Goal: Task Accomplishment & Management: Use online tool/utility

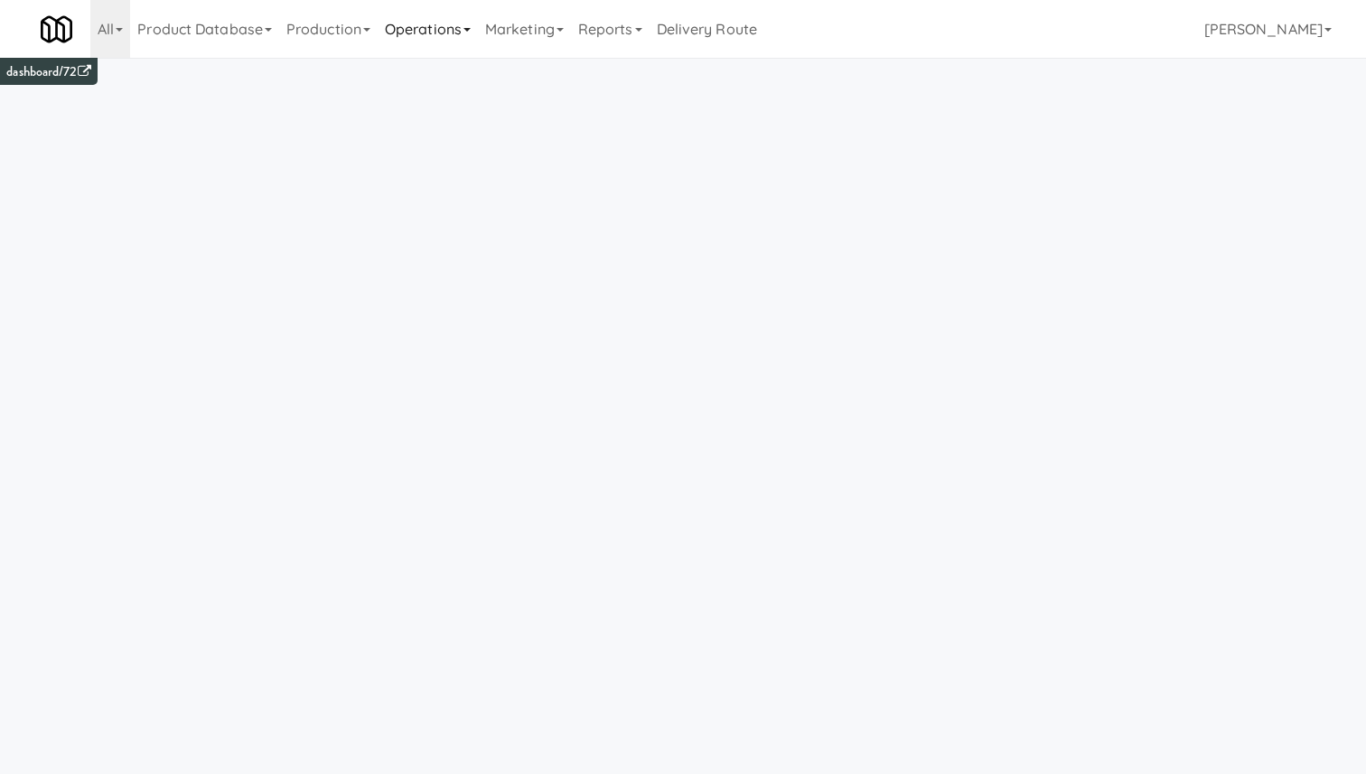
click at [399, 14] on link "Operations" at bounding box center [428, 29] width 100 height 58
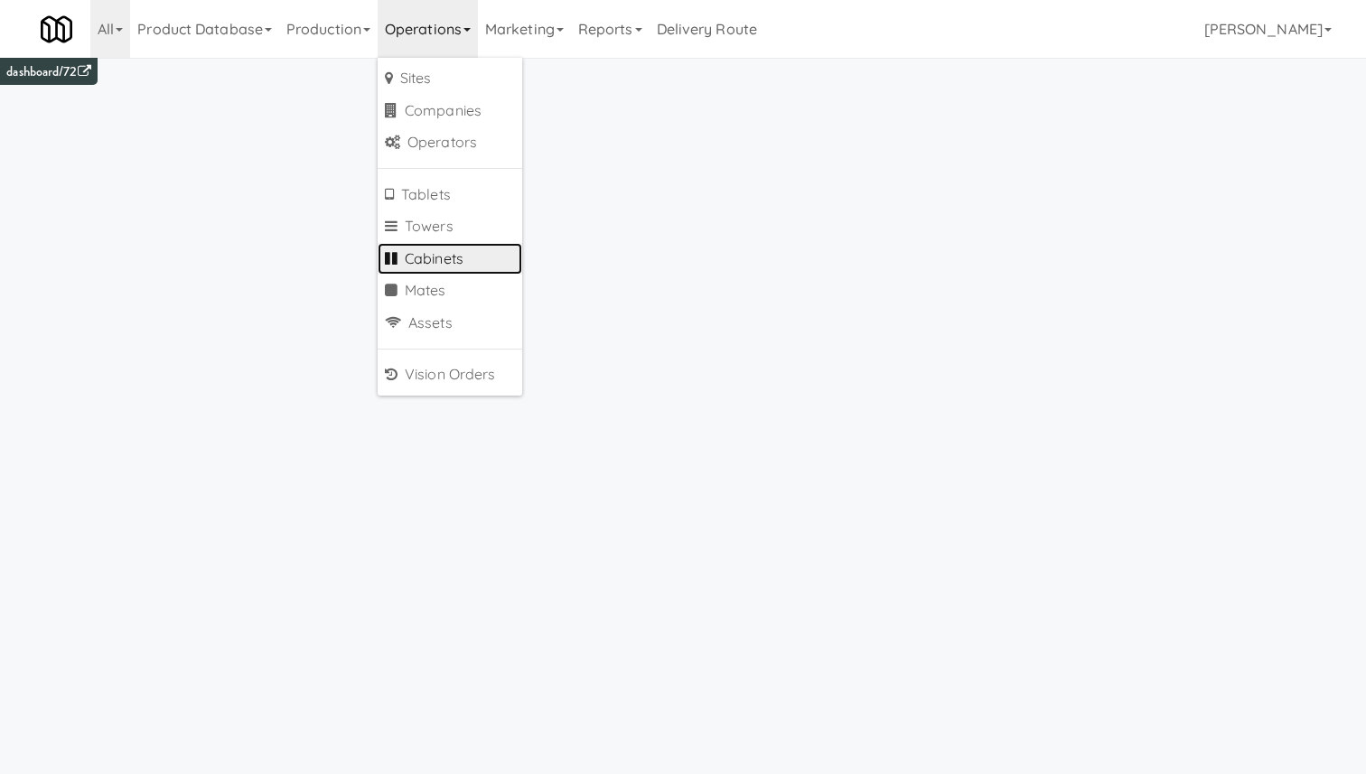
click at [481, 273] on link "Cabinets" at bounding box center [450, 259] width 145 height 33
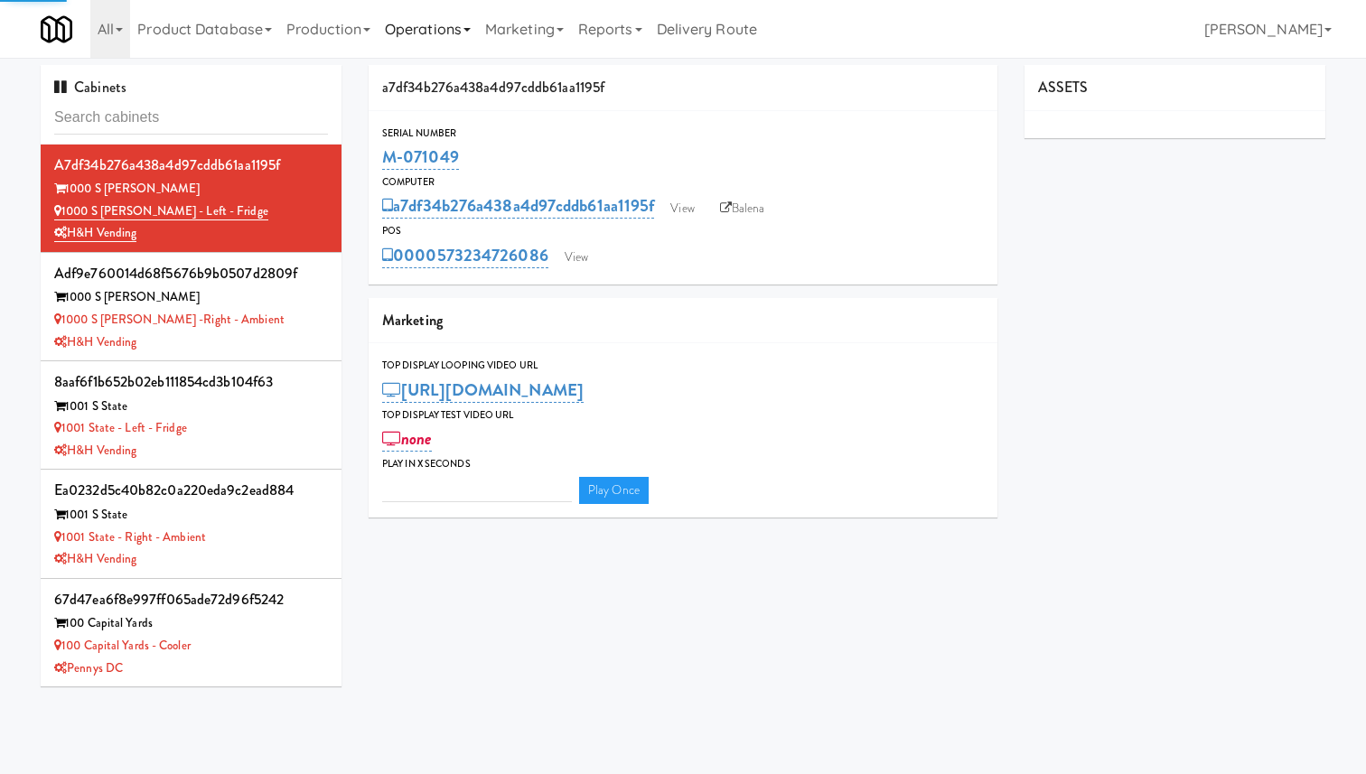
type input "3"
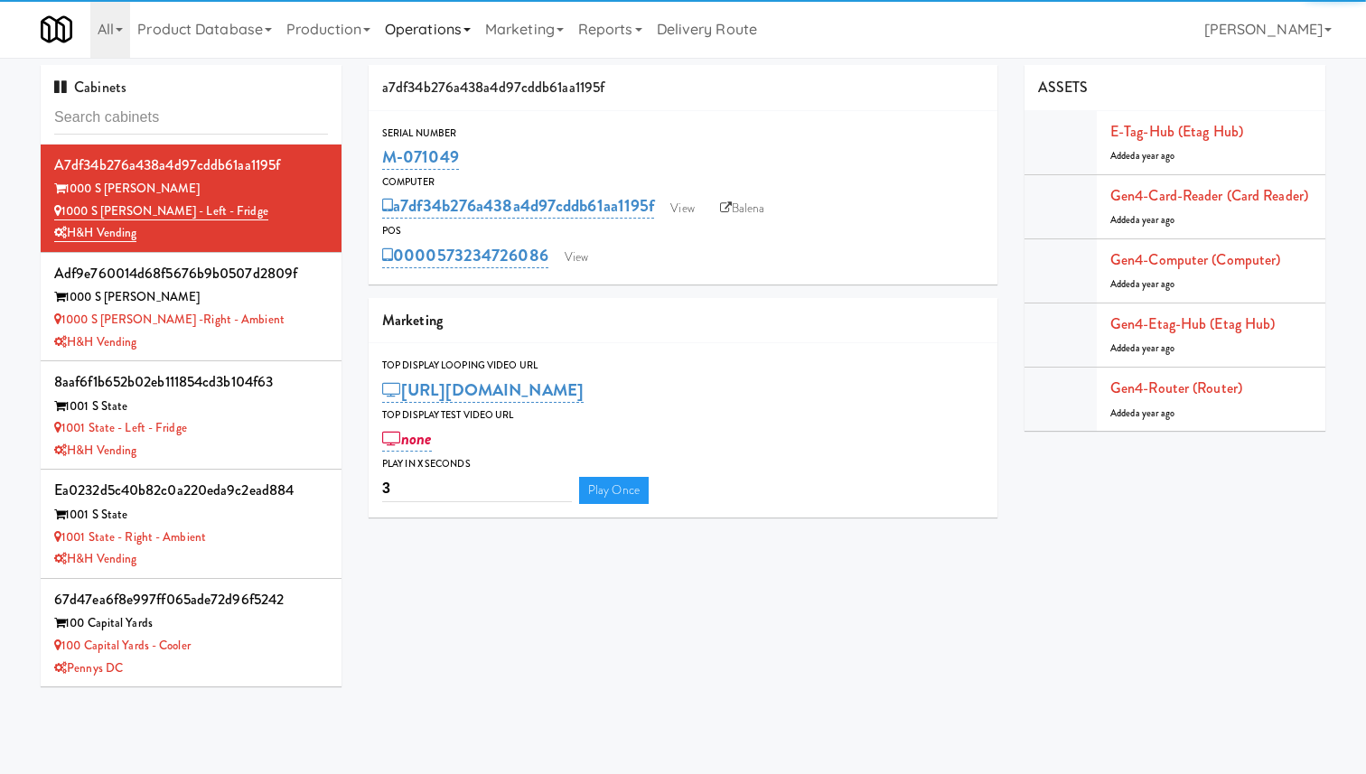
click at [414, 13] on link "Operations" at bounding box center [428, 29] width 100 height 58
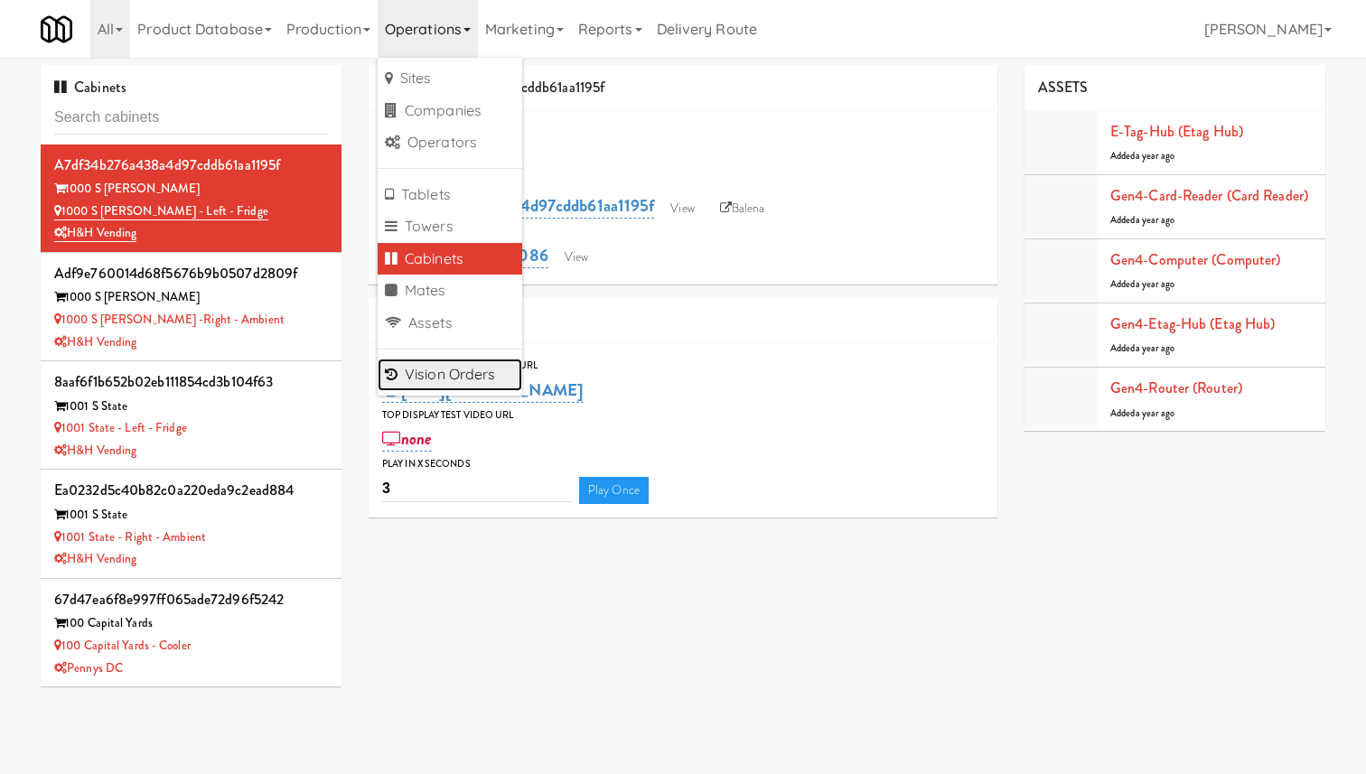
click at [432, 371] on link "Vision Orders" at bounding box center [450, 375] width 145 height 33
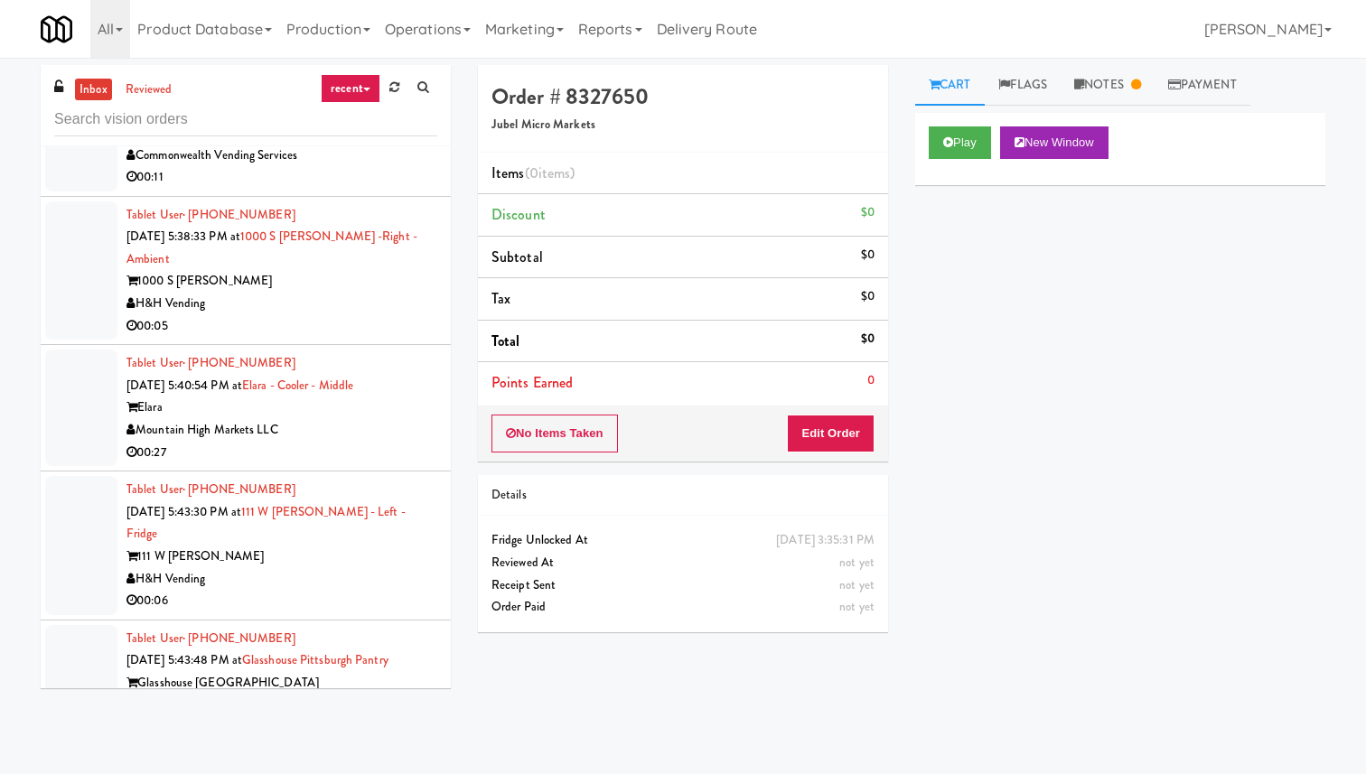
scroll to position [1084, 0]
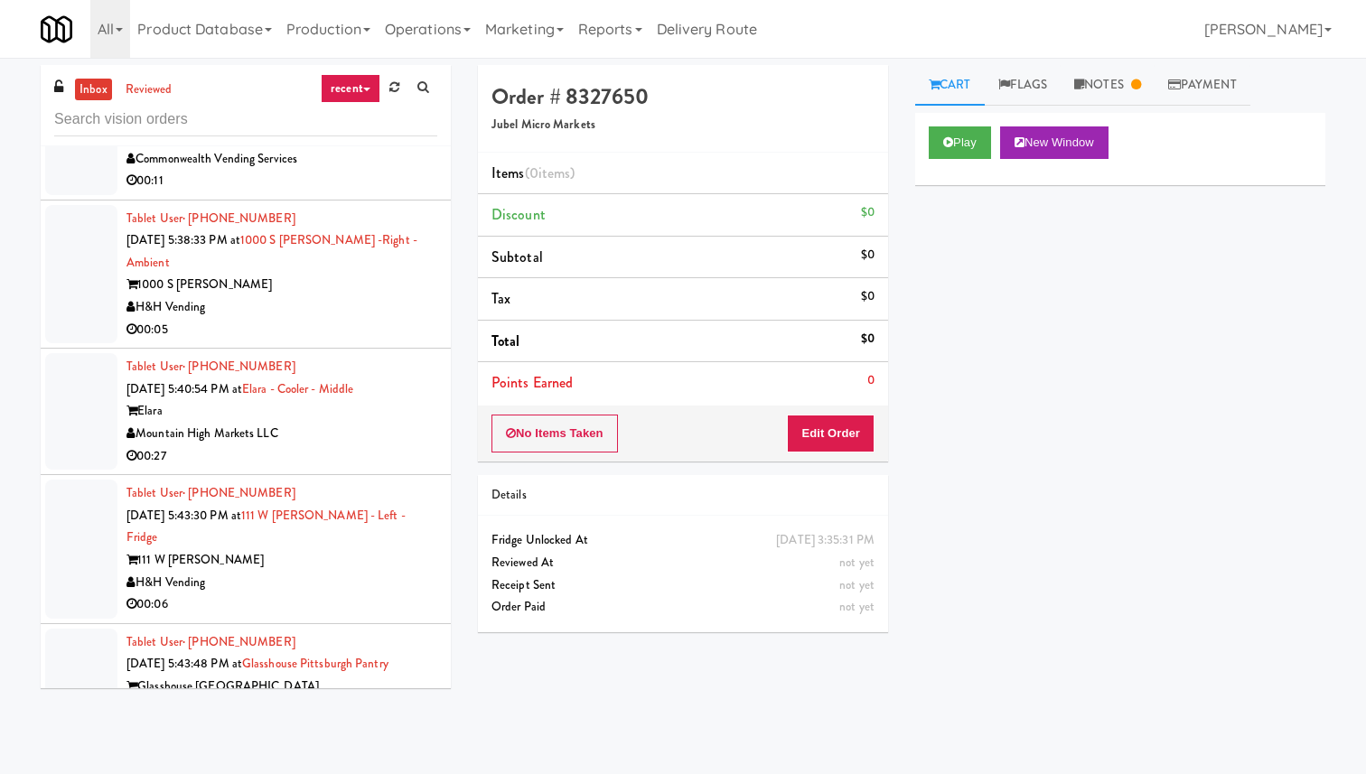
click at [989, 338] on div "Play New Window Primary Flag Clear Flag if unable to determine what was taken o…" at bounding box center [1120, 452] width 410 height 678
click at [304, 296] on div "H&H Vending" at bounding box center [281, 307] width 311 height 23
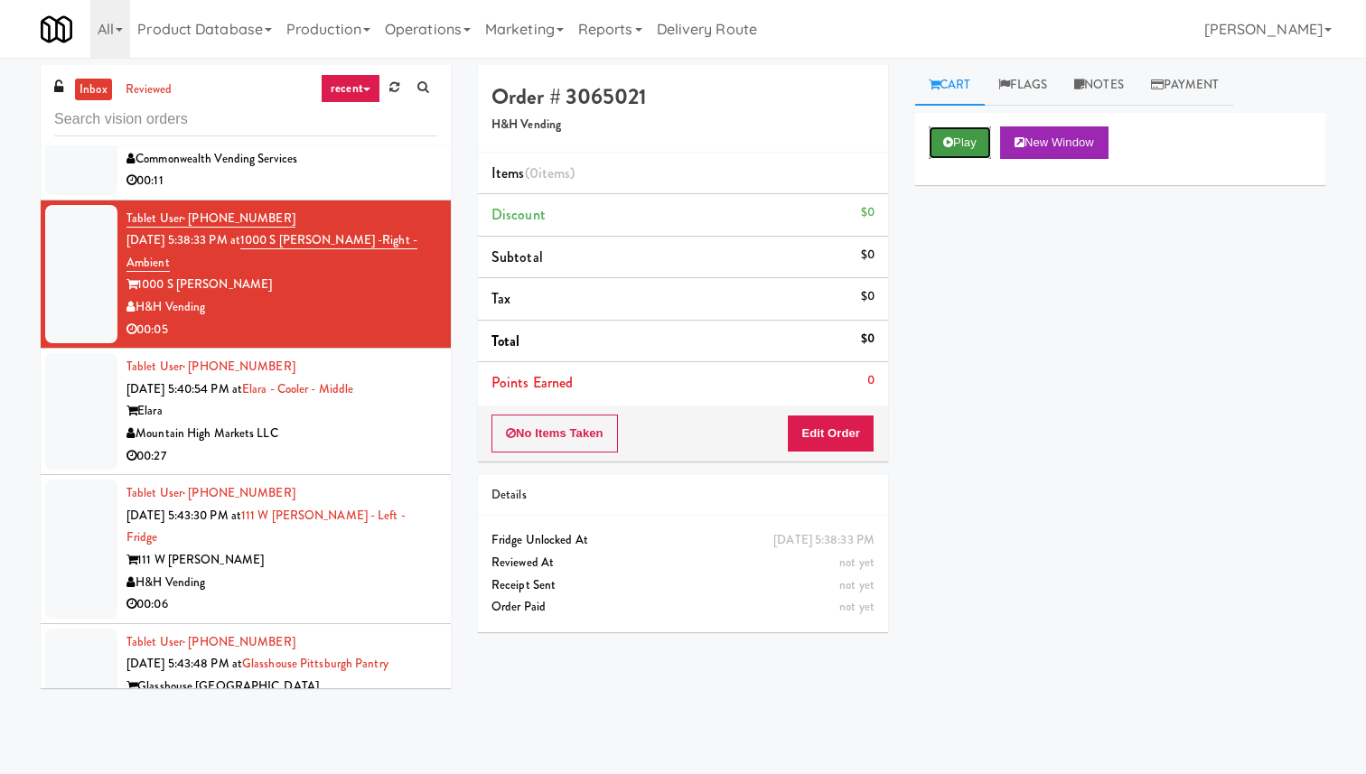
click at [975, 152] on button "Play" at bounding box center [960, 142] width 62 height 33
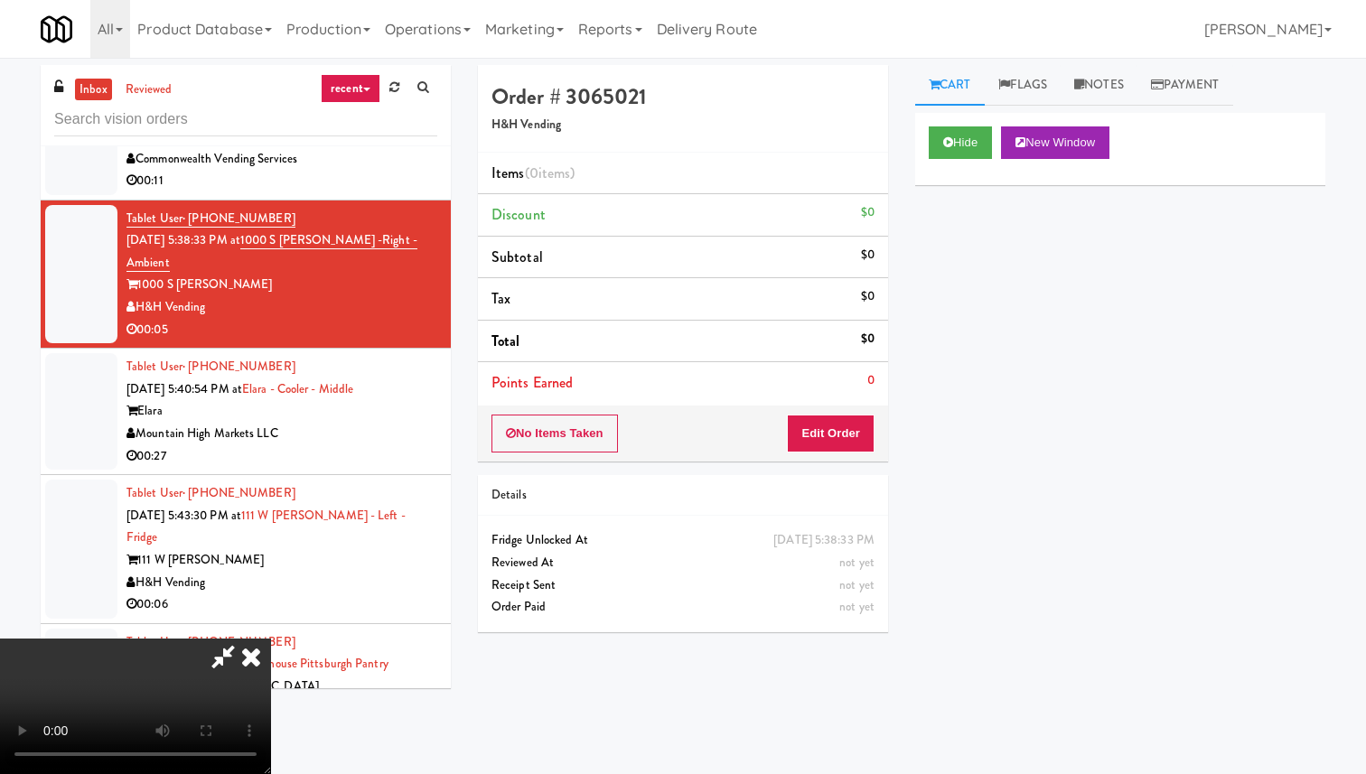
click at [271, 639] on icon at bounding box center [251, 657] width 40 height 36
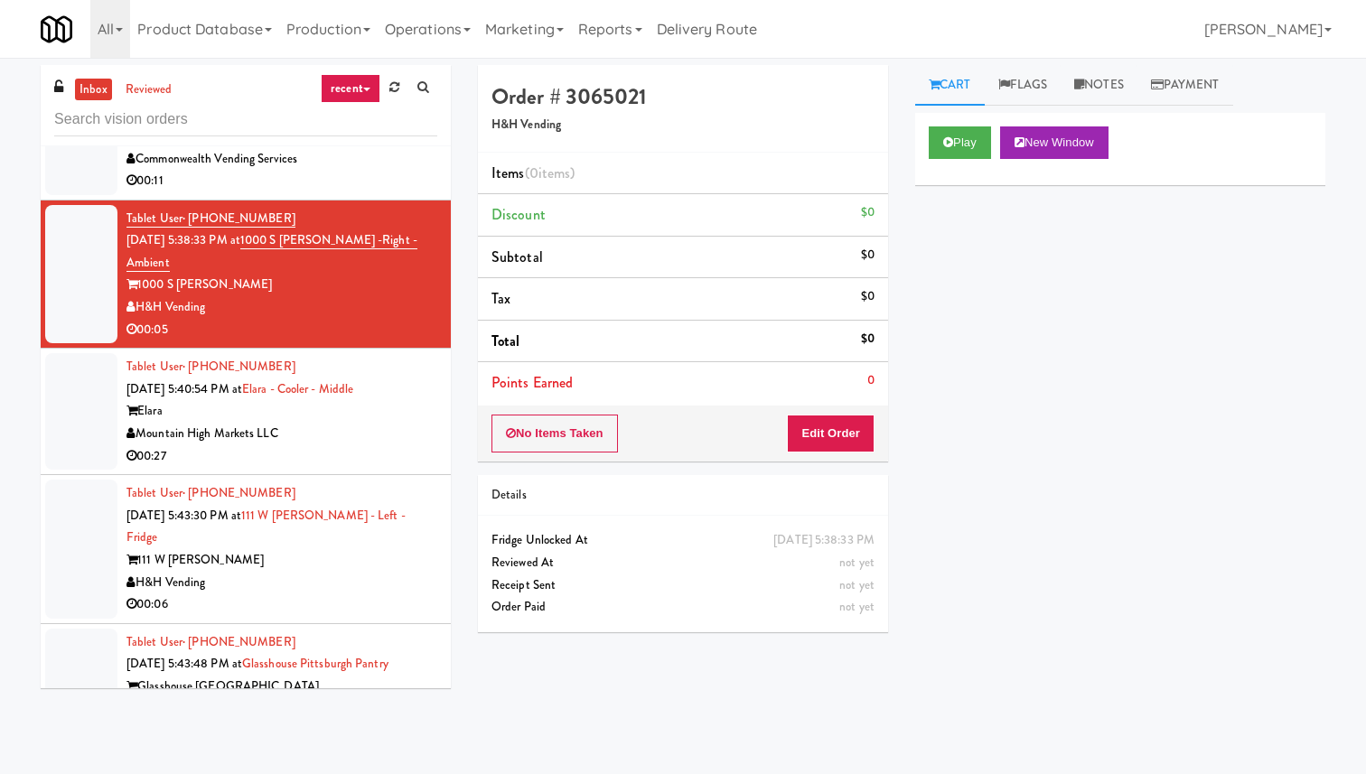
click at [365, 87] on link "recent" at bounding box center [351, 88] width 60 height 29
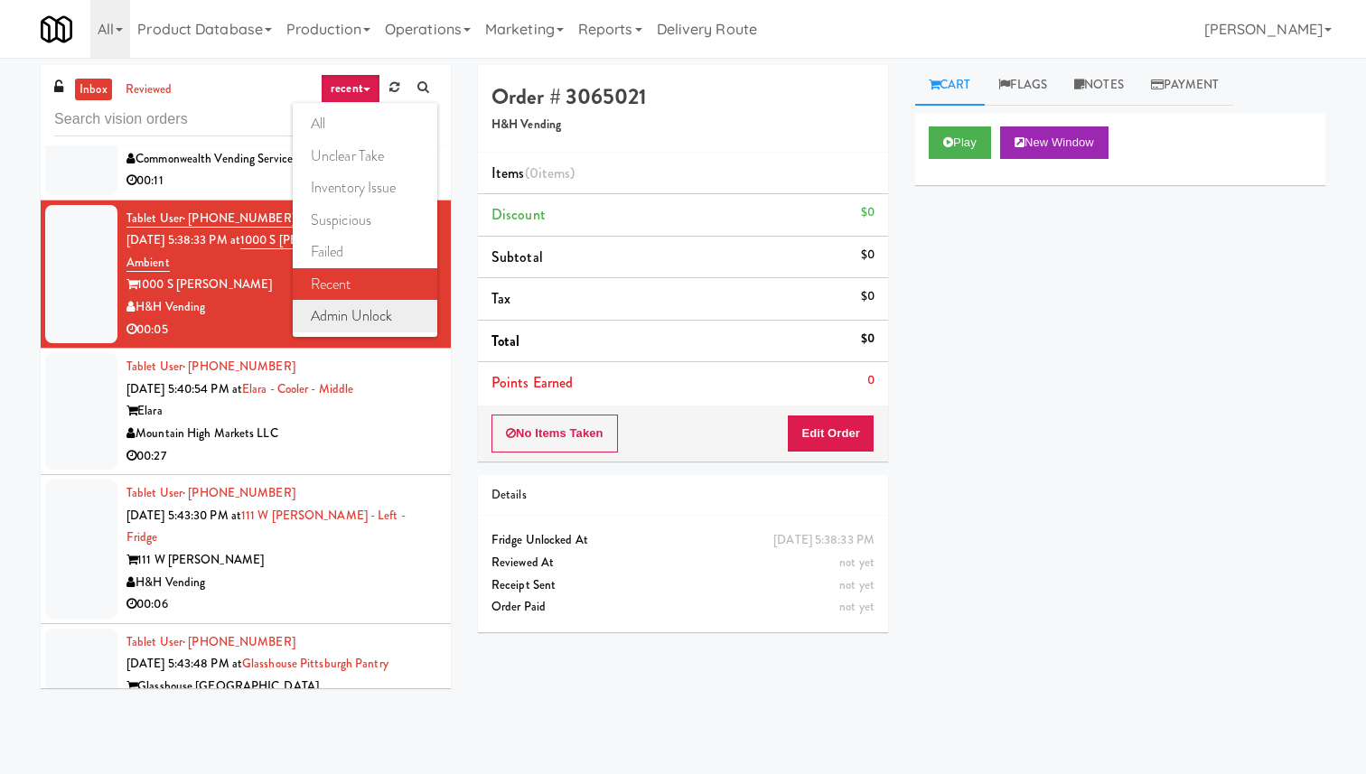
click at [384, 310] on link "admin unlock" at bounding box center [365, 316] width 145 height 33
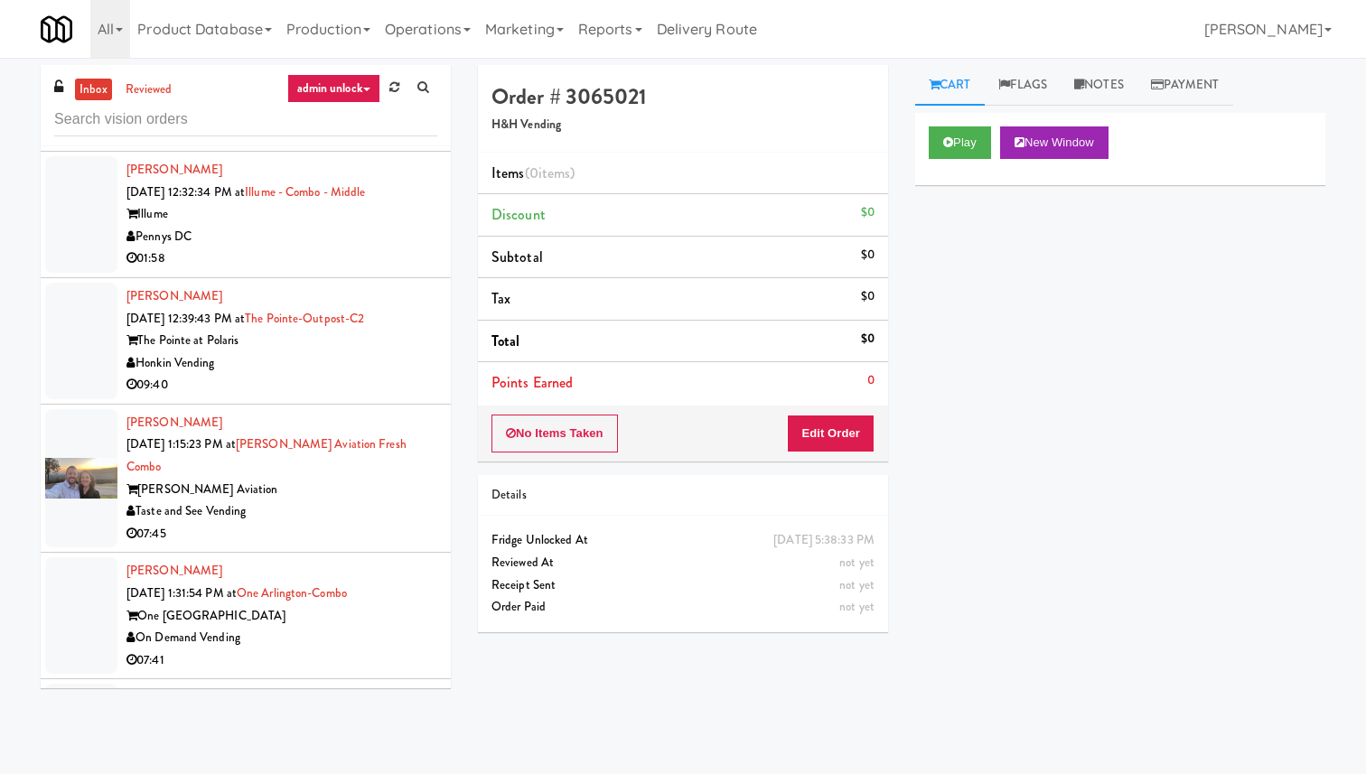
scroll to position [7772, 0]
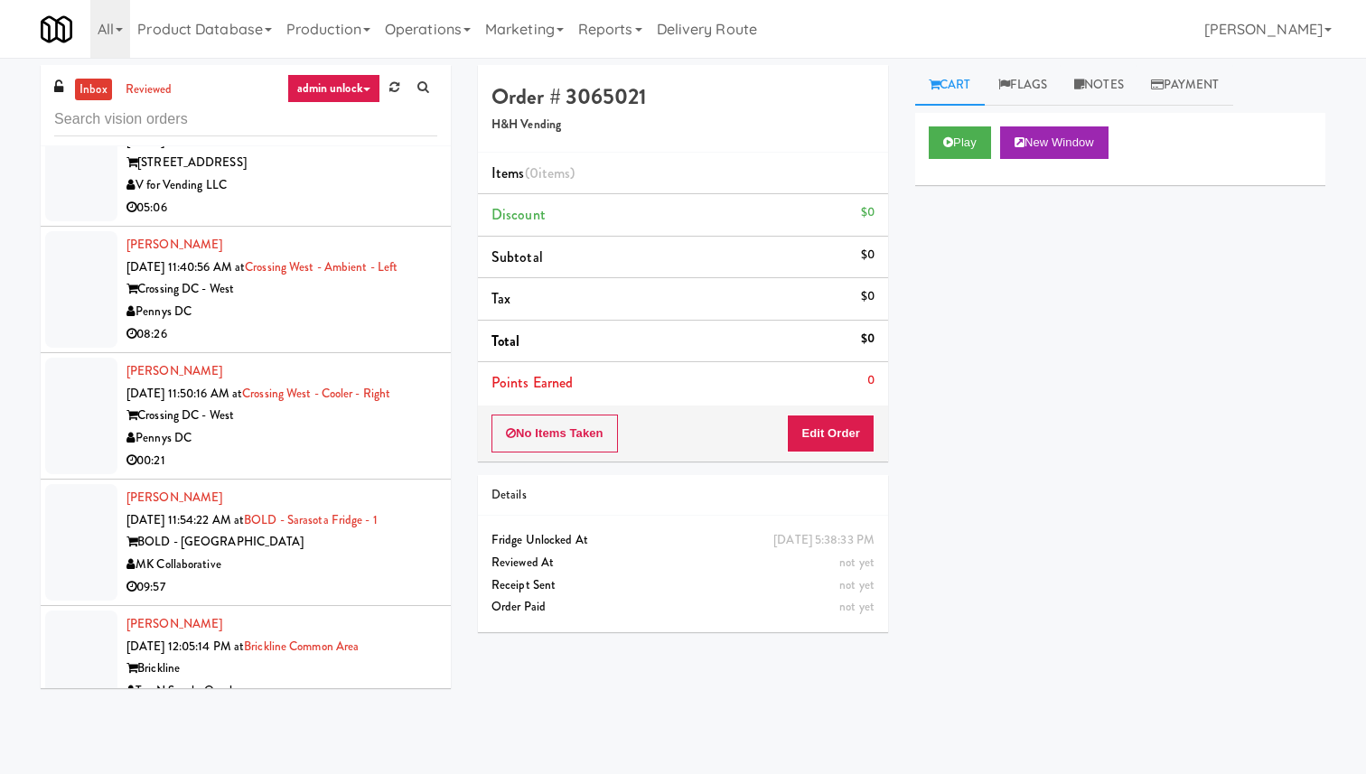
click at [383, 576] on div "09:57" at bounding box center [281, 587] width 311 height 23
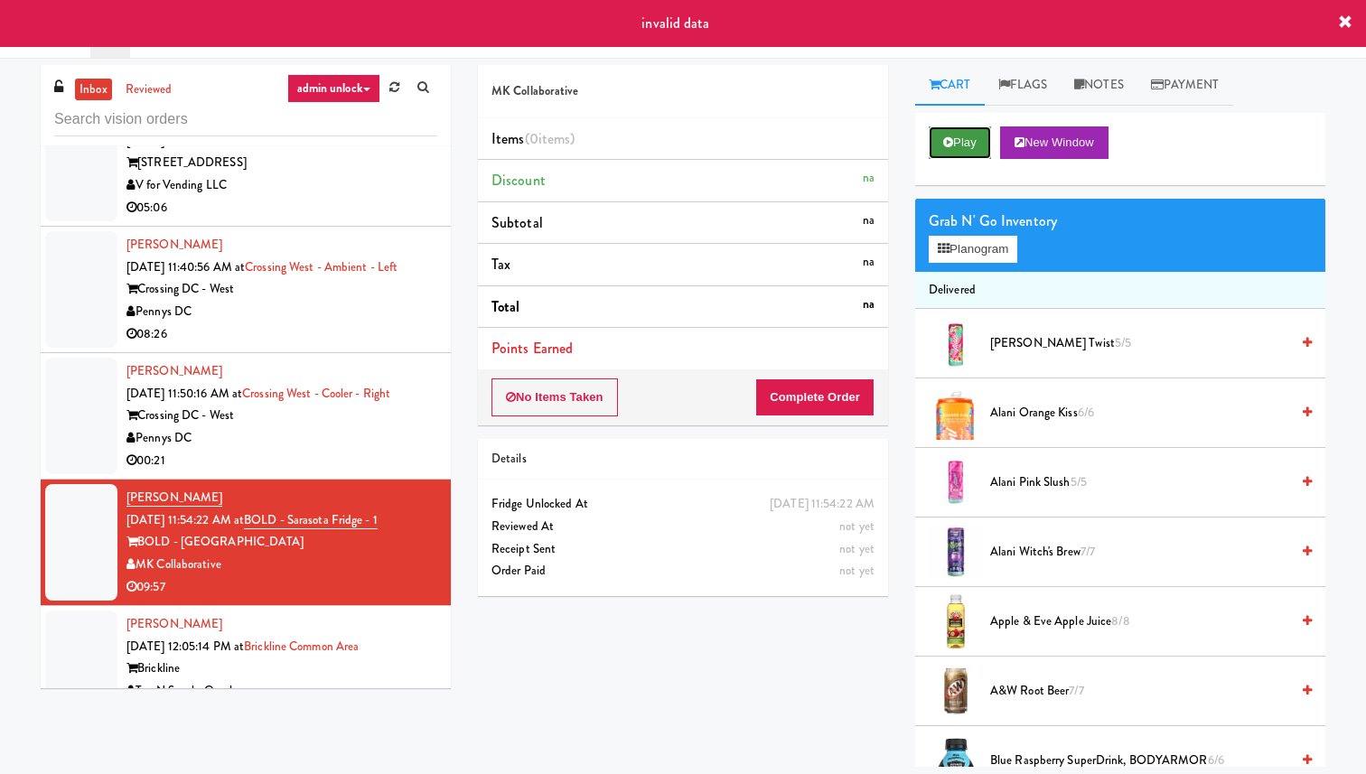
click at [973, 136] on button "Play" at bounding box center [960, 142] width 62 height 33
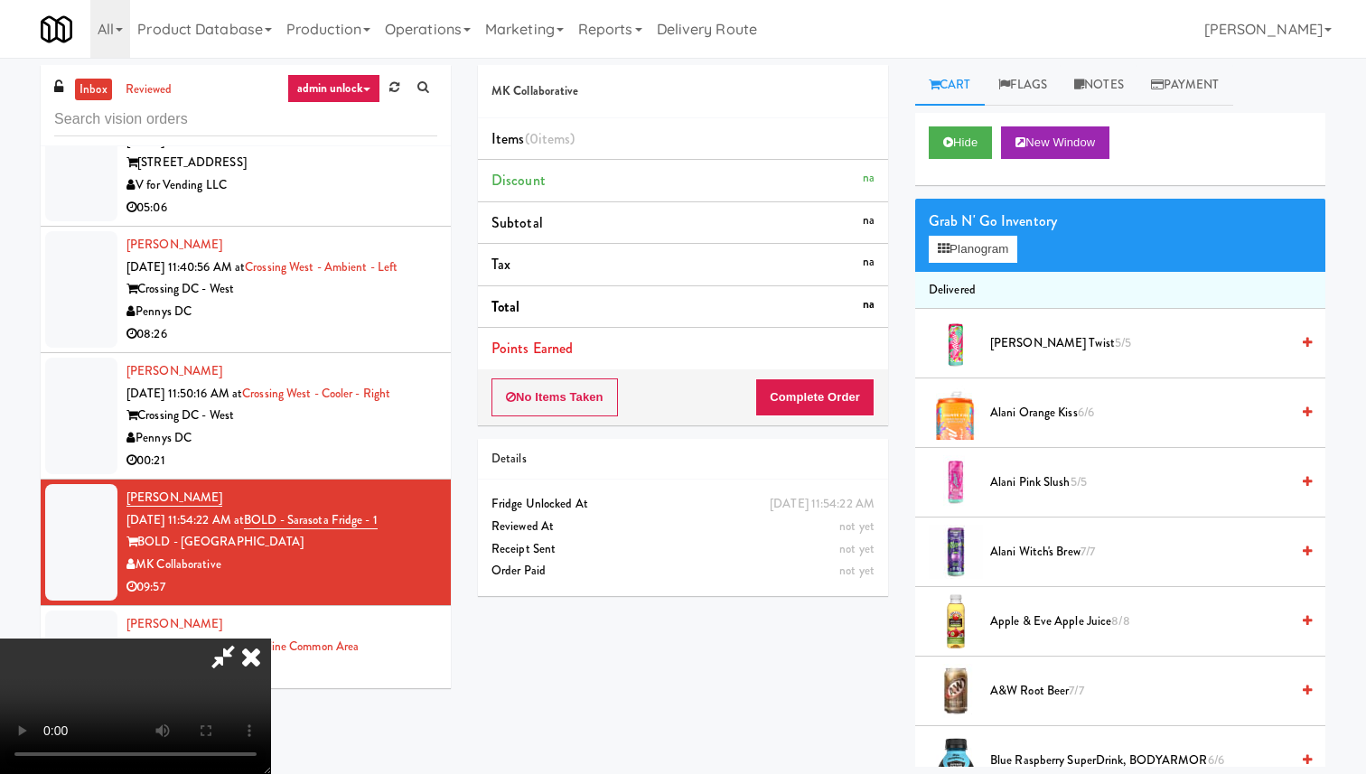
click at [271, 639] on icon at bounding box center [251, 657] width 40 height 36
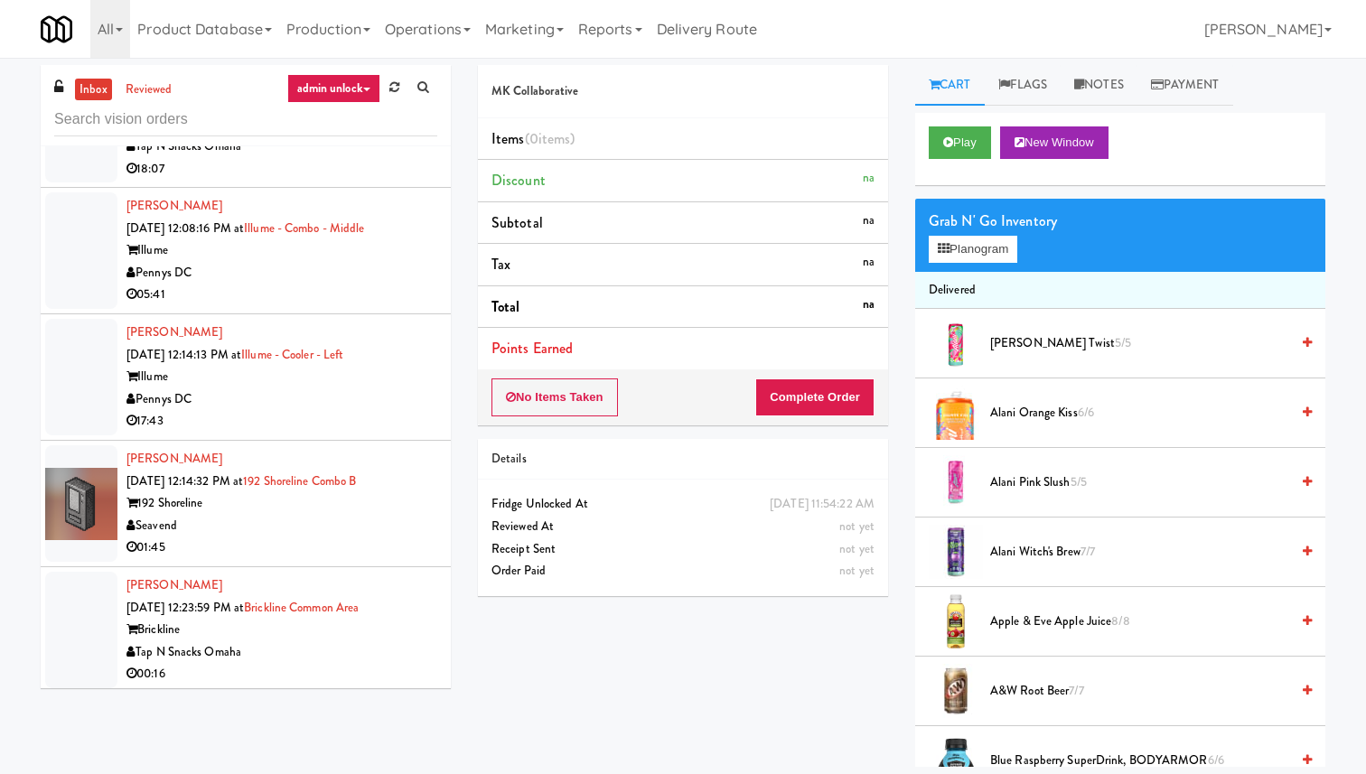
scroll to position [8724, 0]
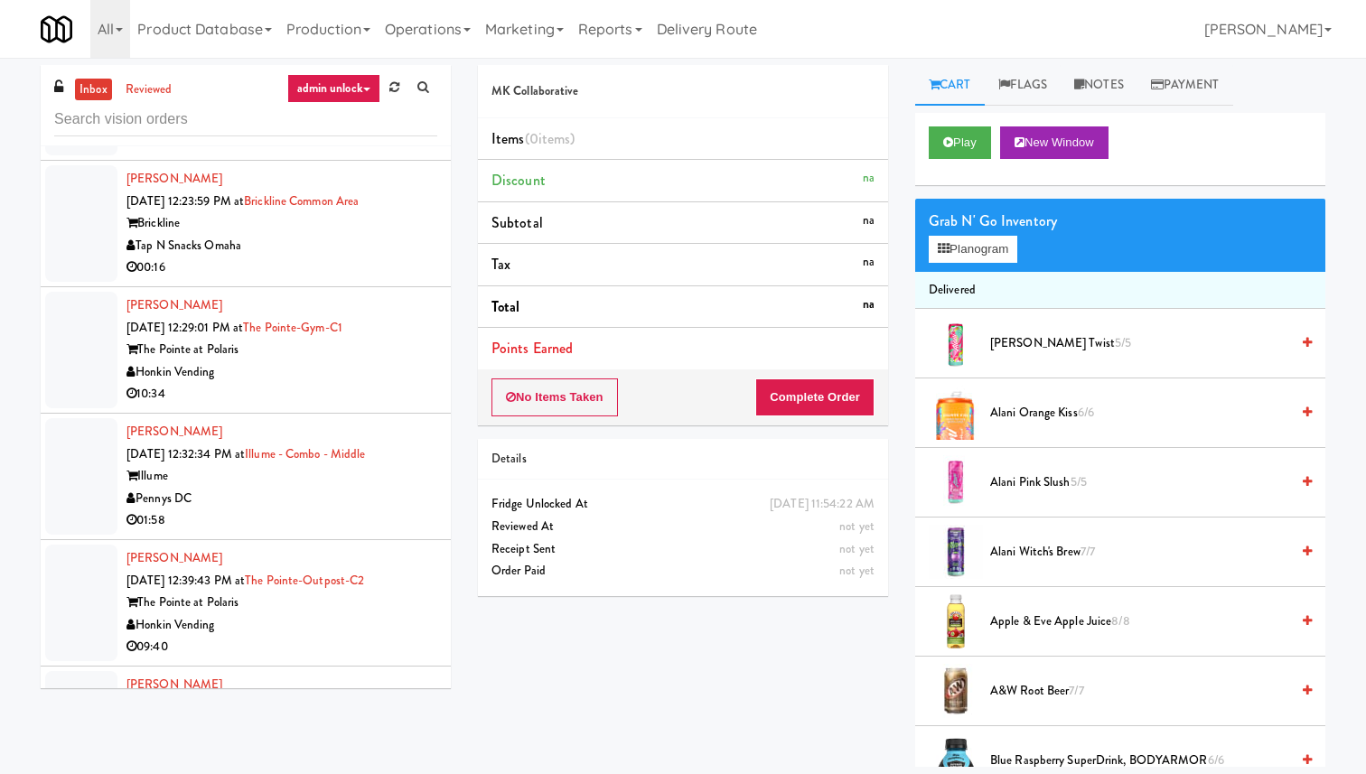
click at [384, 592] on div "The Pointe at Polaris" at bounding box center [281, 603] width 311 height 23
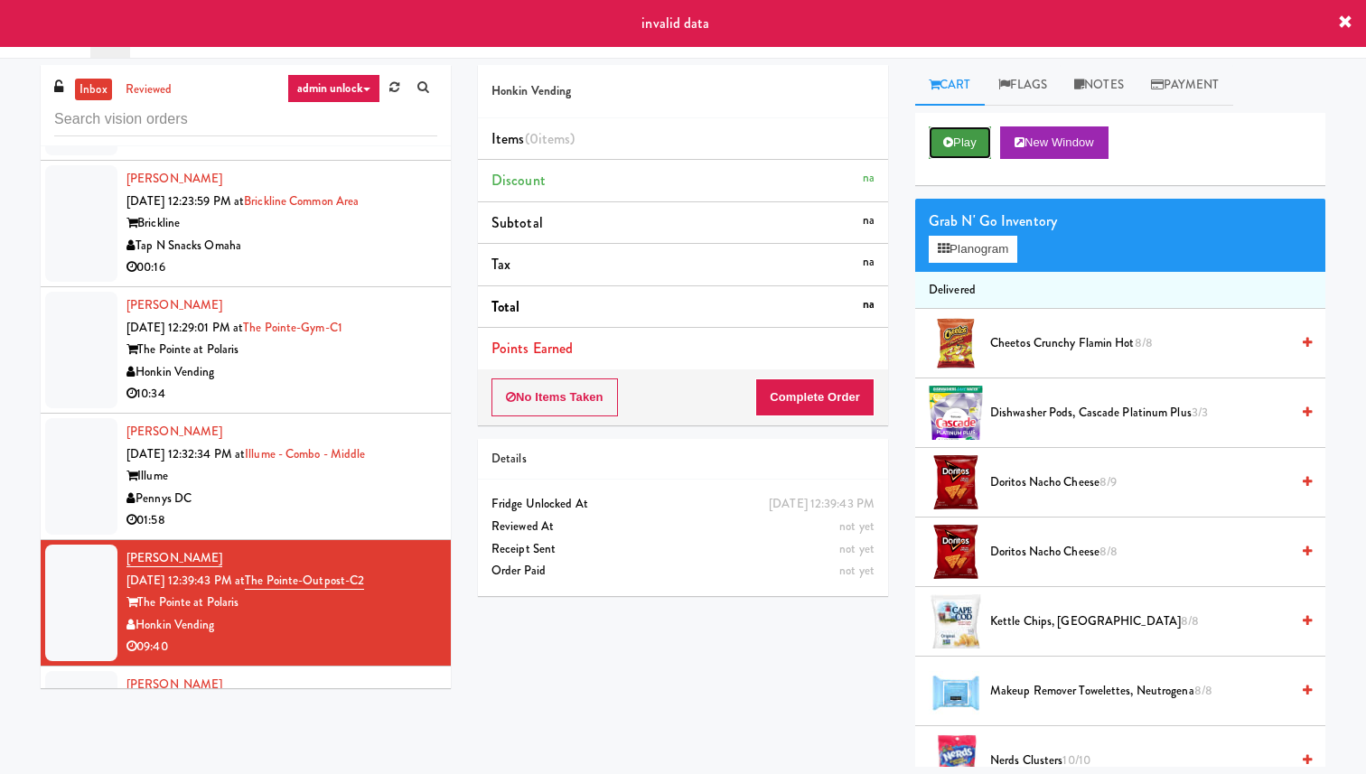
click at [968, 143] on button "Play" at bounding box center [960, 142] width 62 height 33
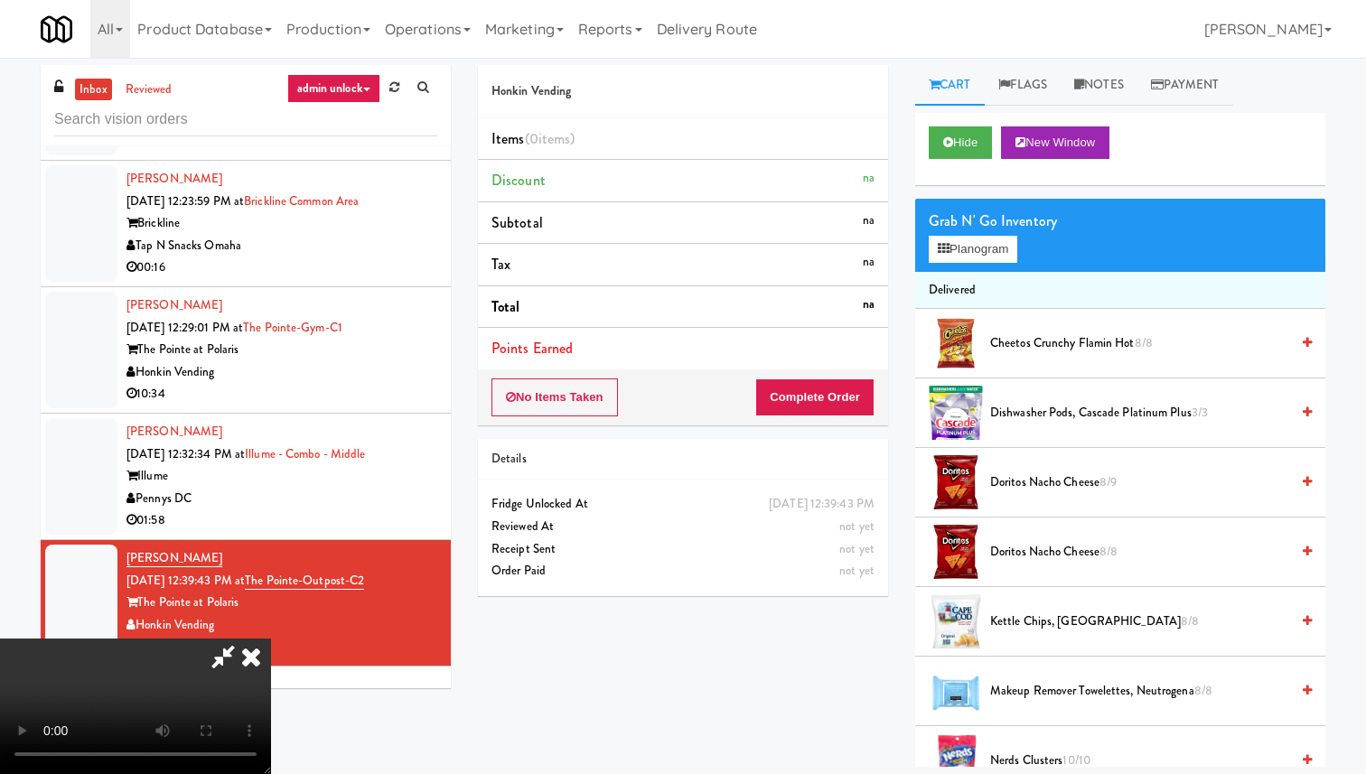
click at [271, 639] on icon at bounding box center [251, 657] width 40 height 36
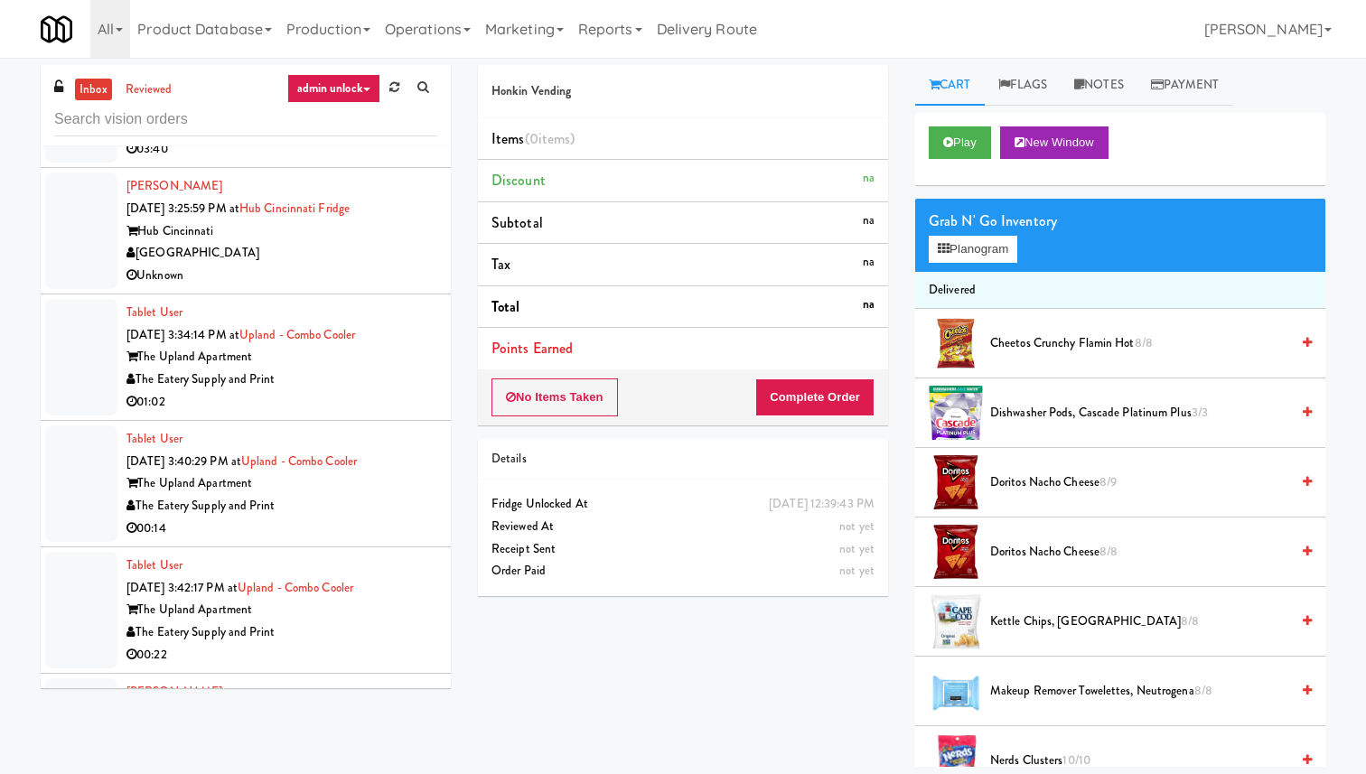
scroll to position [9918, 0]
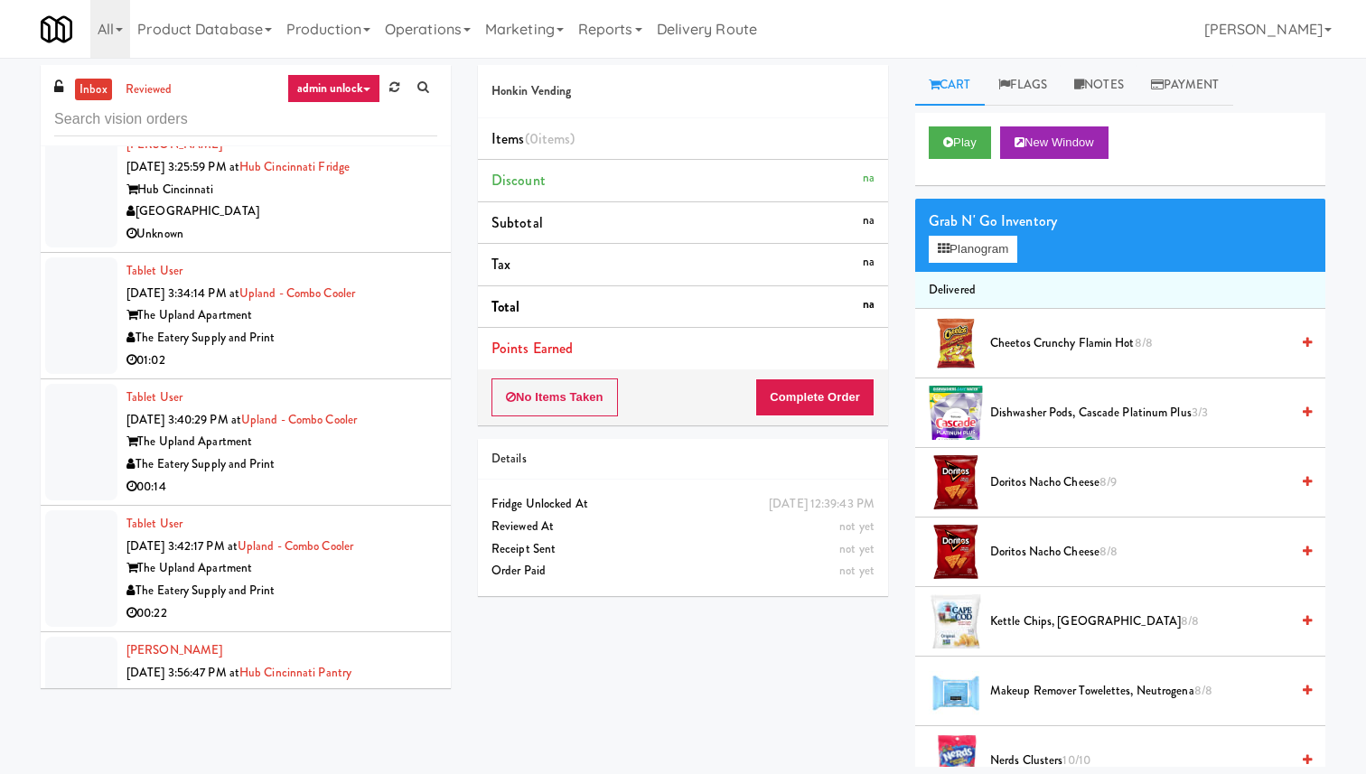
click at [368, 580] on div "The Eatery Supply and Print" at bounding box center [281, 591] width 311 height 23
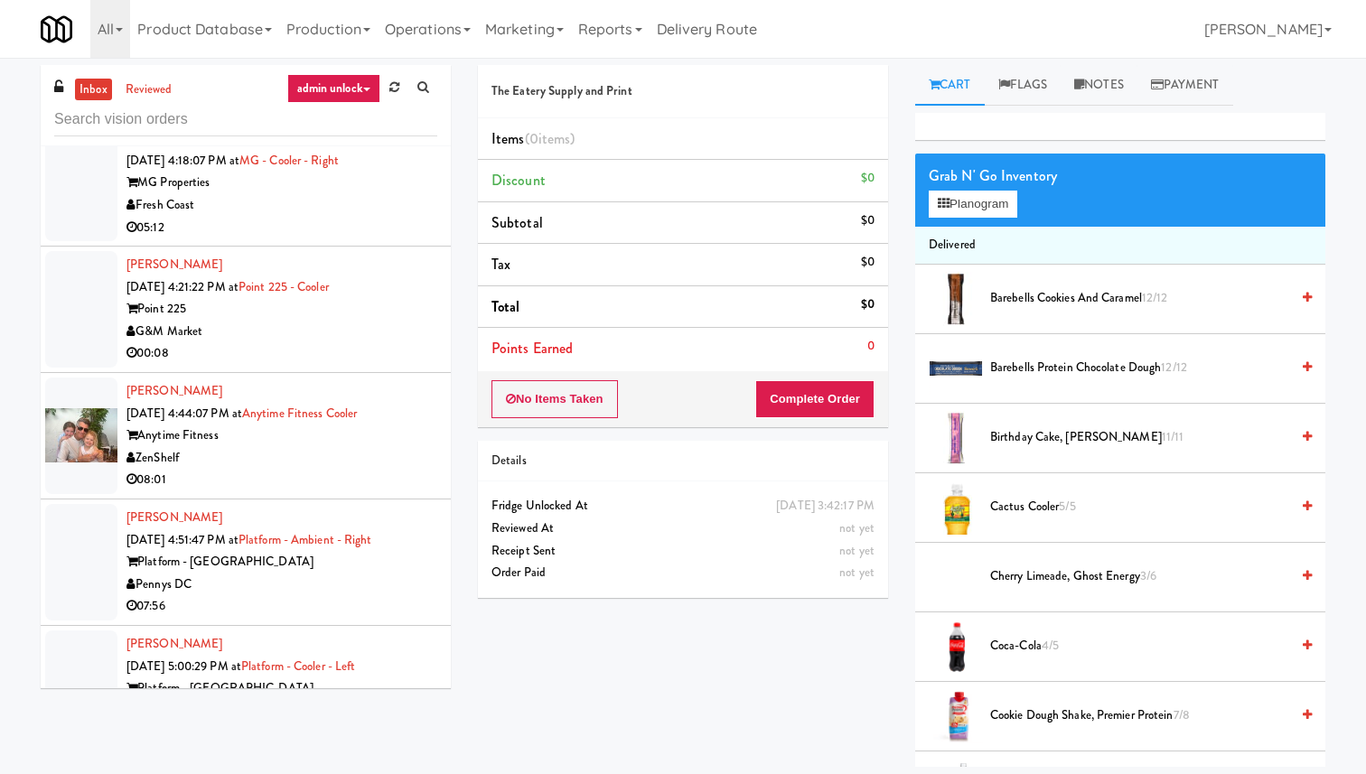
scroll to position [10995, 0]
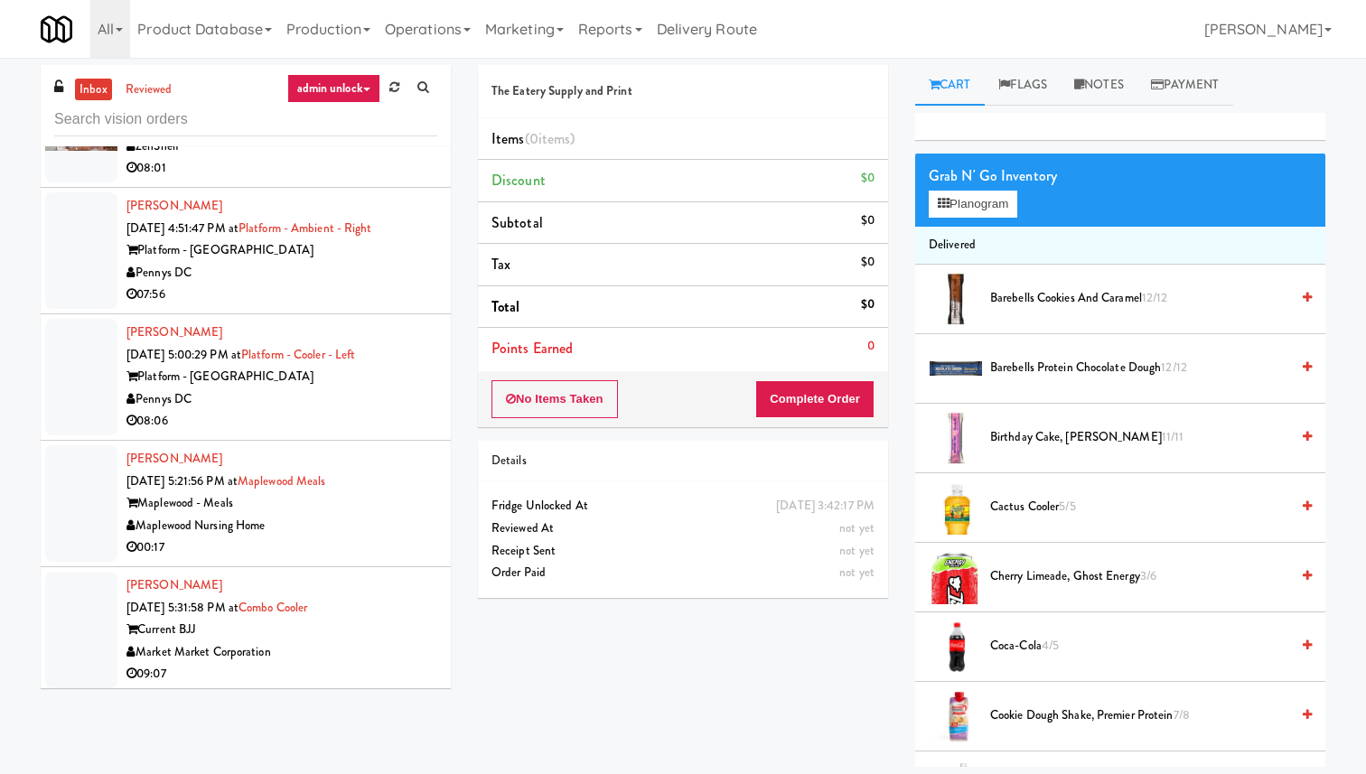
click at [360, 388] on div "Pennys DC" at bounding box center [281, 399] width 311 height 23
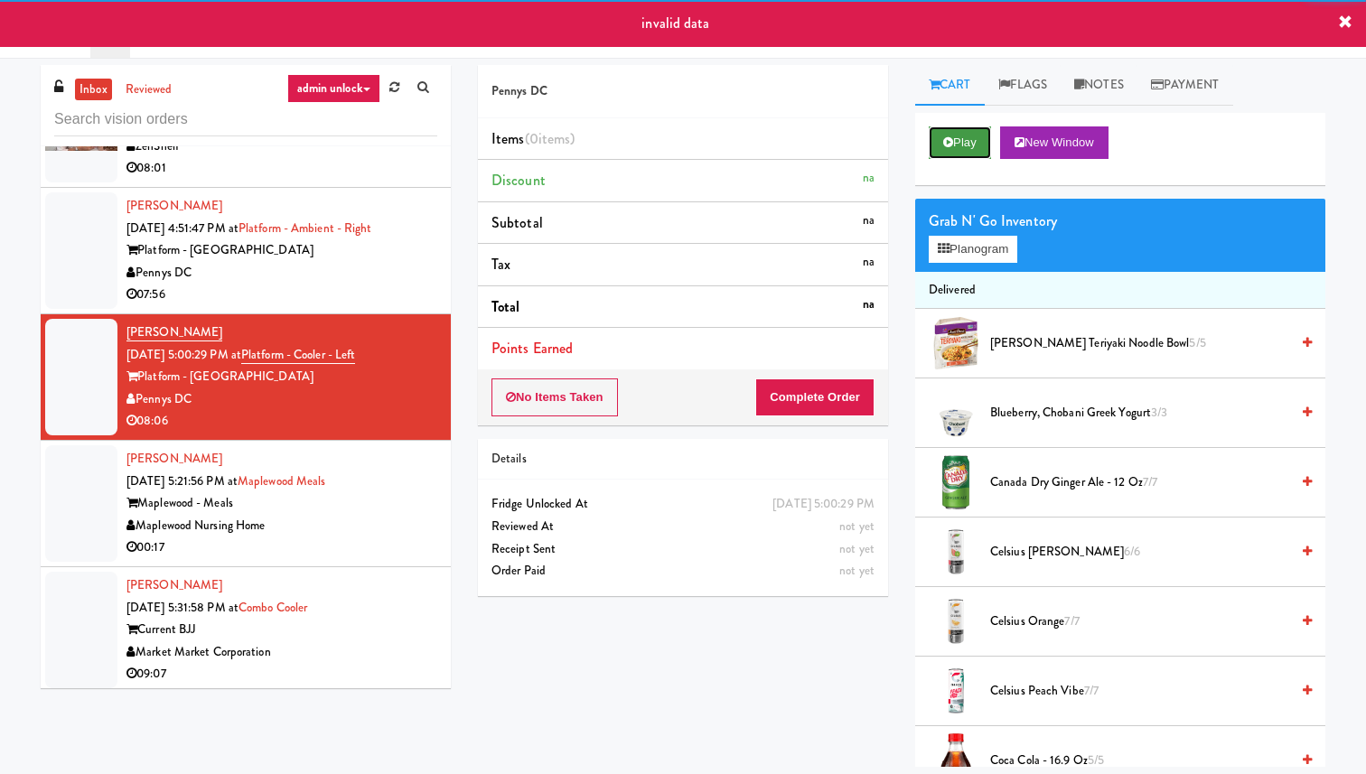
click at [979, 134] on button "Play" at bounding box center [960, 142] width 62 height 33
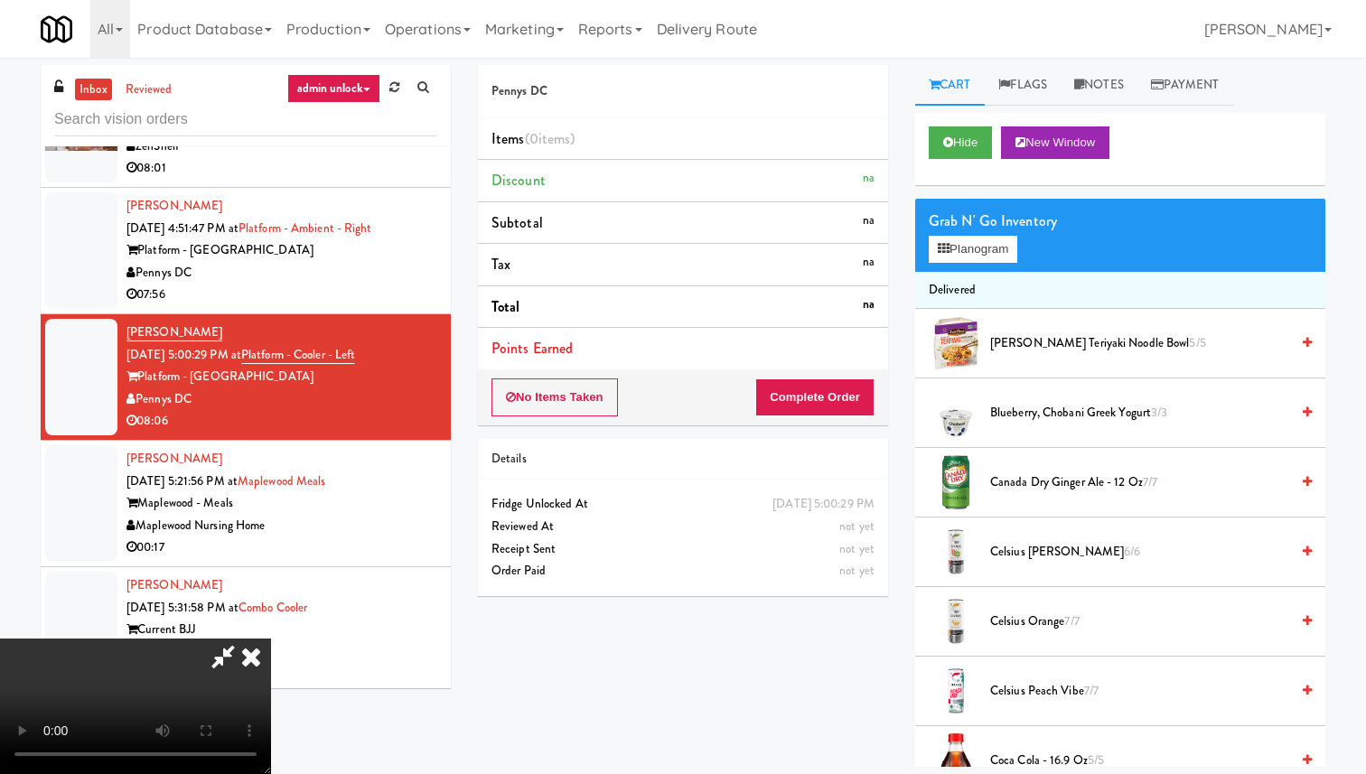
click at [271, 639] on icon at bounding box center [251, 657] width 40 height 36
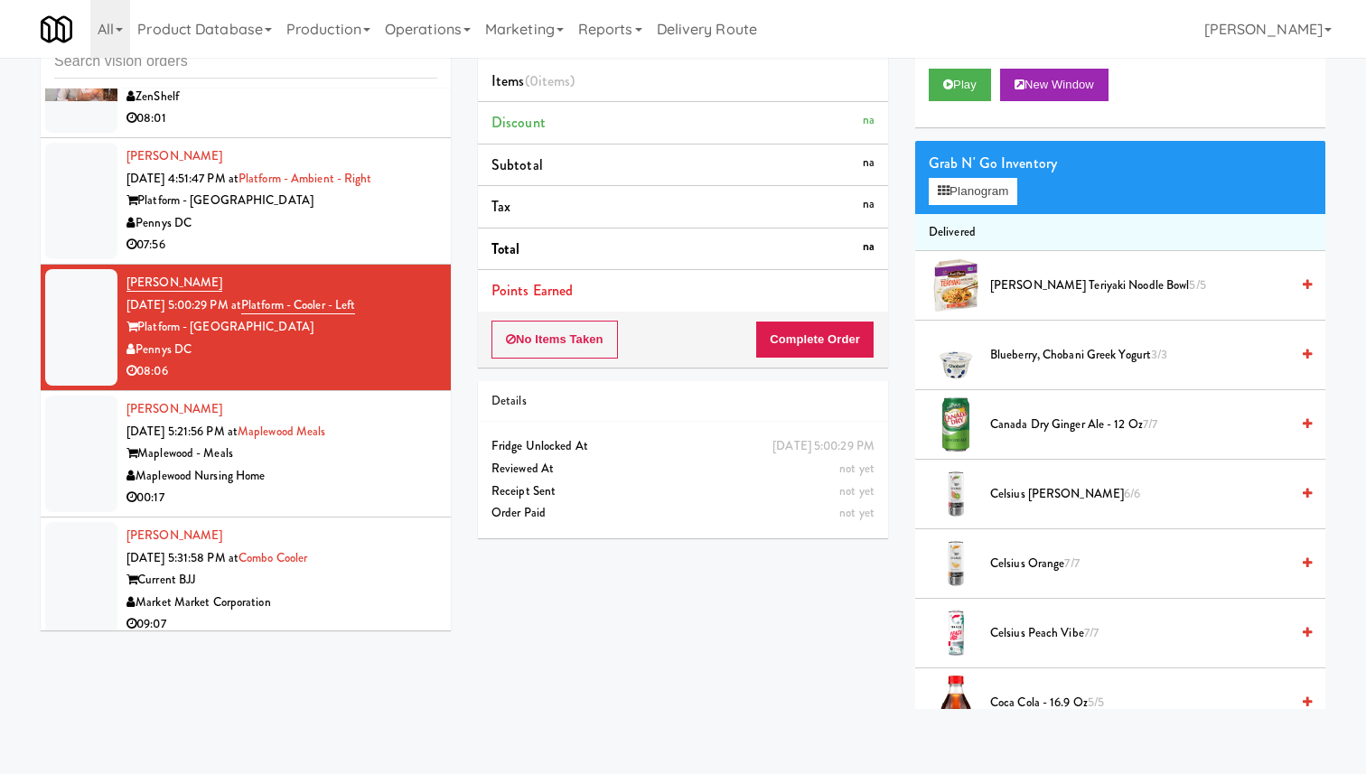
scroll to position [10984, 0]
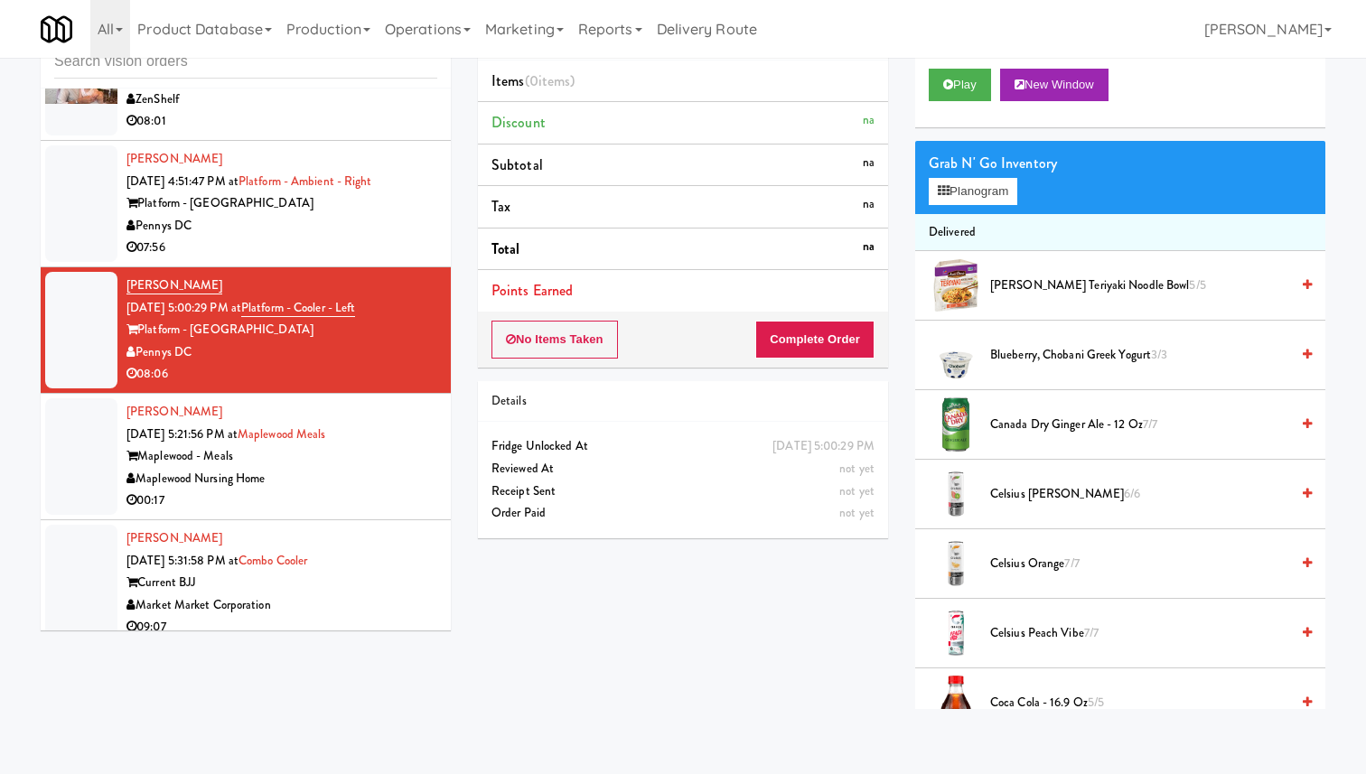
click at [388, 572] on div "Current BJJ" at bounding box center [281, 583] width 311 height 23
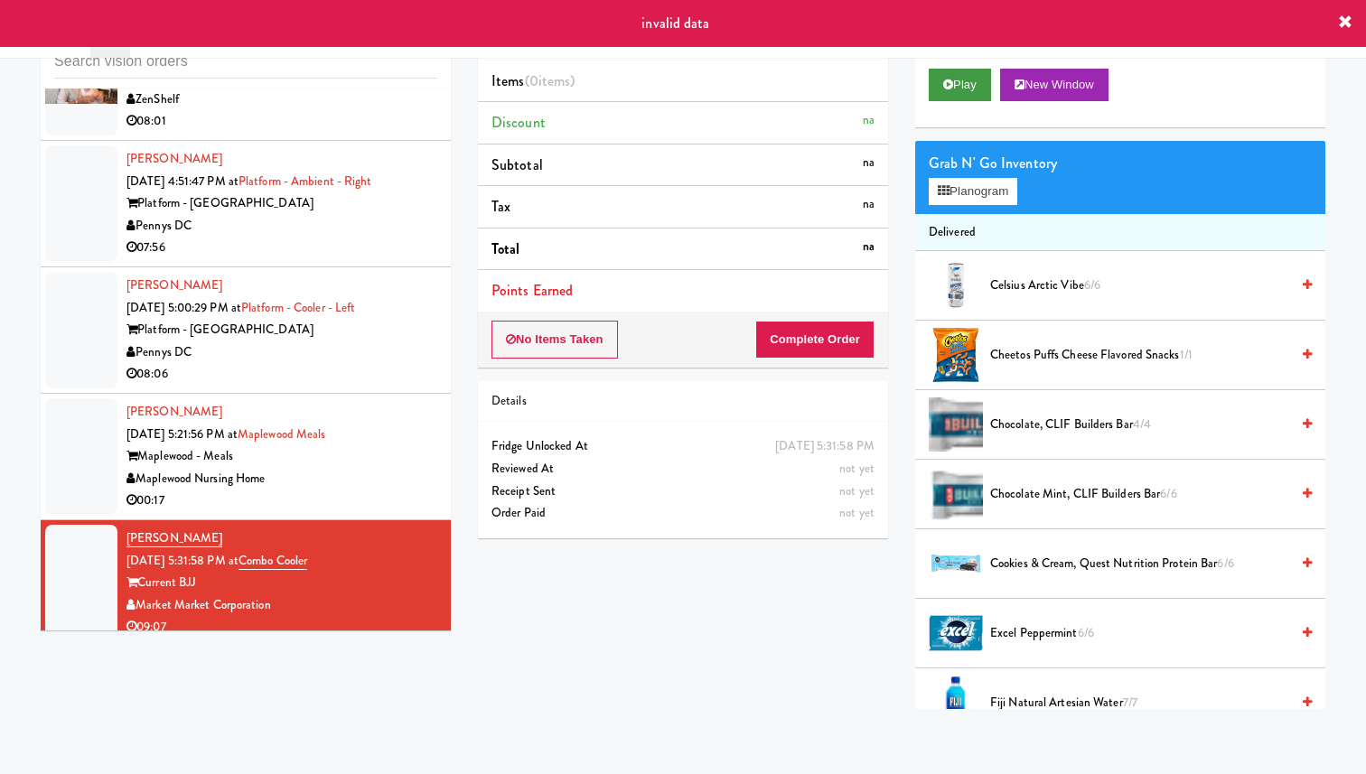
click at [971, 85] on button "Play" at bounding box center [960, 85] width 62 height 33
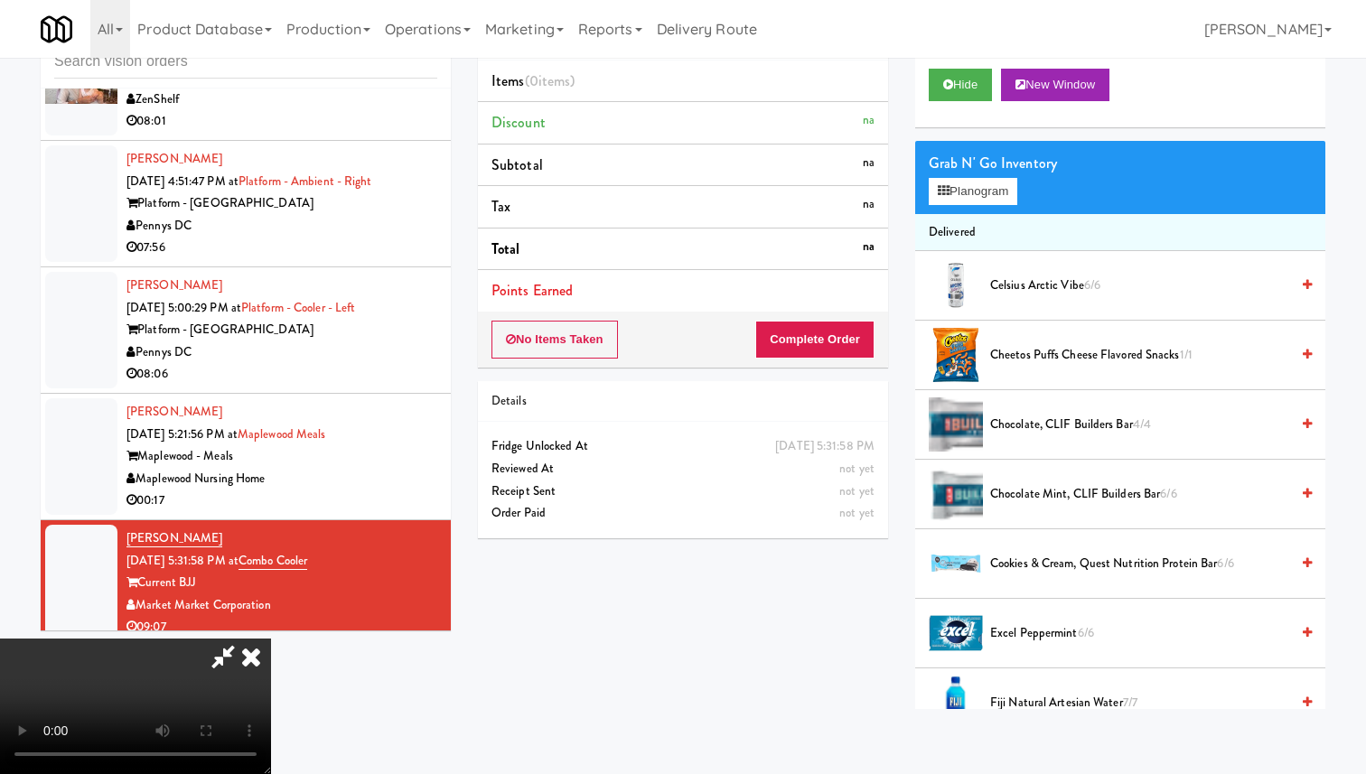
click at [271, 639] on icon at bounding box center [251, 657] width 40 height 36
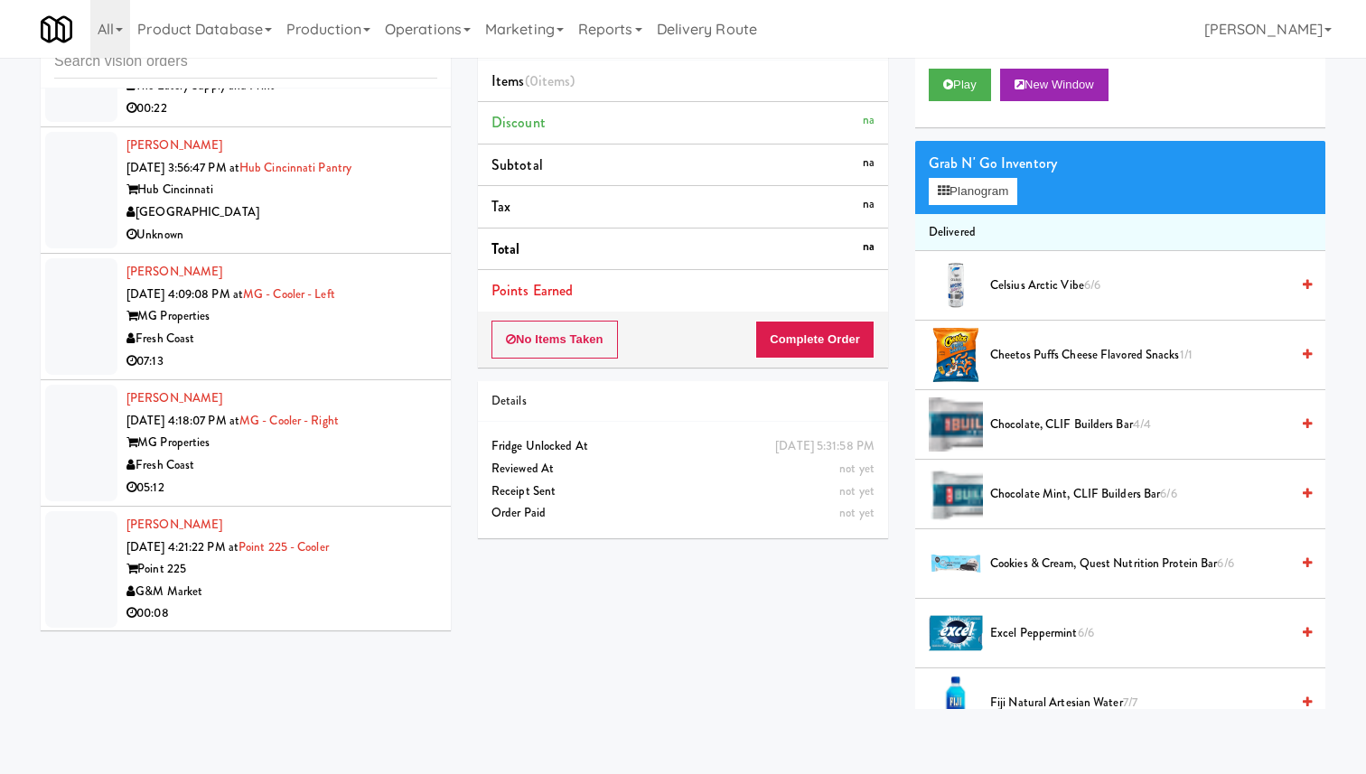
scroll to position [10219, 0]
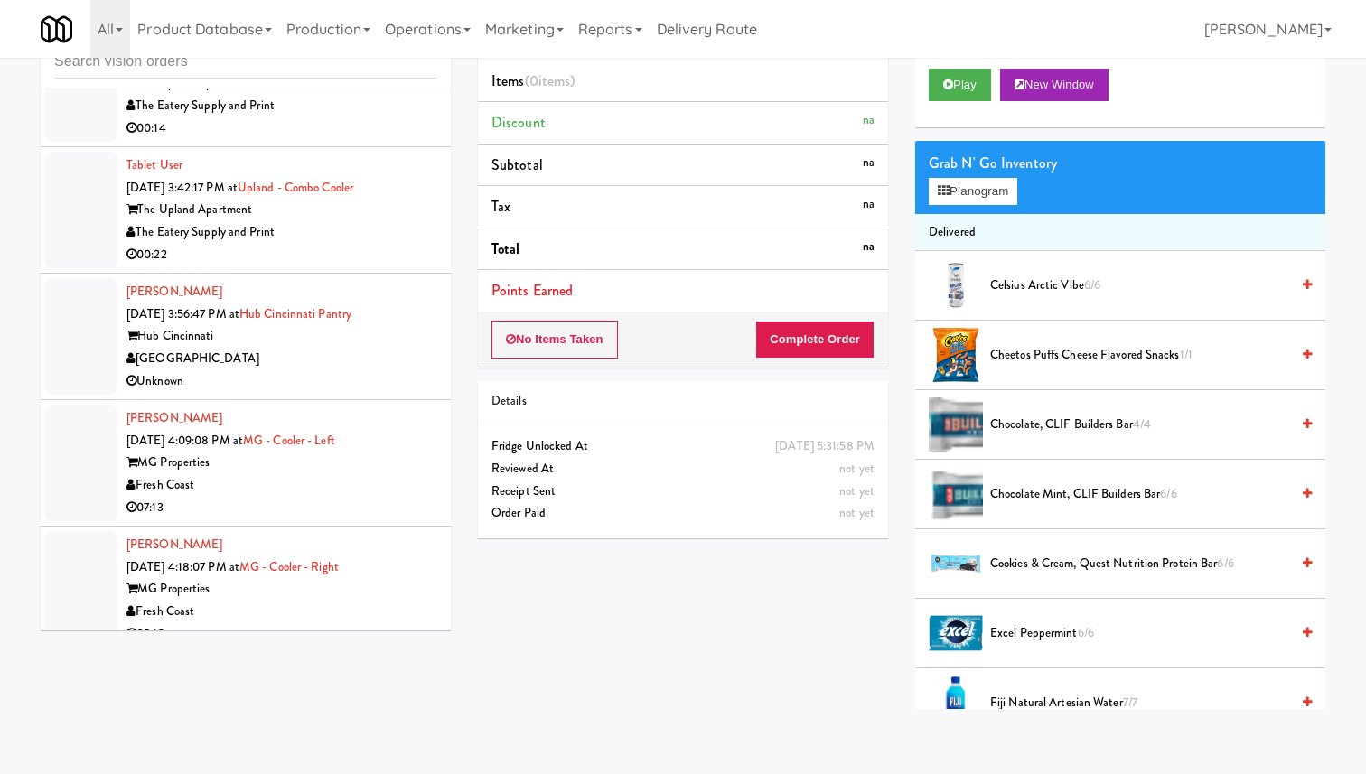
click at [410, 452] on div "MG Properties" at bounding box center [281, 463] width 311 height 23
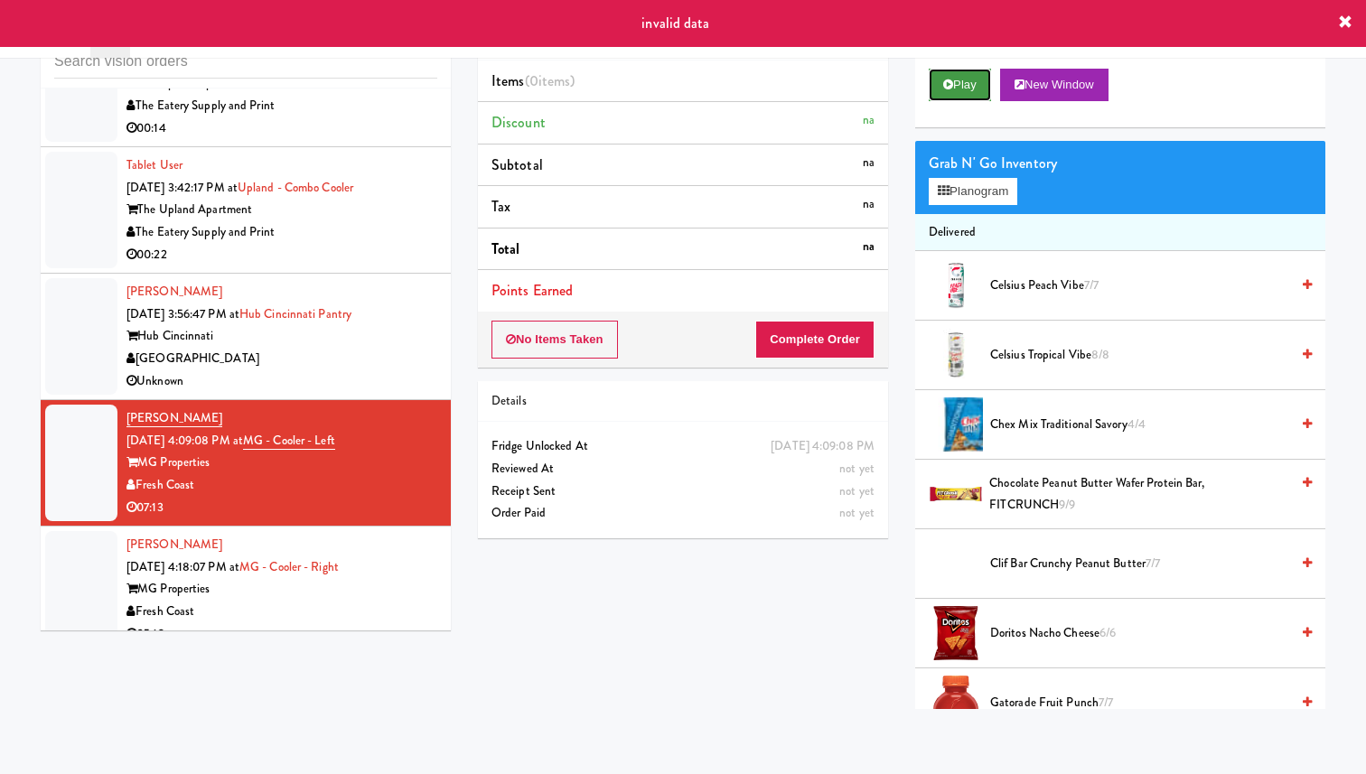
click at [956, 80] on button "Play" at bounding box center [960, 85] width 62 height 33
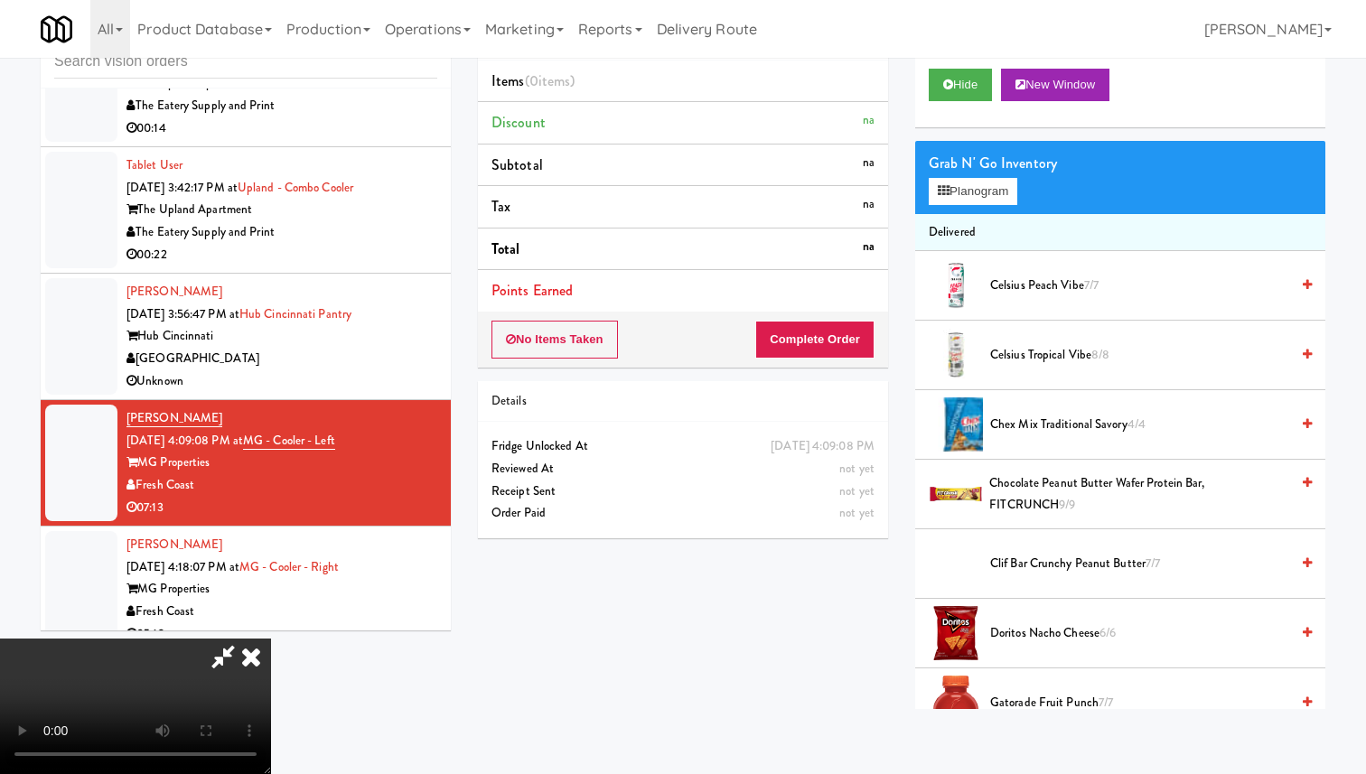
click at [271, 639] on icon at bounding box center [251, 657] width 40 height 36
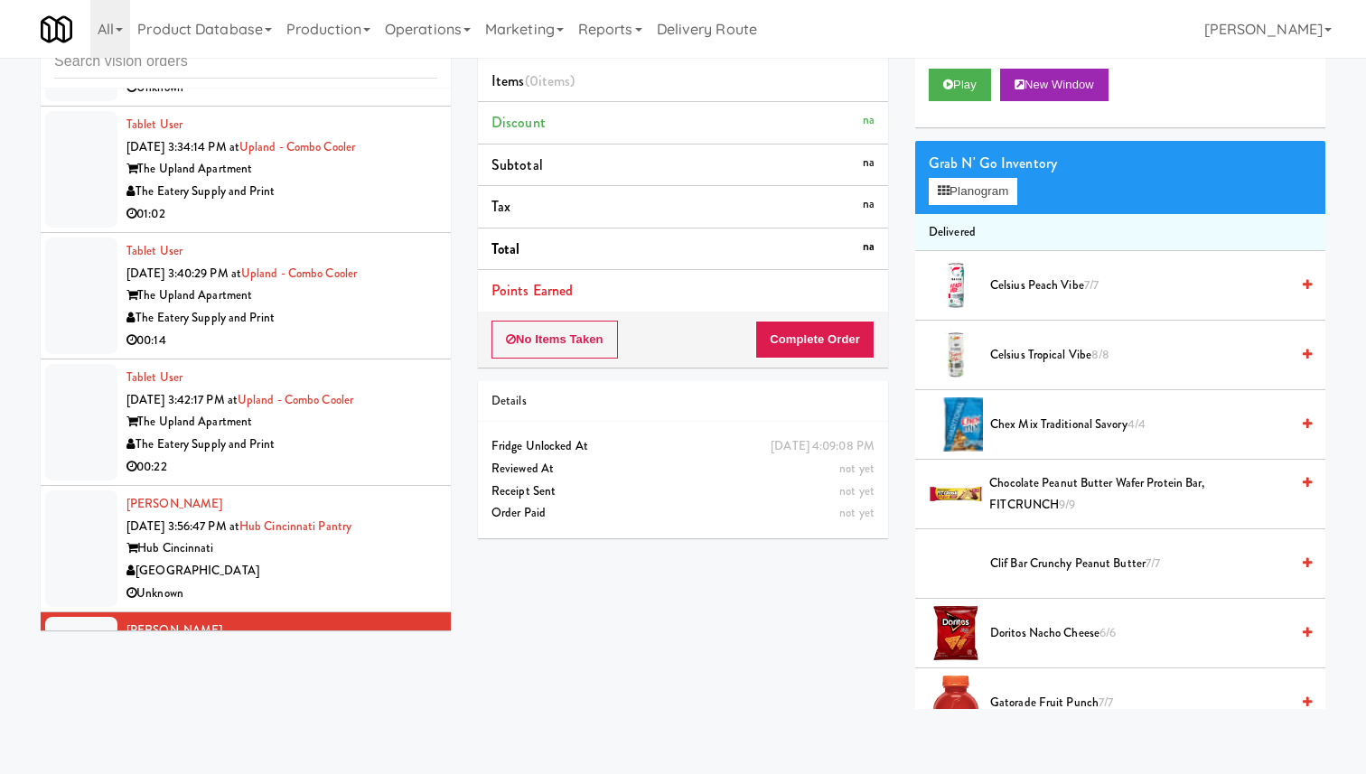
scroll to position [9511, 0]
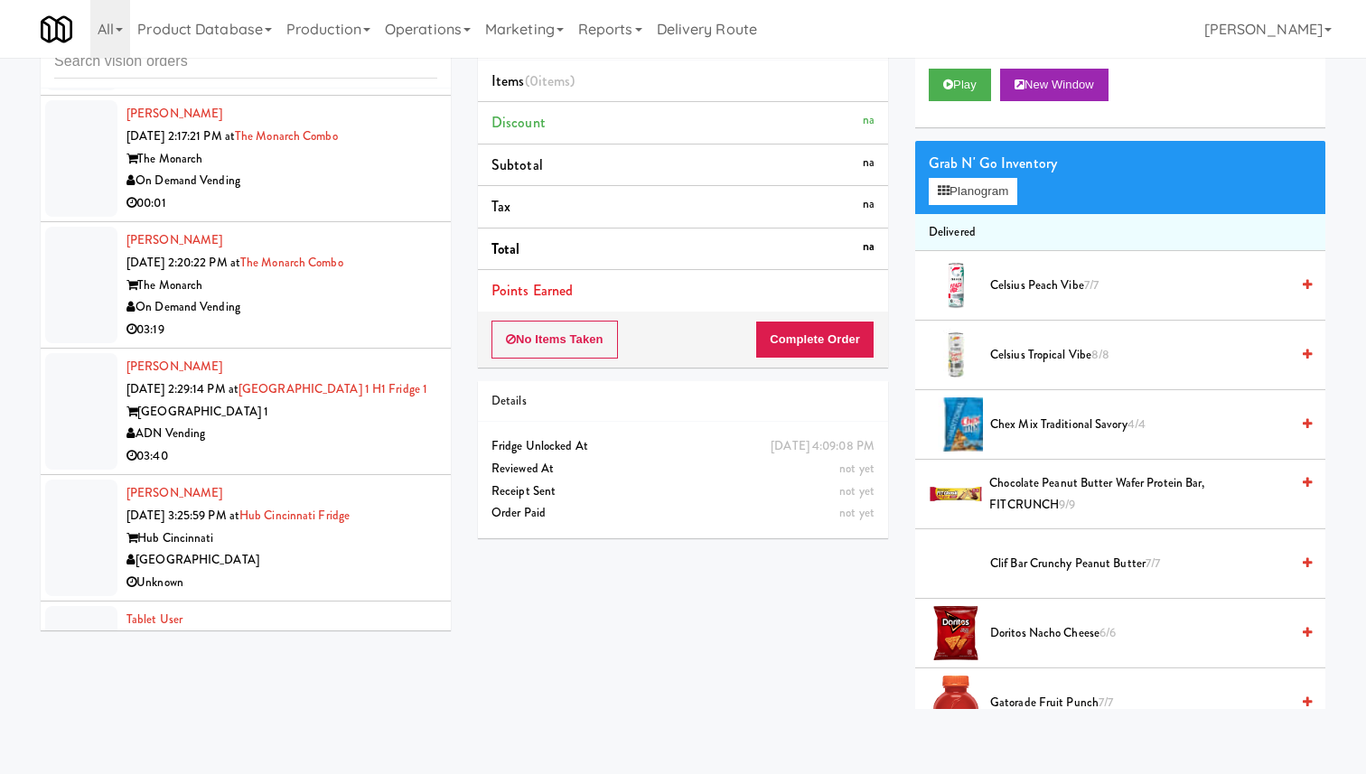
click at [378, 572] on div "Unknown" at bounding box center [281, 583] width 311 height 23
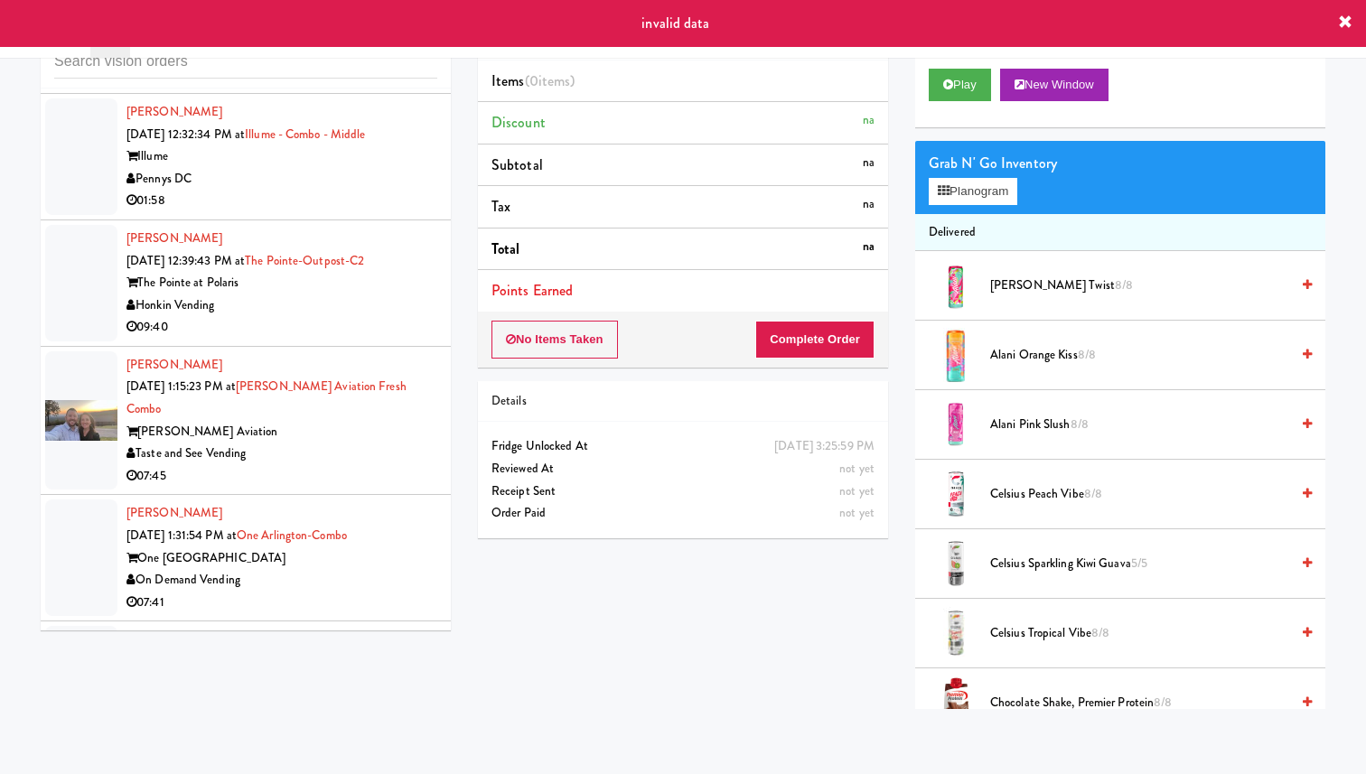
scroll to position [8983, 0]
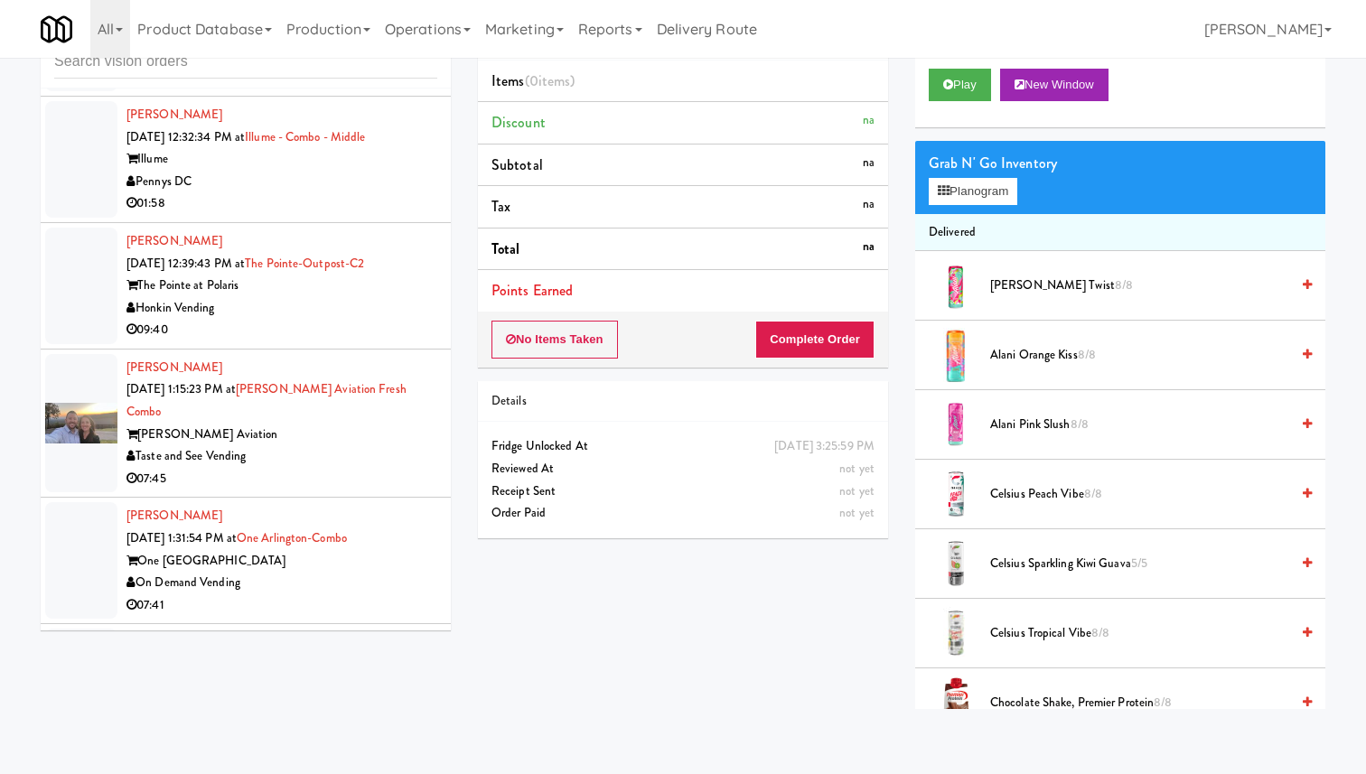
click at [403, 468] on div "07:45" at bounding box center [281, 479] width 311 height 23
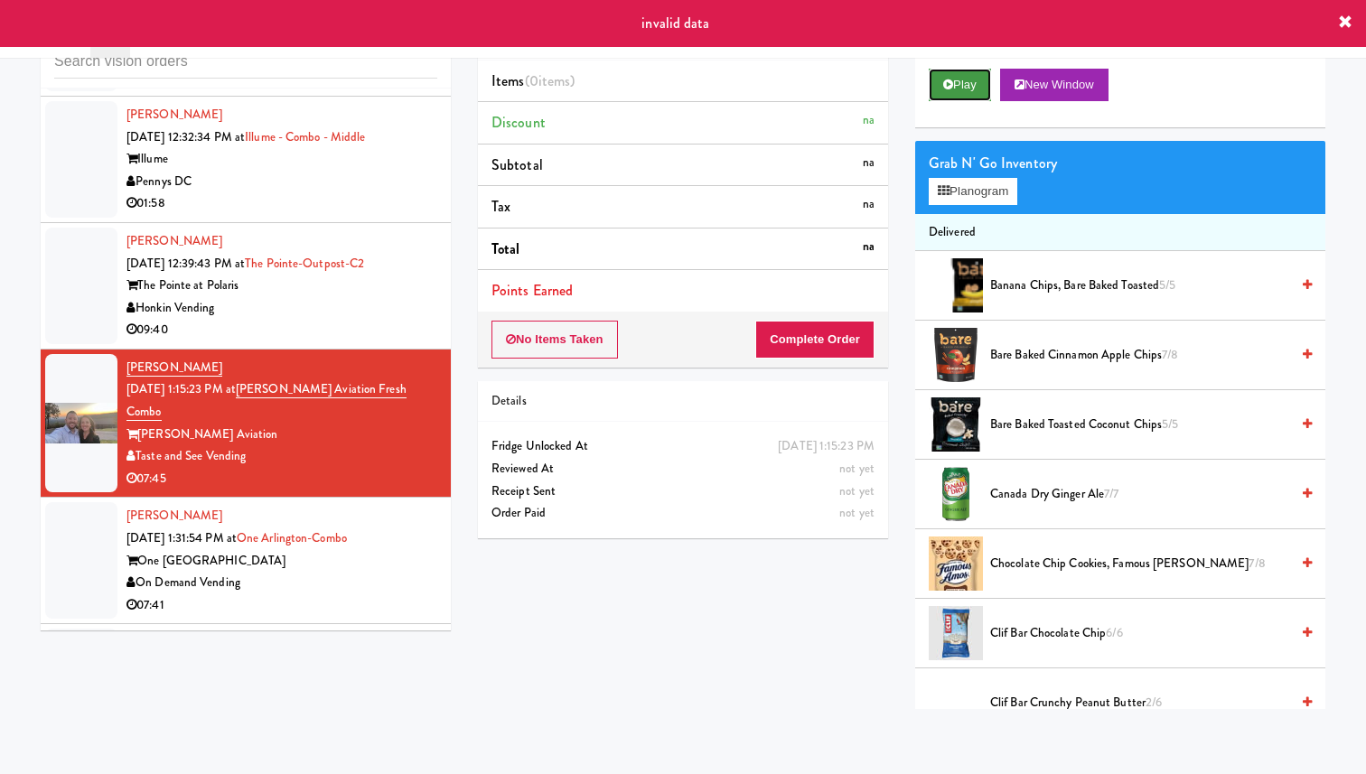
click at [970, 77] on button "Play" at bounding box center [960, 85] width 62 height 33
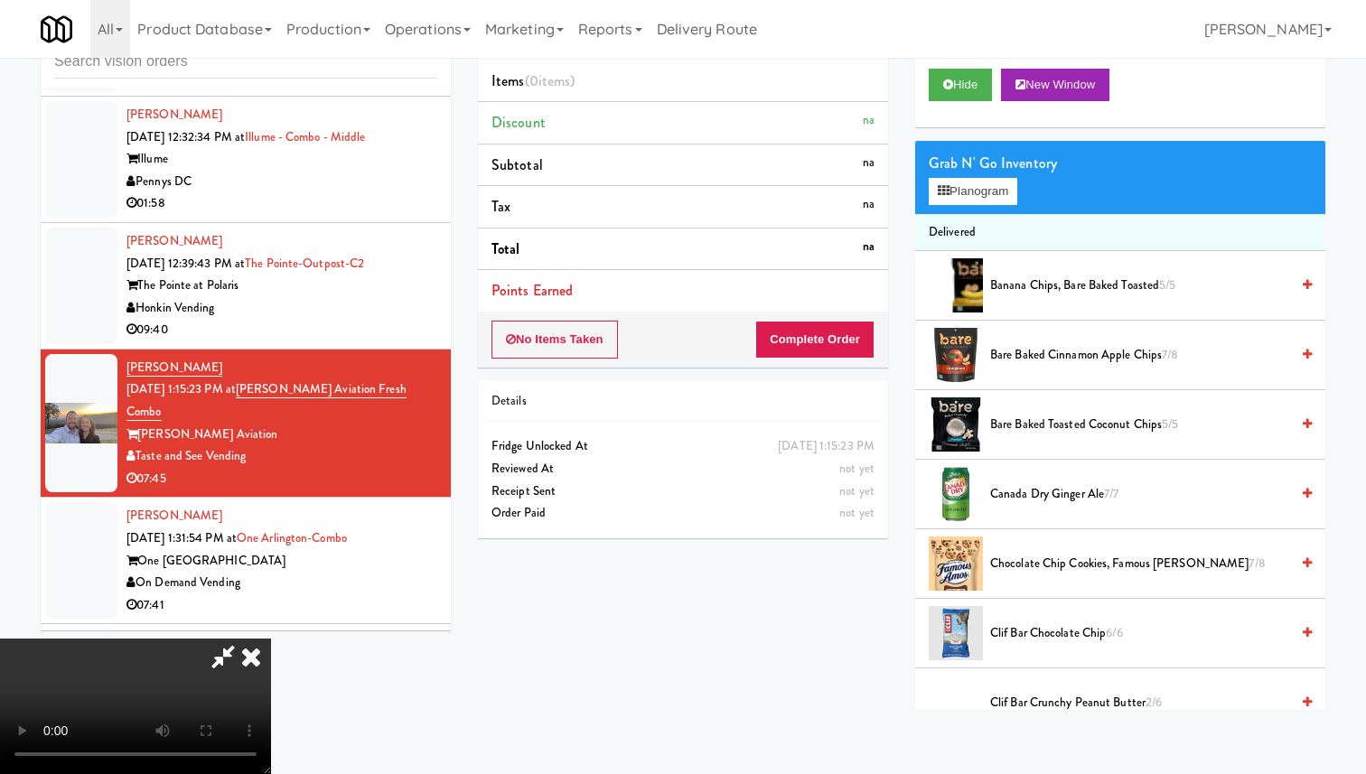
click at [271, 639] on icon at bounding box center [251, 657] width 40 height 36
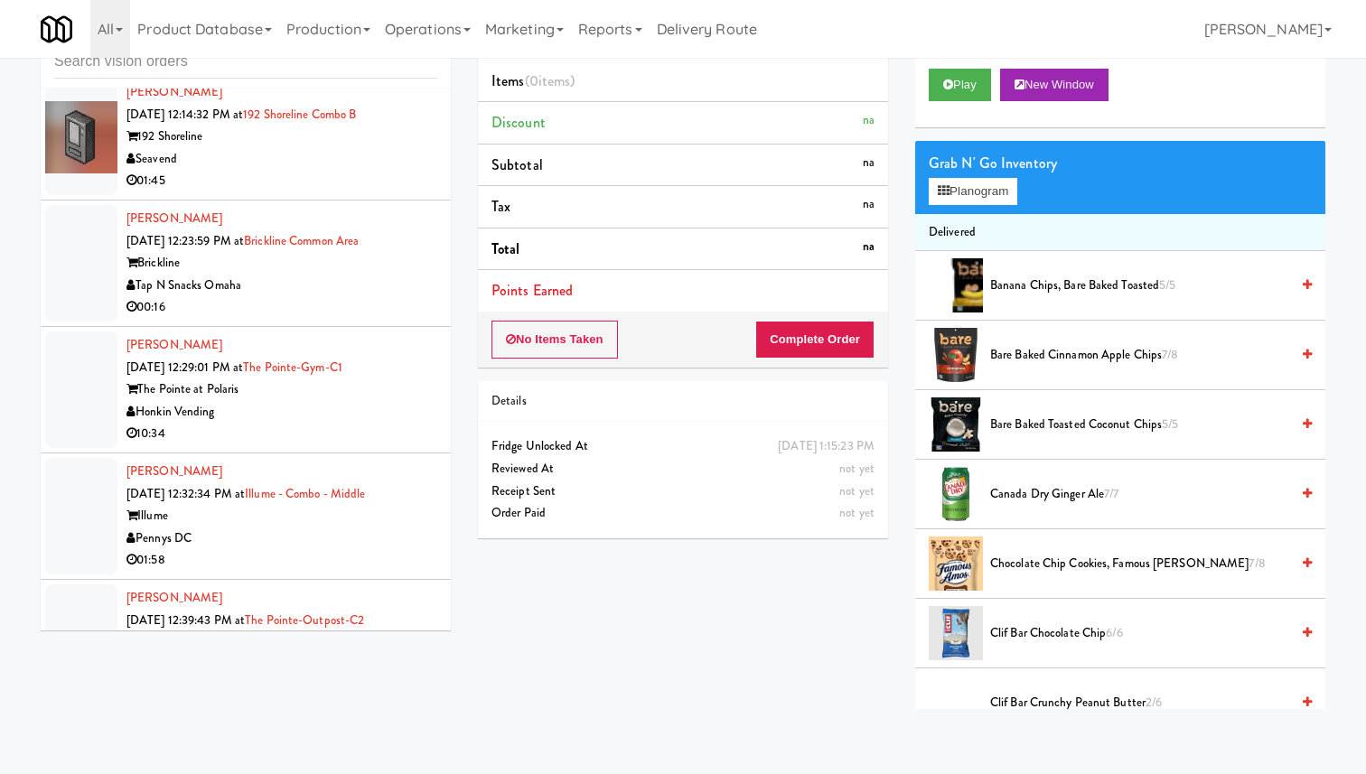
scroll to position [8462, 0]
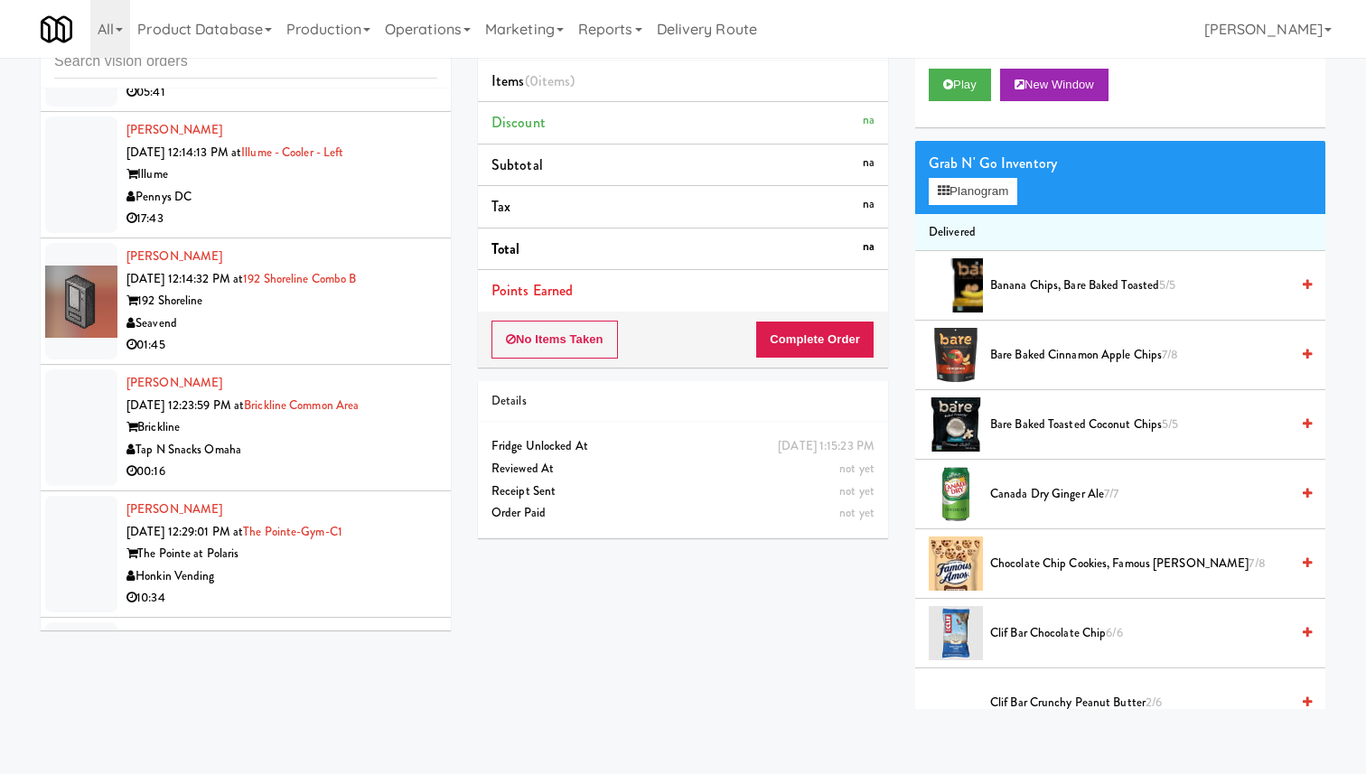
click at [360, 461] on div "00:16" at bounding box center [281, 472] width 311 height 23
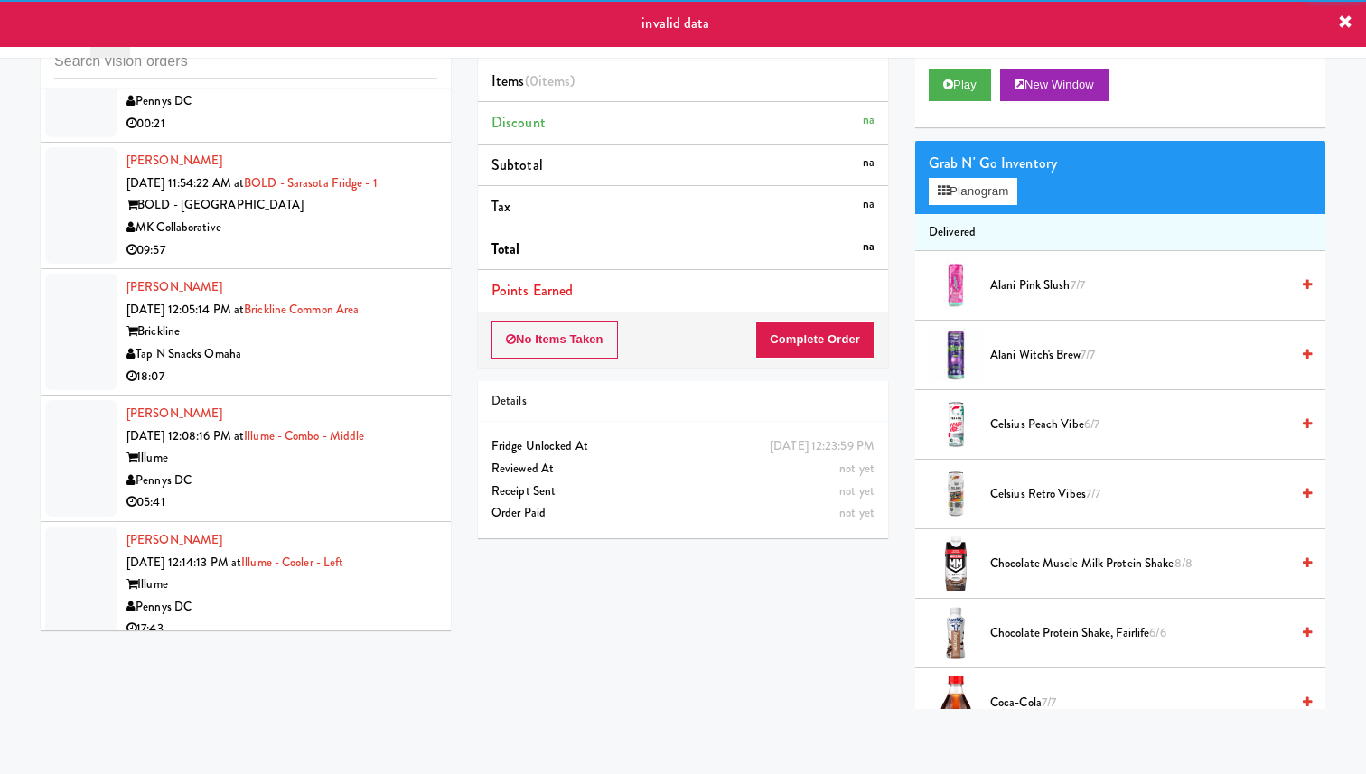
scroll to position [7974, 0]
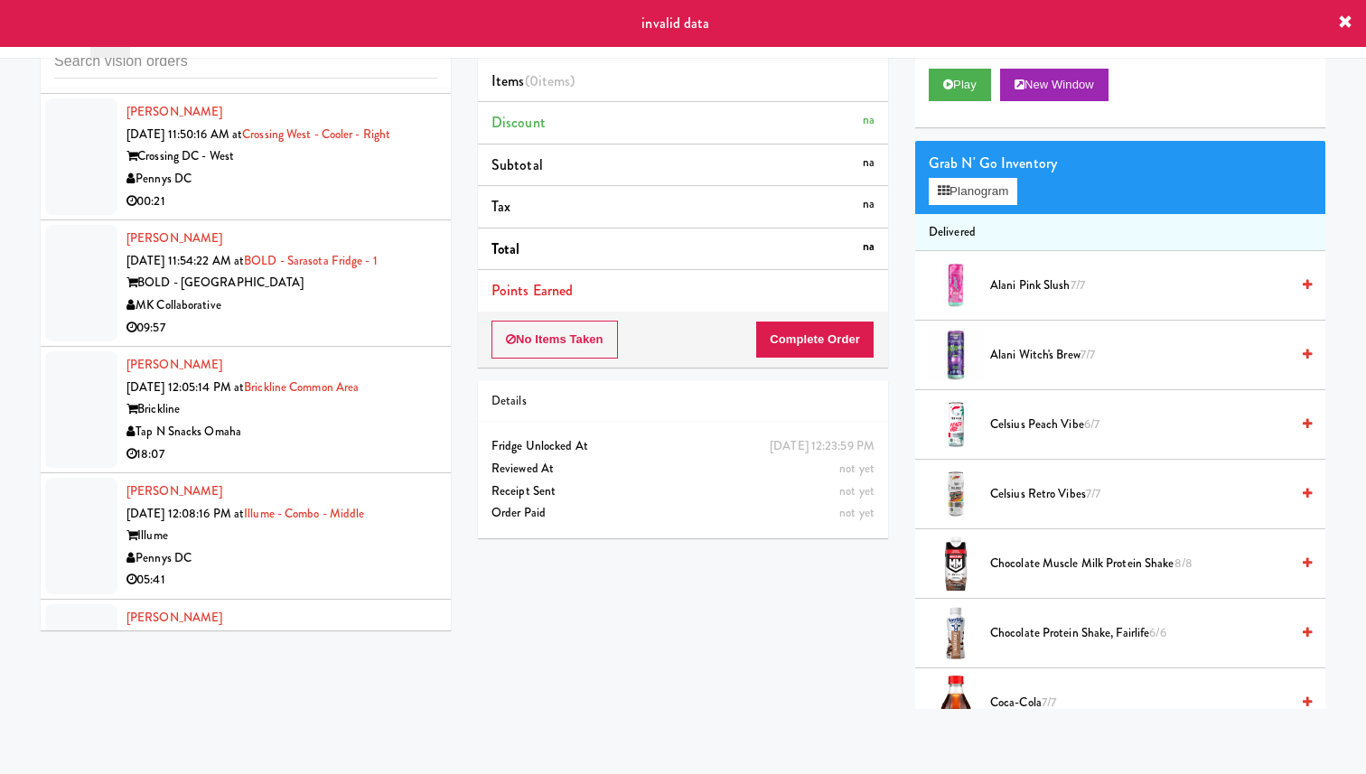
click at [382, 444] on div "18:07" at bounding box center [281, 455] width 311 height 23
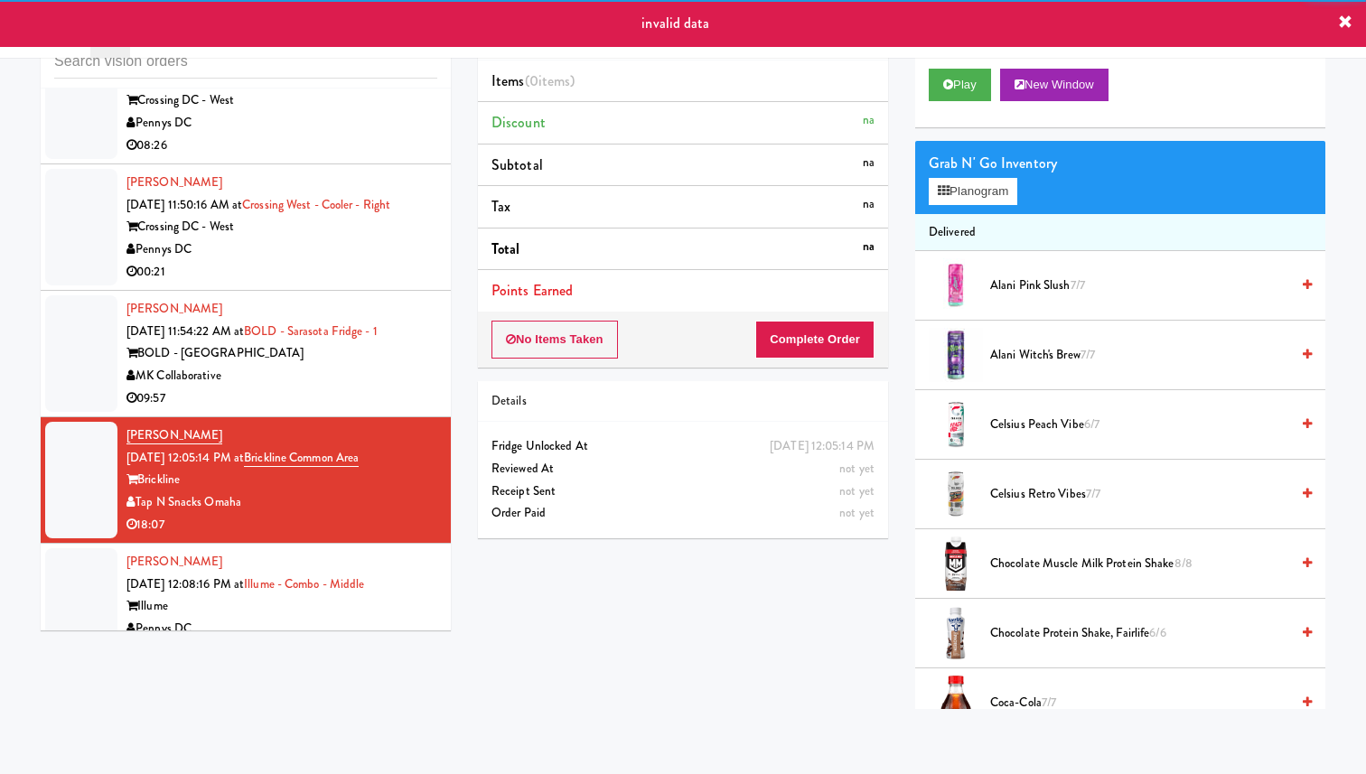
scroll to position [7897, 0]
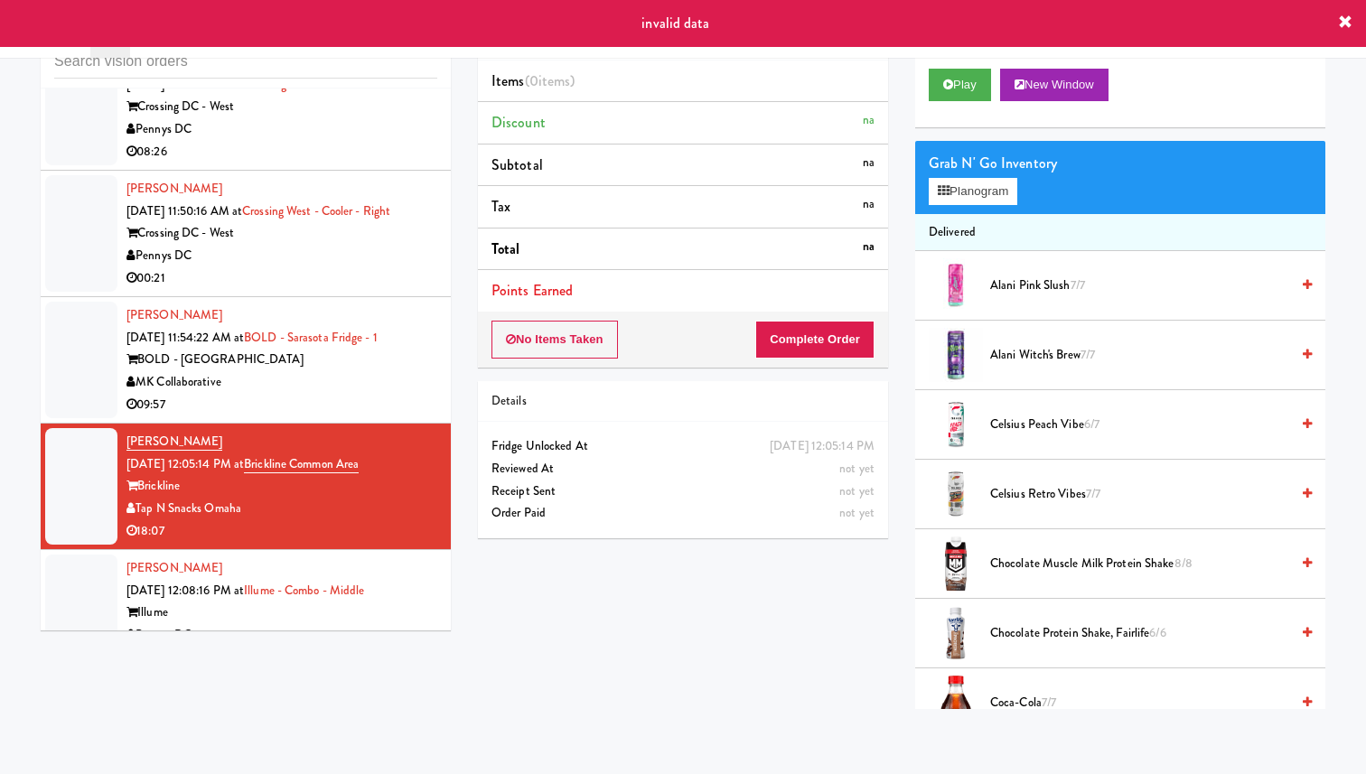
click at [393, 394] on div "09:57" at bounding box center [281, 405] width 311 height 23
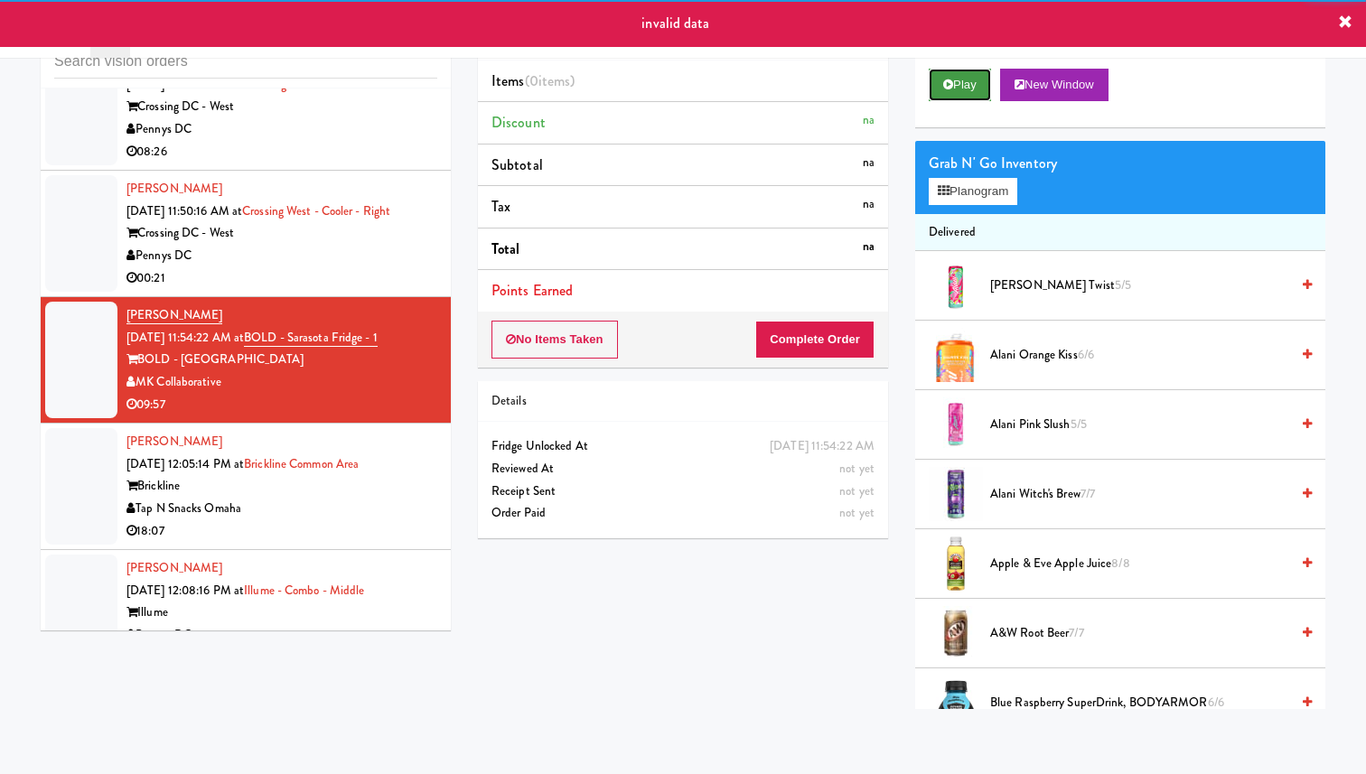
click at [946, 95] on button "Play" at bounding box center [960, 85] width 62 height 33
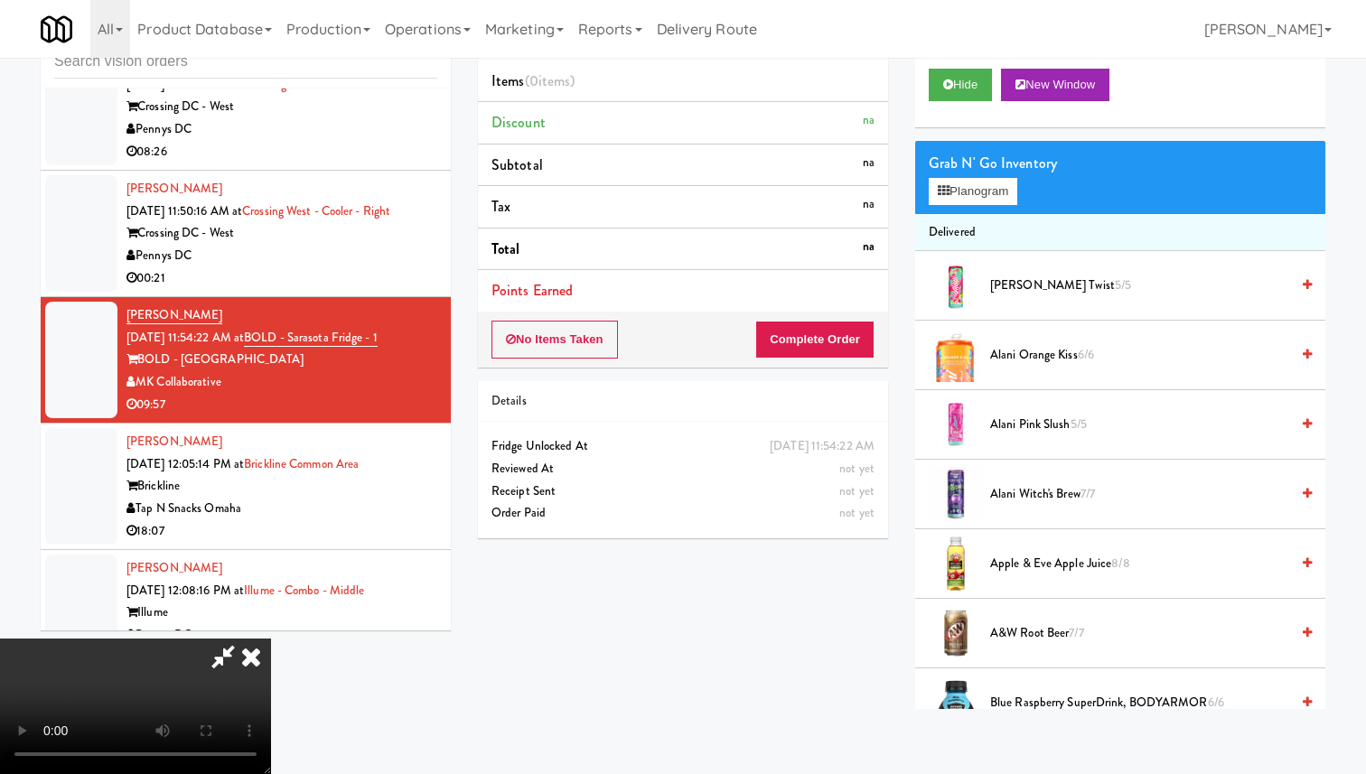
click at [271, 639] on icon at bounding box center [251, 657] width 40 height 36
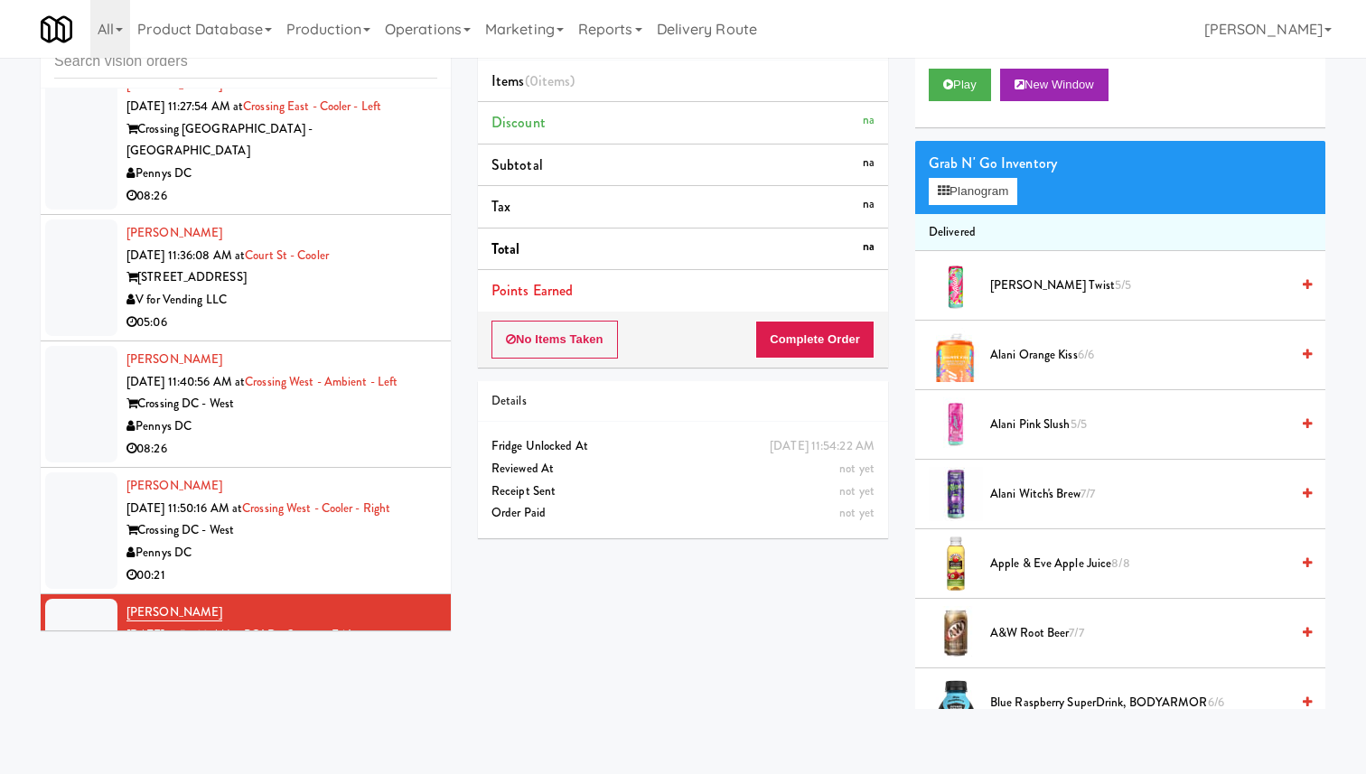
scroll to position [7561, 0]
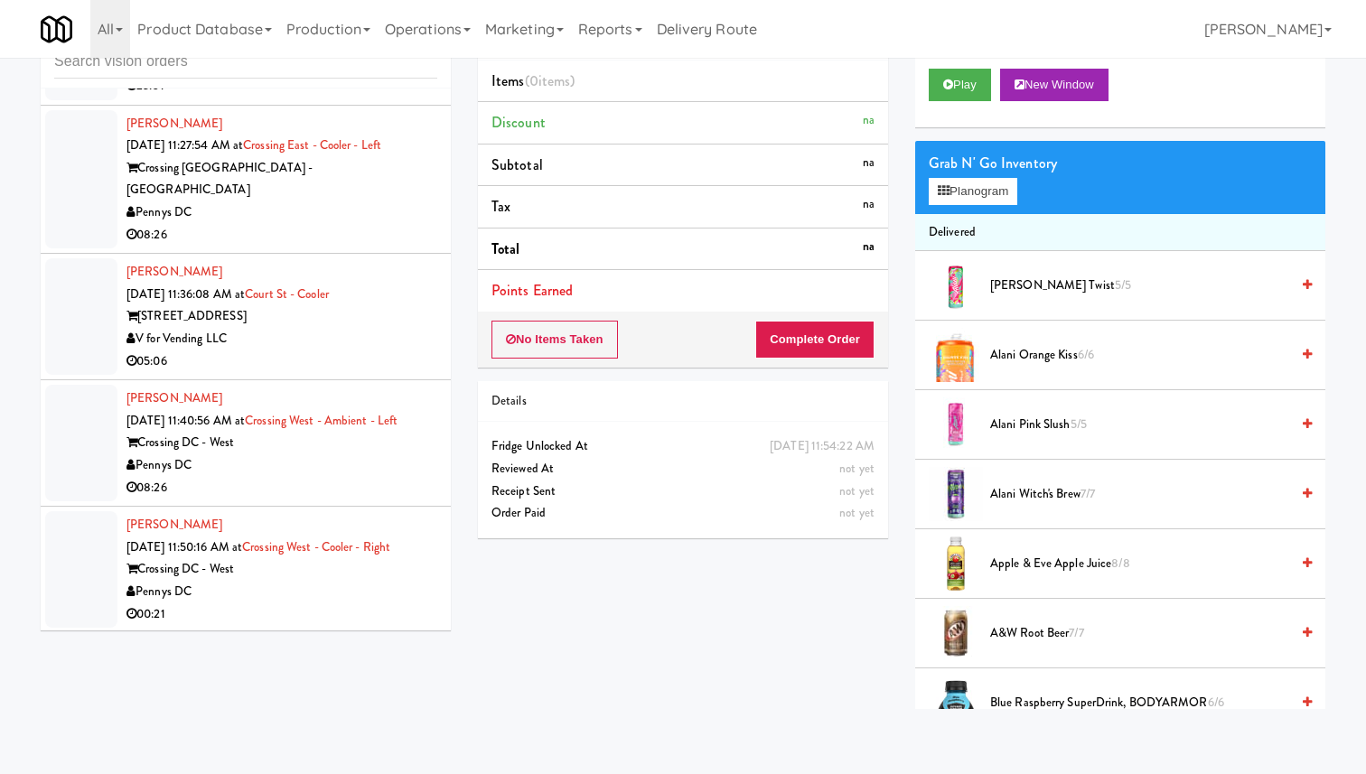
click at [336, 558] on div "Crossing DC - West" at bounding box center [281, 569] width 311 height 23
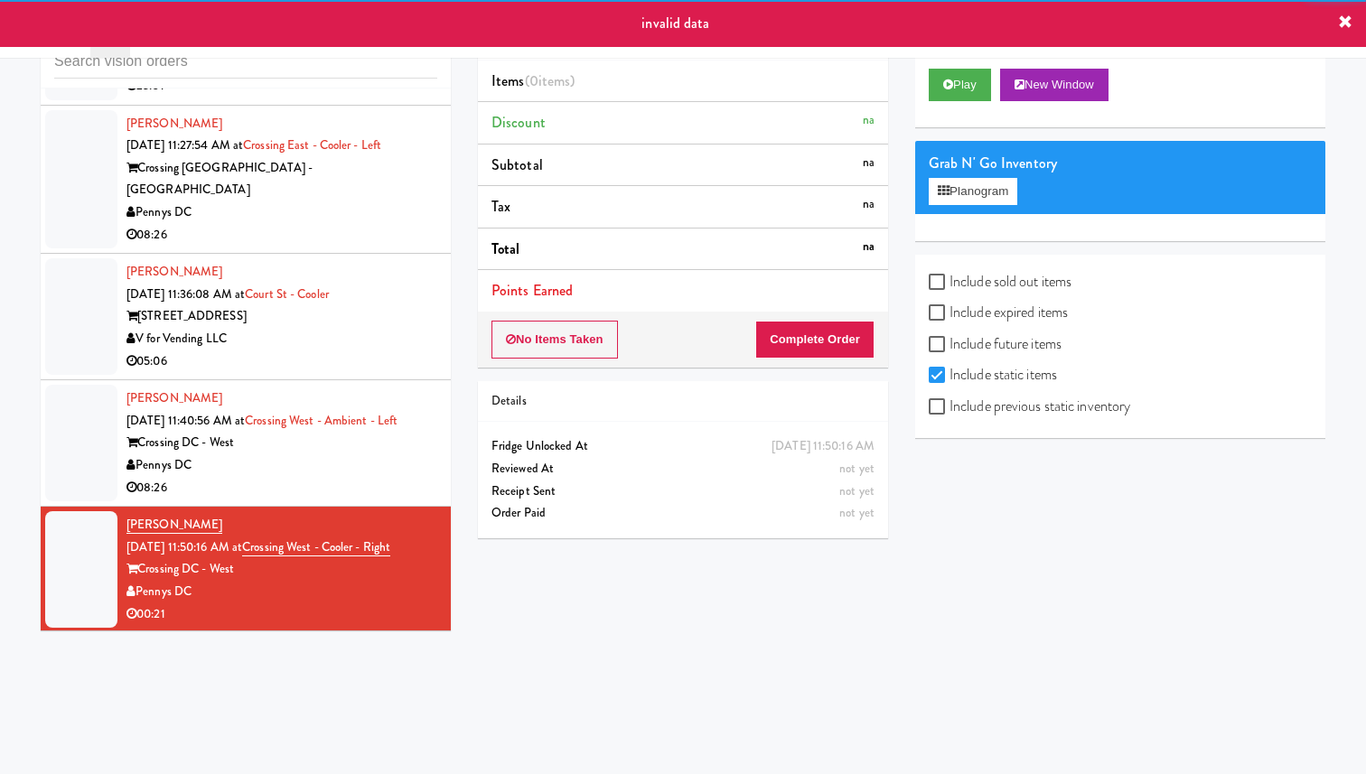
click at [357, 477] on div "08:26" at bounding box center [281, 488] width 311 height 23
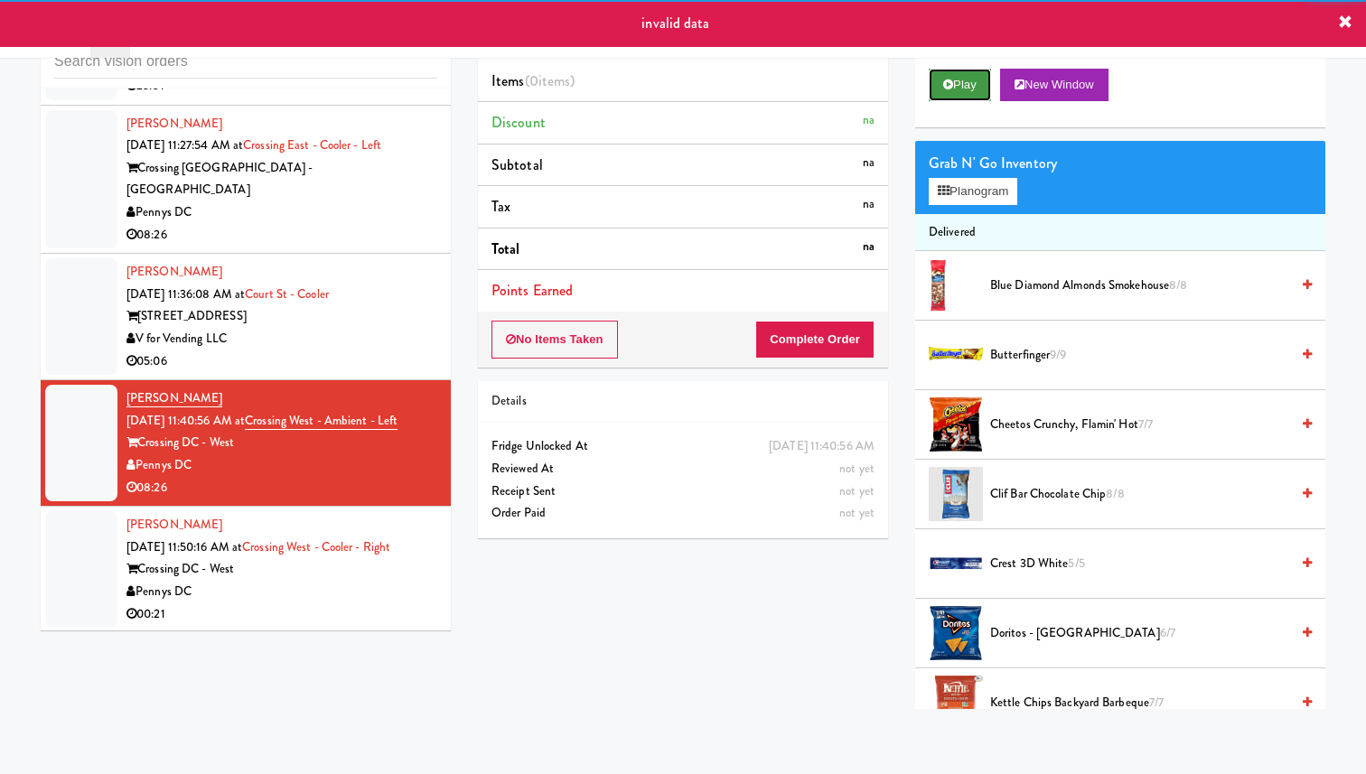
click at [955, 89] on button "Play" at bounding box center [960, 85] width 62 height 33
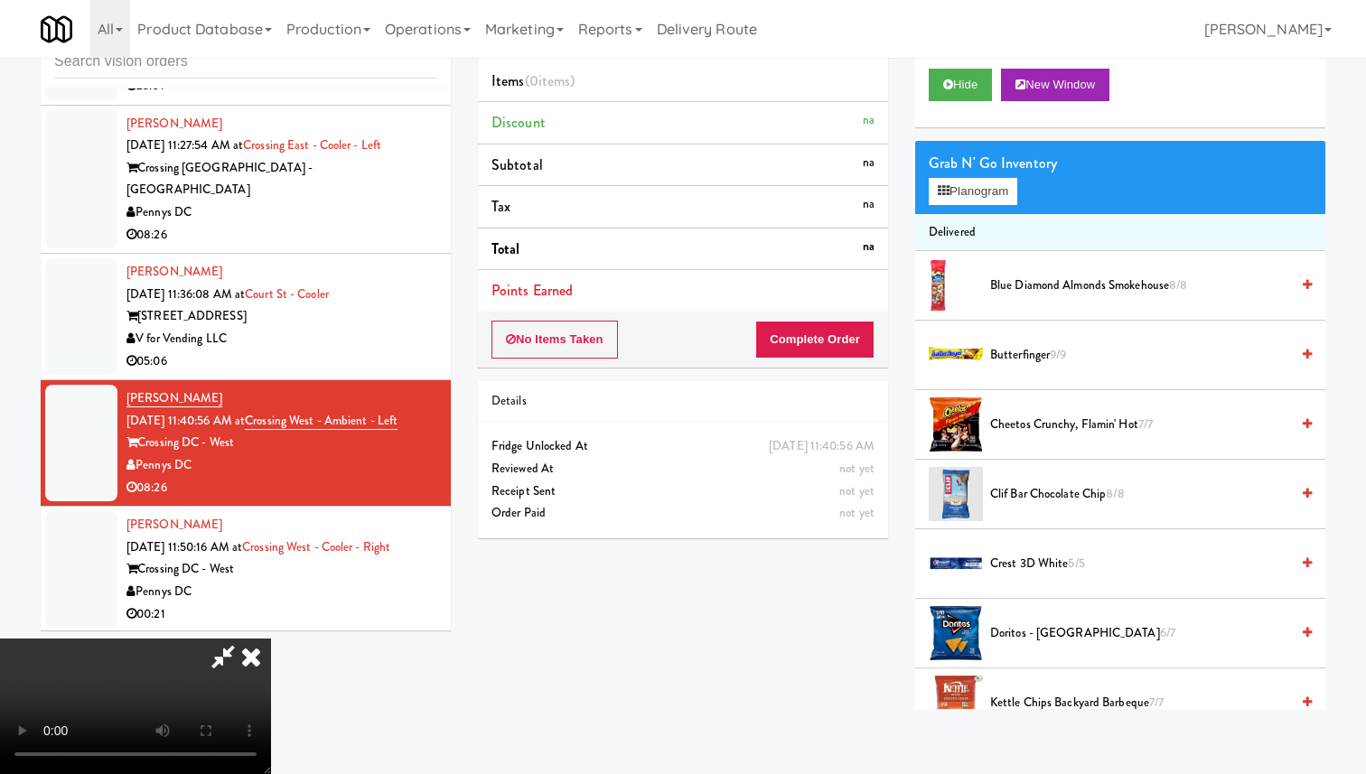
click at [271, 639] on icon at bounding box center [251, 657] width 40 height 36
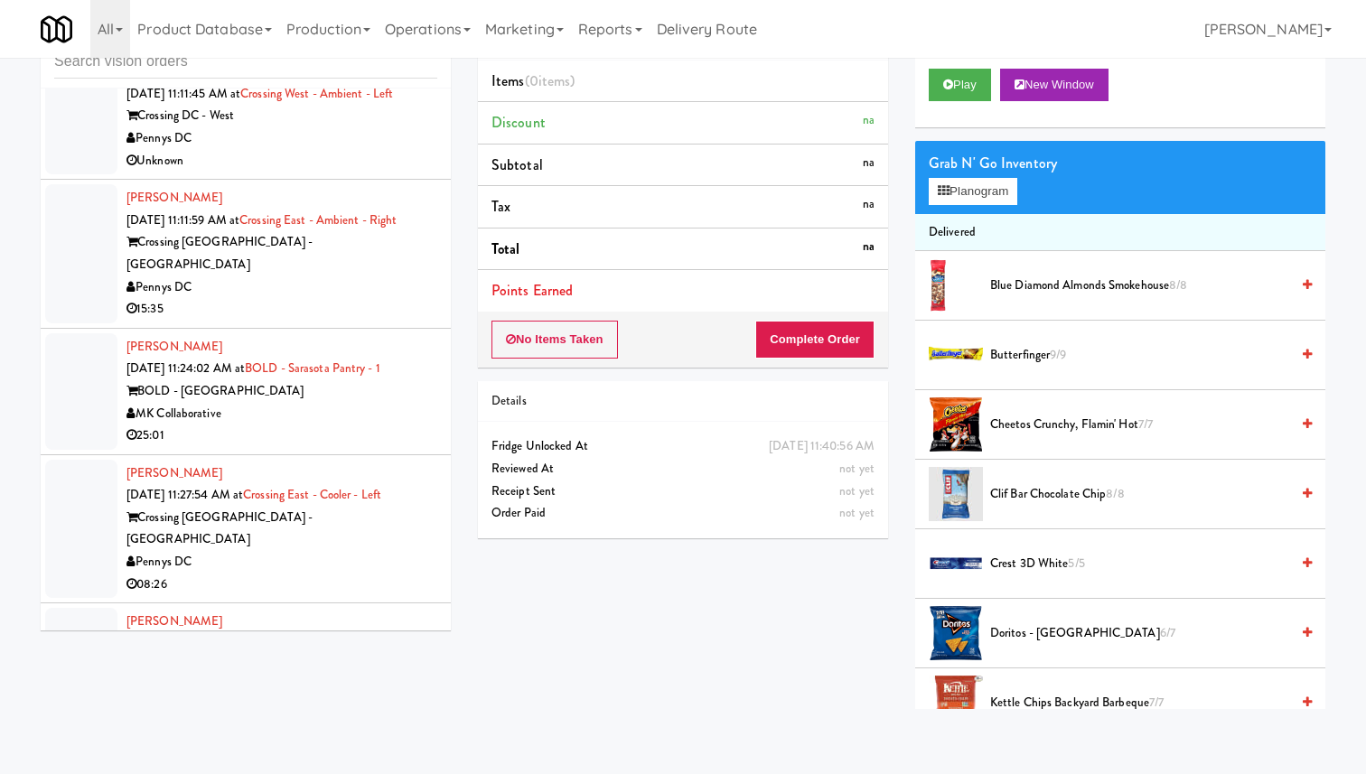
scroll to position [6999, 0]
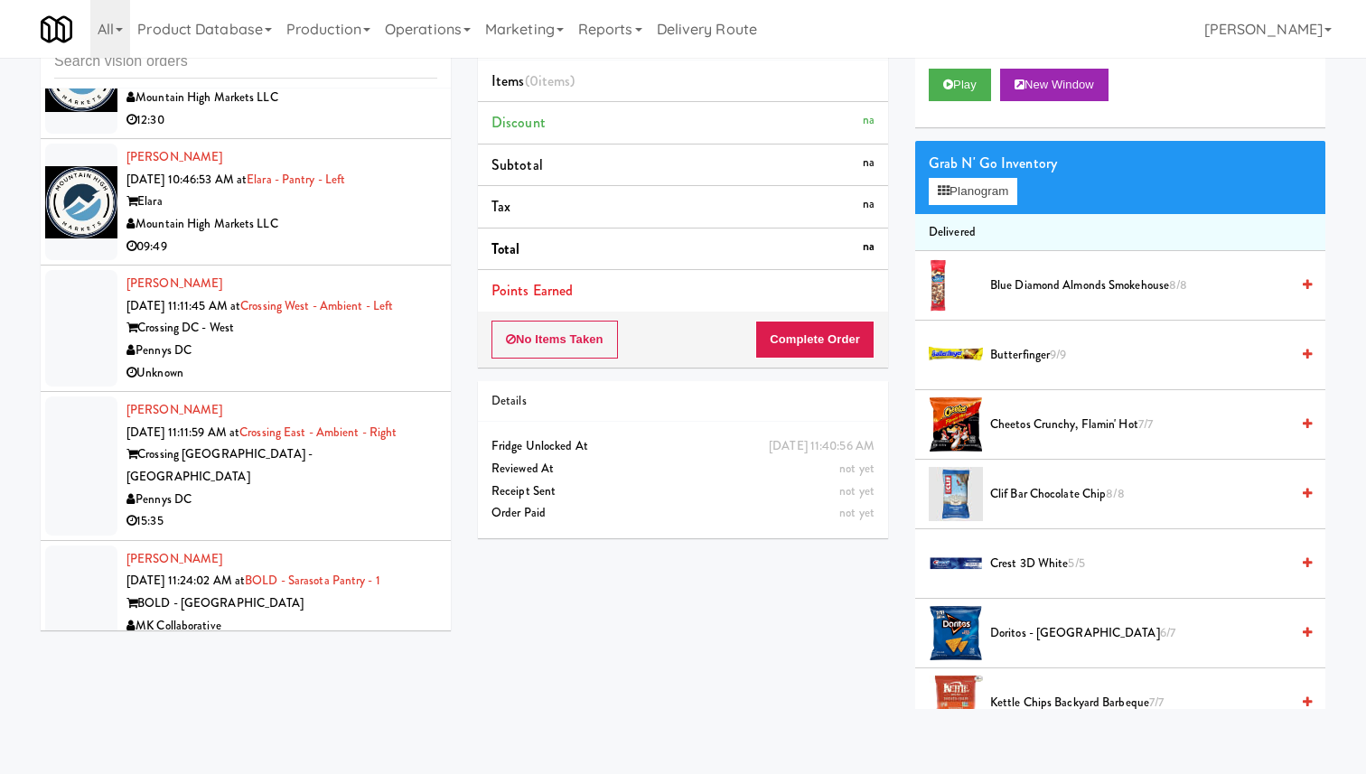
click at [343, 510] on div "15:35" at bounding box center [281, 521] width 311 height 23
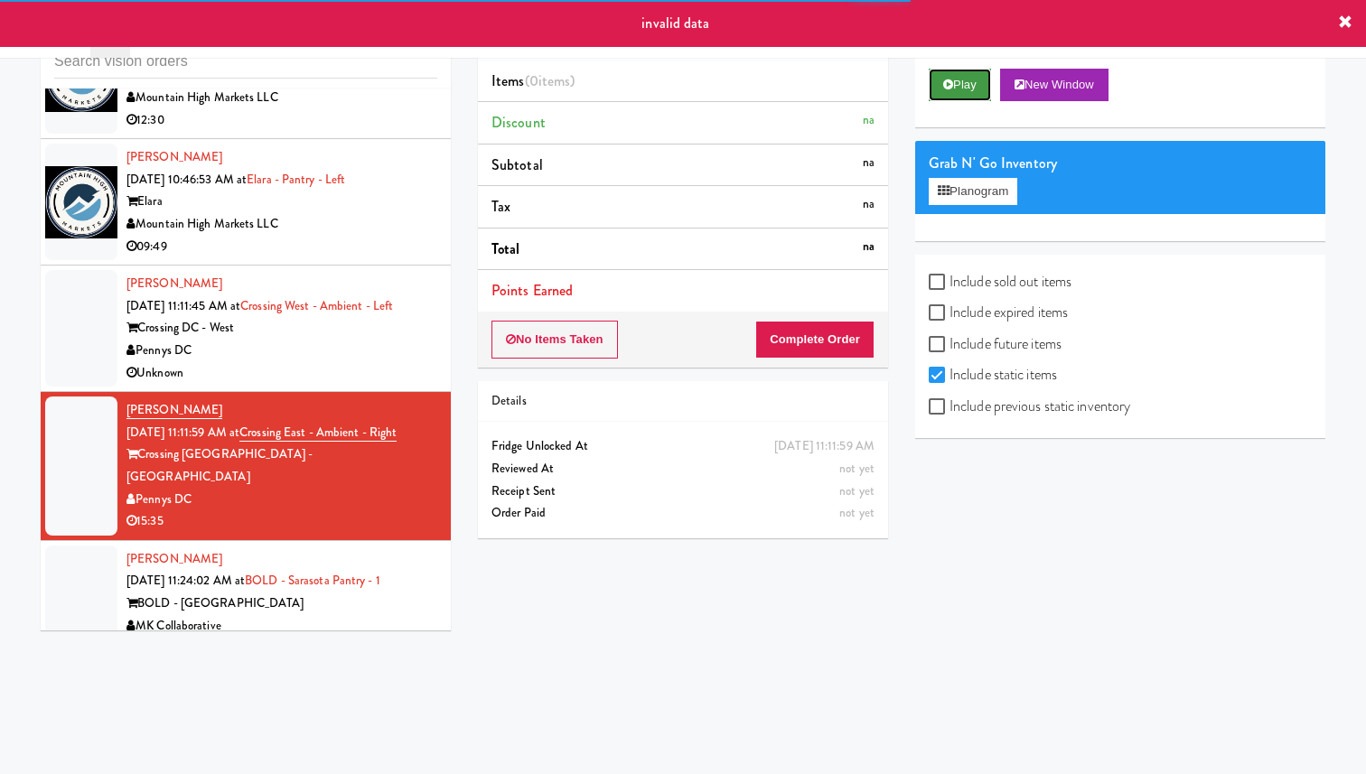
click at [958, 88] on button "Play" at bounding box center [960, 85] width 62 height 33
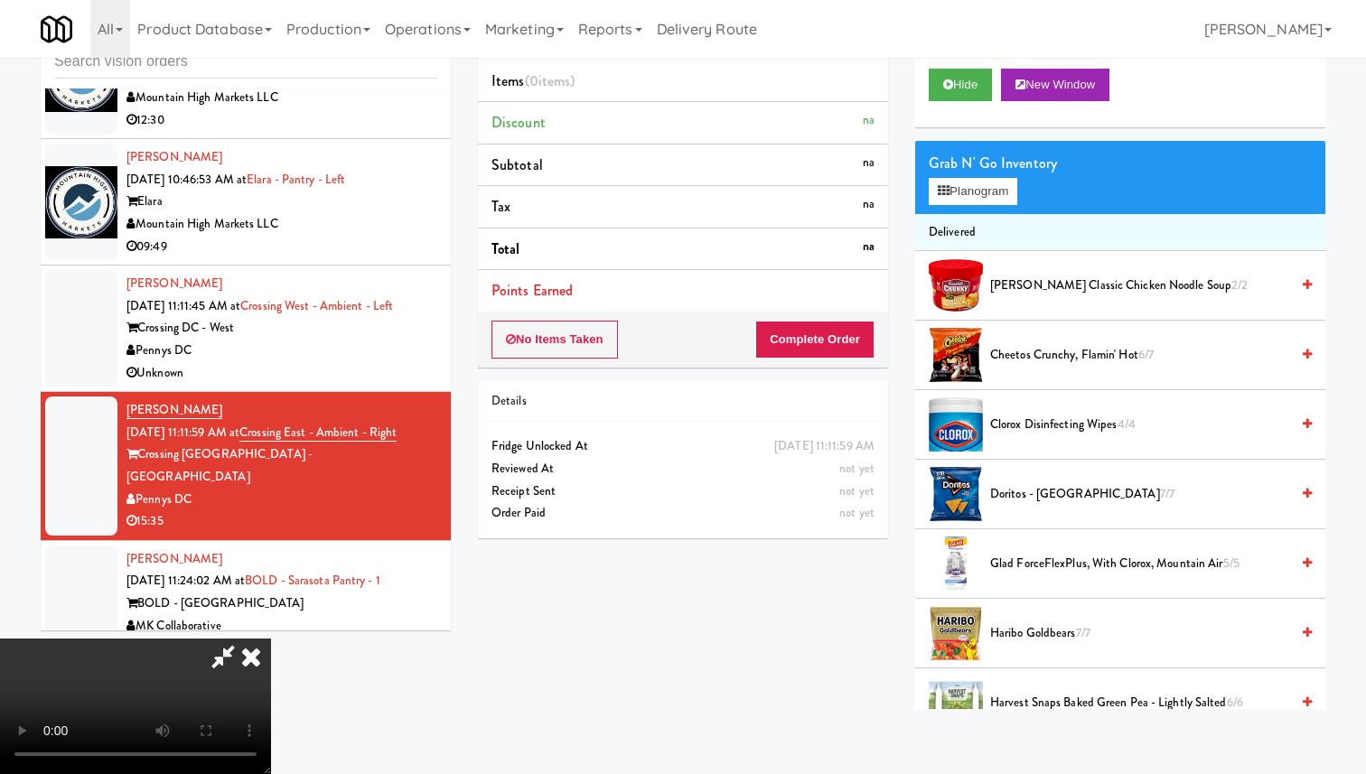
click at [271, 639] on icon at bounding box center [251, 657] width 40 height 36
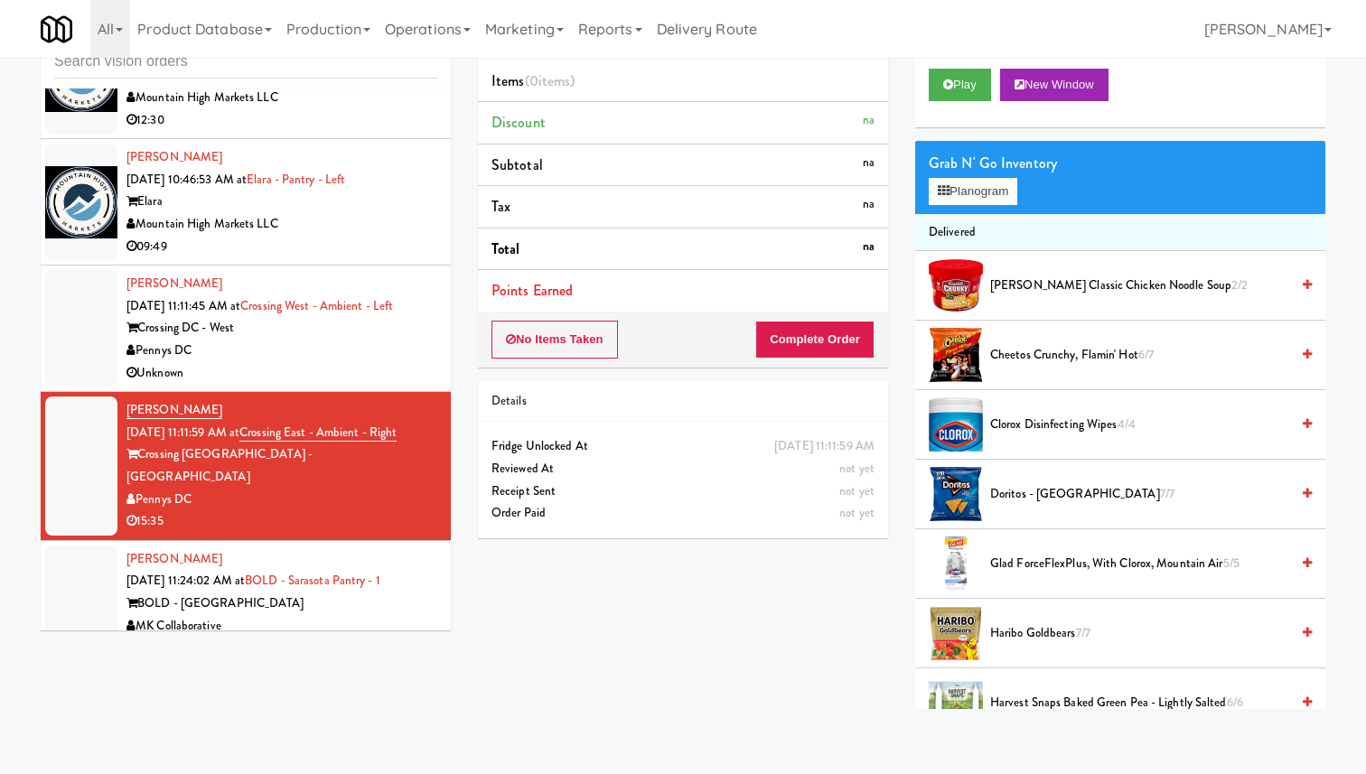
click at [309, 593] on div "BOLD - Sarasota" at bounding box center [281, 604] width 311 height 23
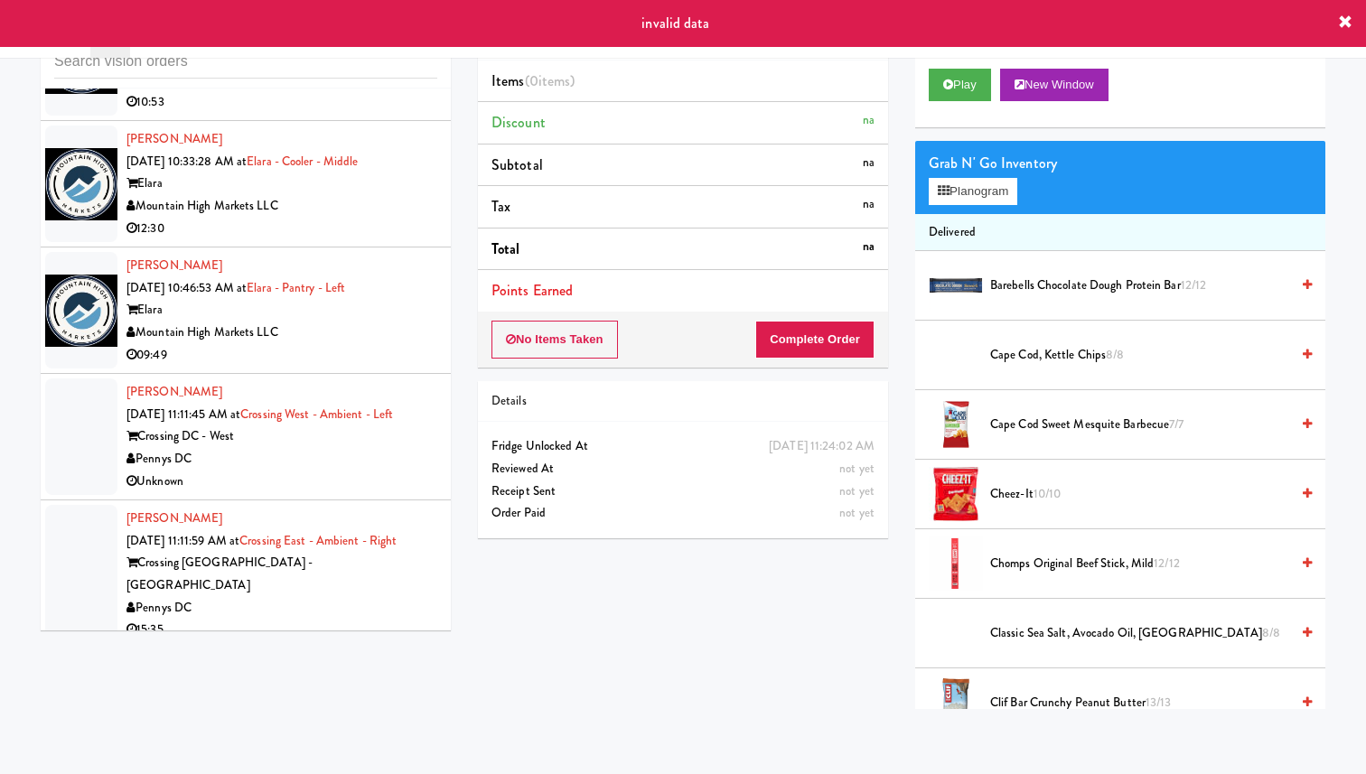
scroll to position [6869, 0]
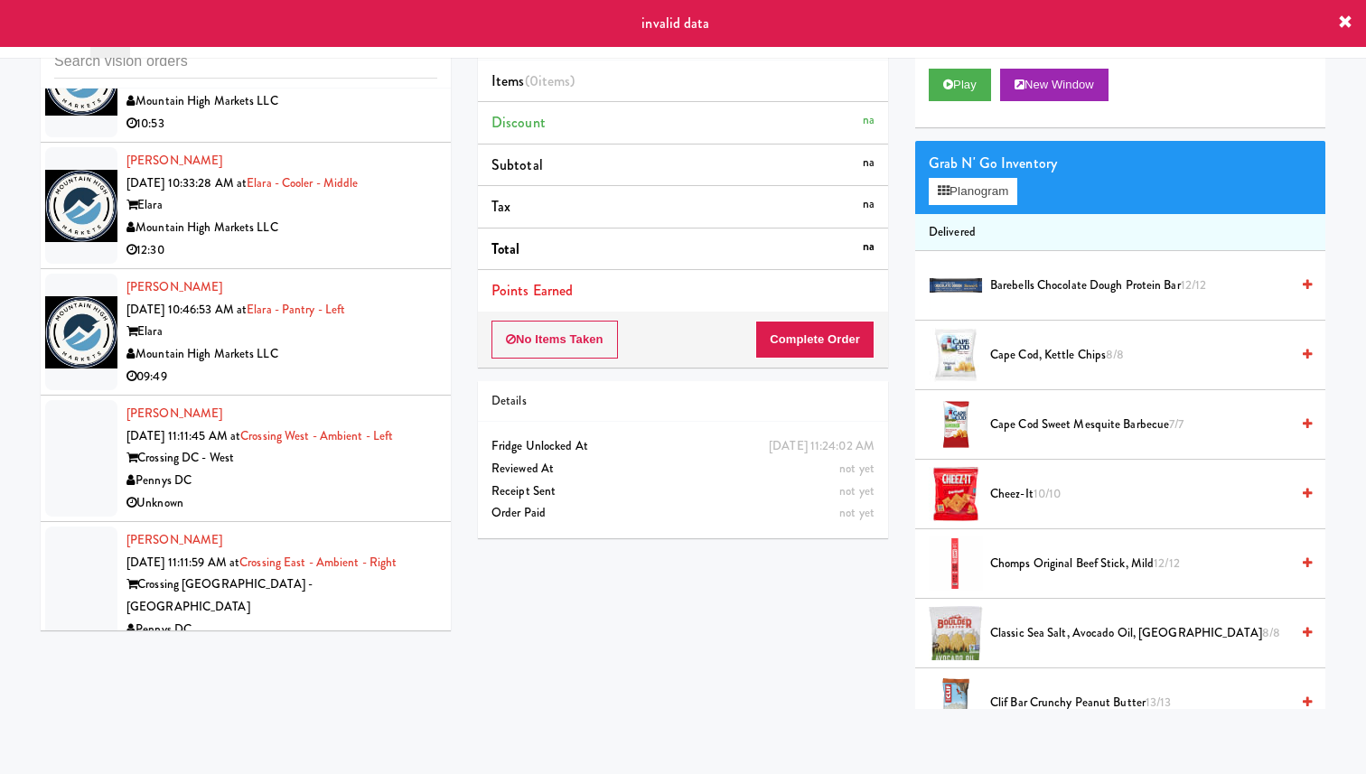
click at [340, 343] on div "Mountain High Markets LLC" at bounding box center [281, 354] width 311 height 23
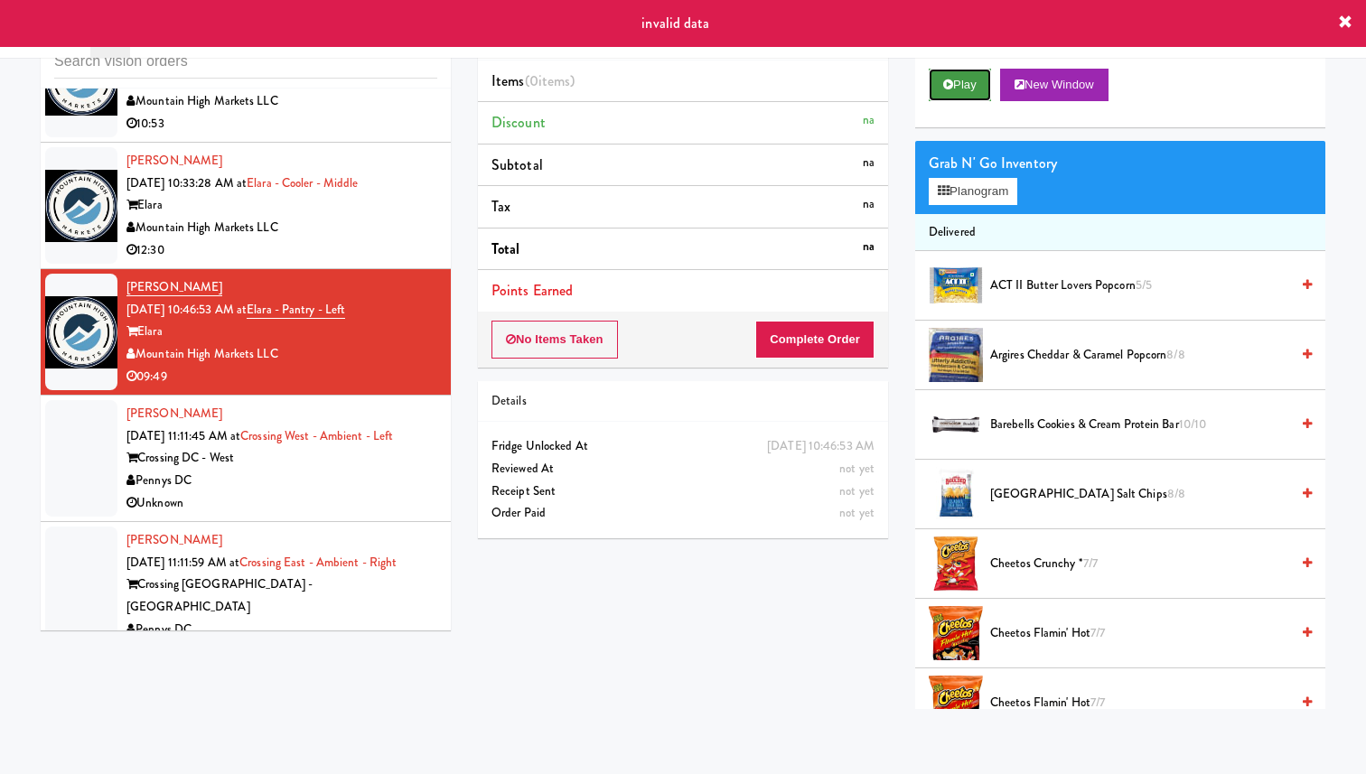
click at [954, 89] on button "Play" at bounding box center [960, 85] width 62 height 33
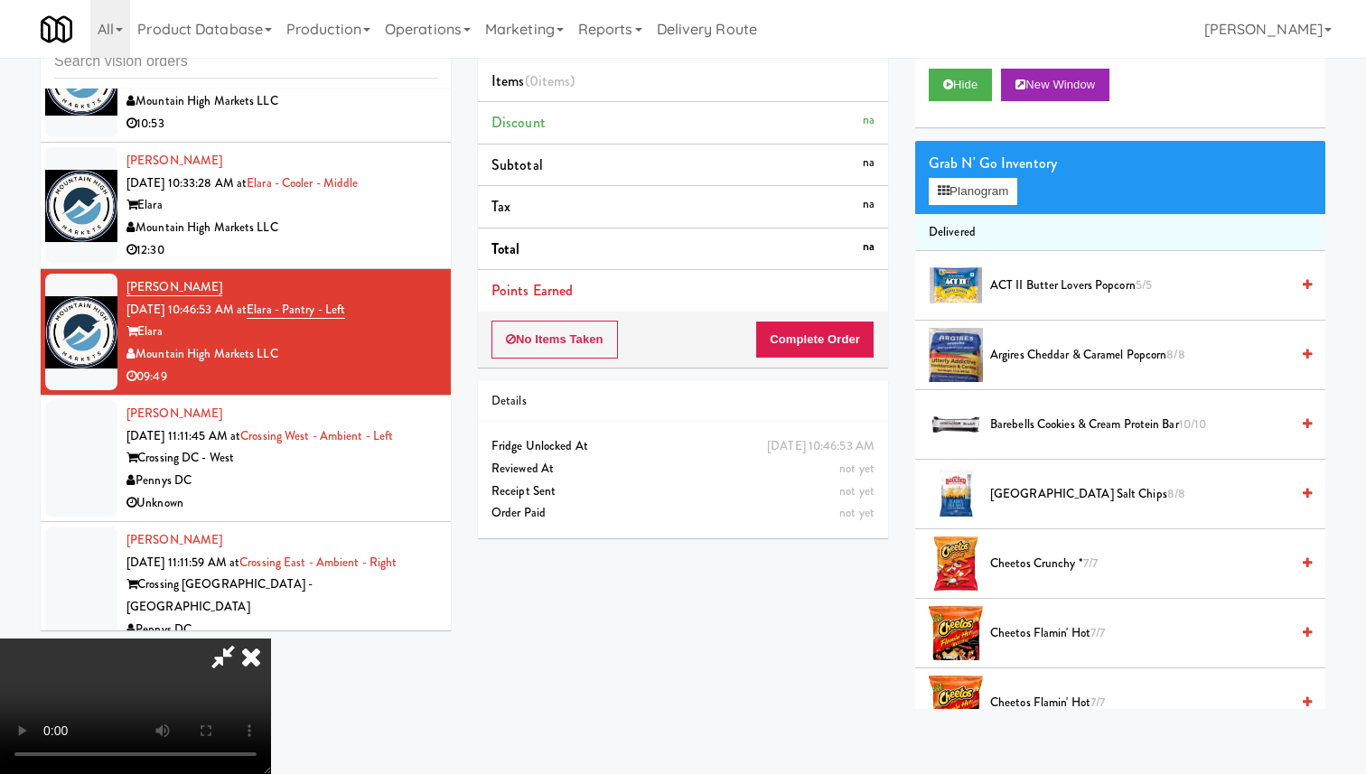
click at [271, 639] on icon at bounding box center [251, 657] width 40 height 36
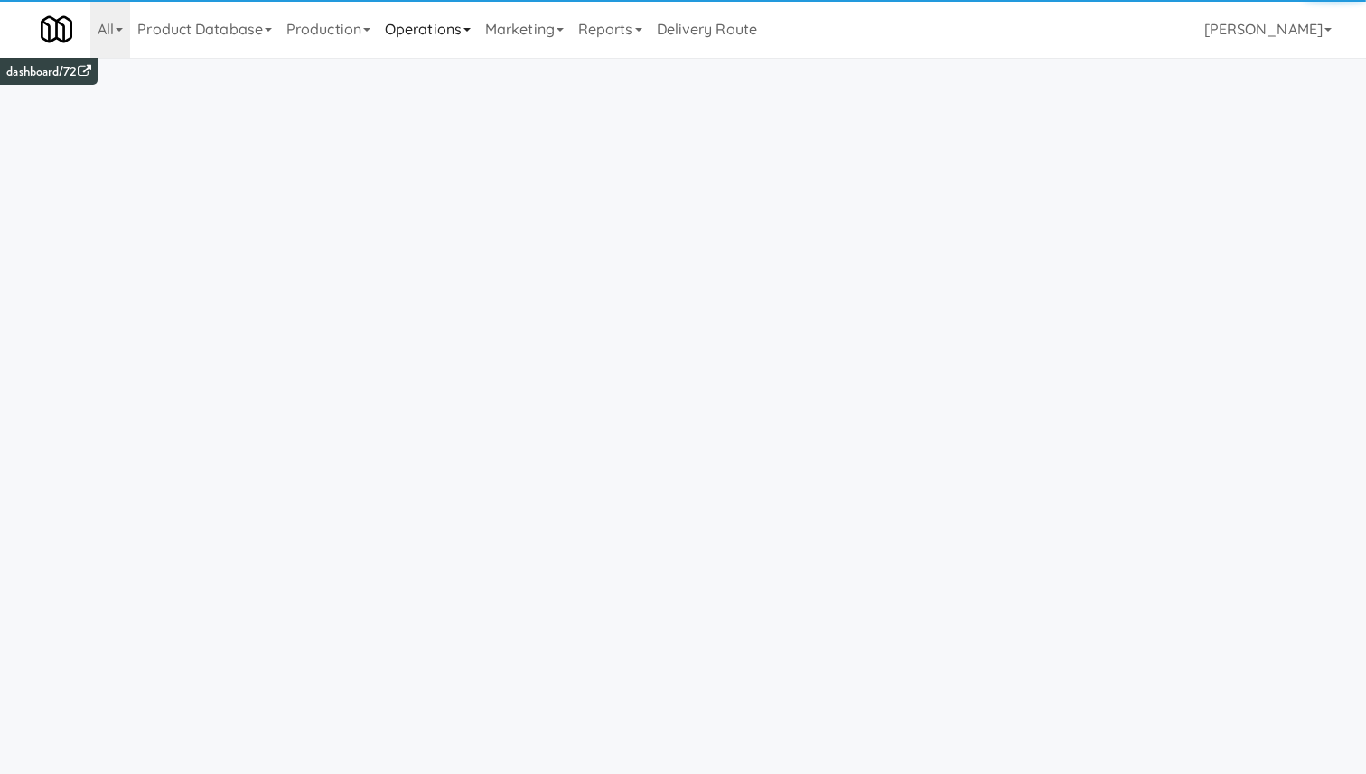
click at [455, 33] on link "Operations" at bounding box center [428, 29] width 100 height 58
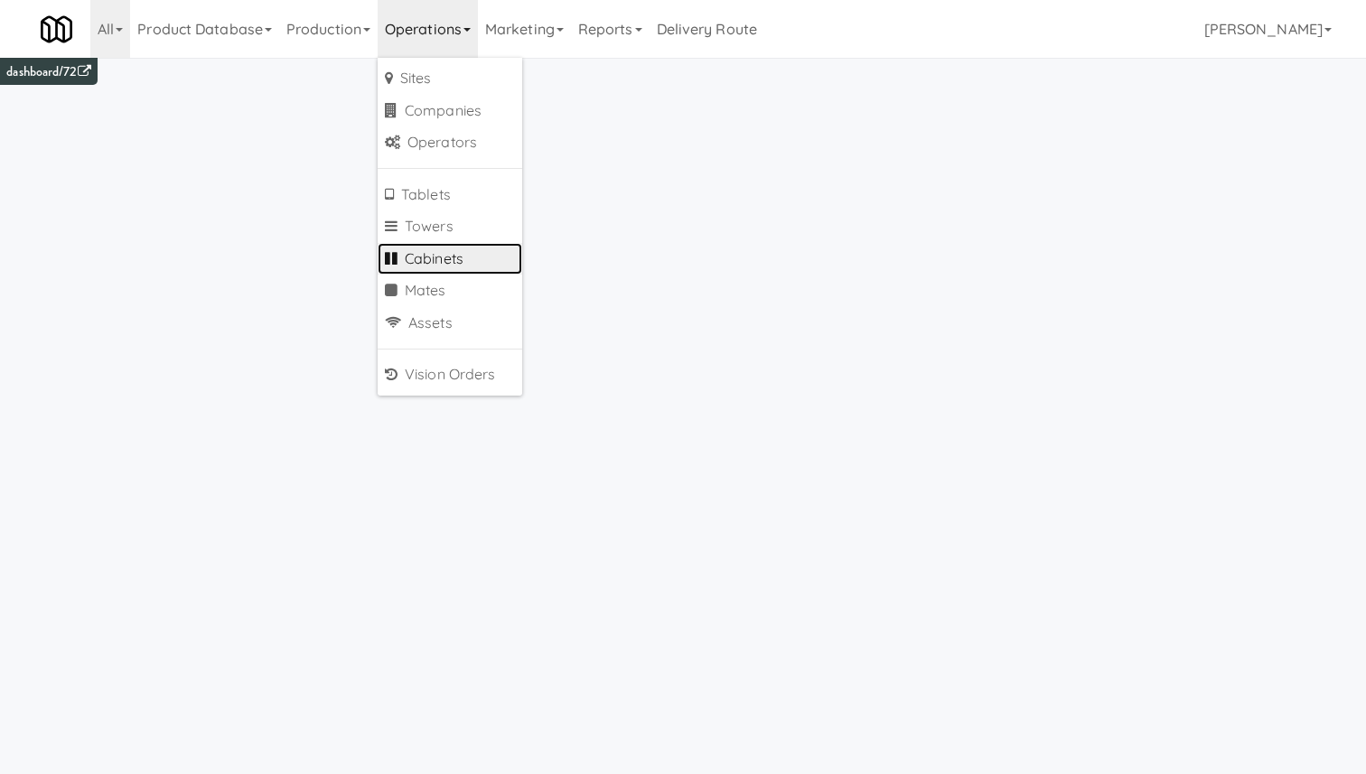
click at [475, 257] on link "Cabinets" at bounding box center [450, 259] width 145 height 33
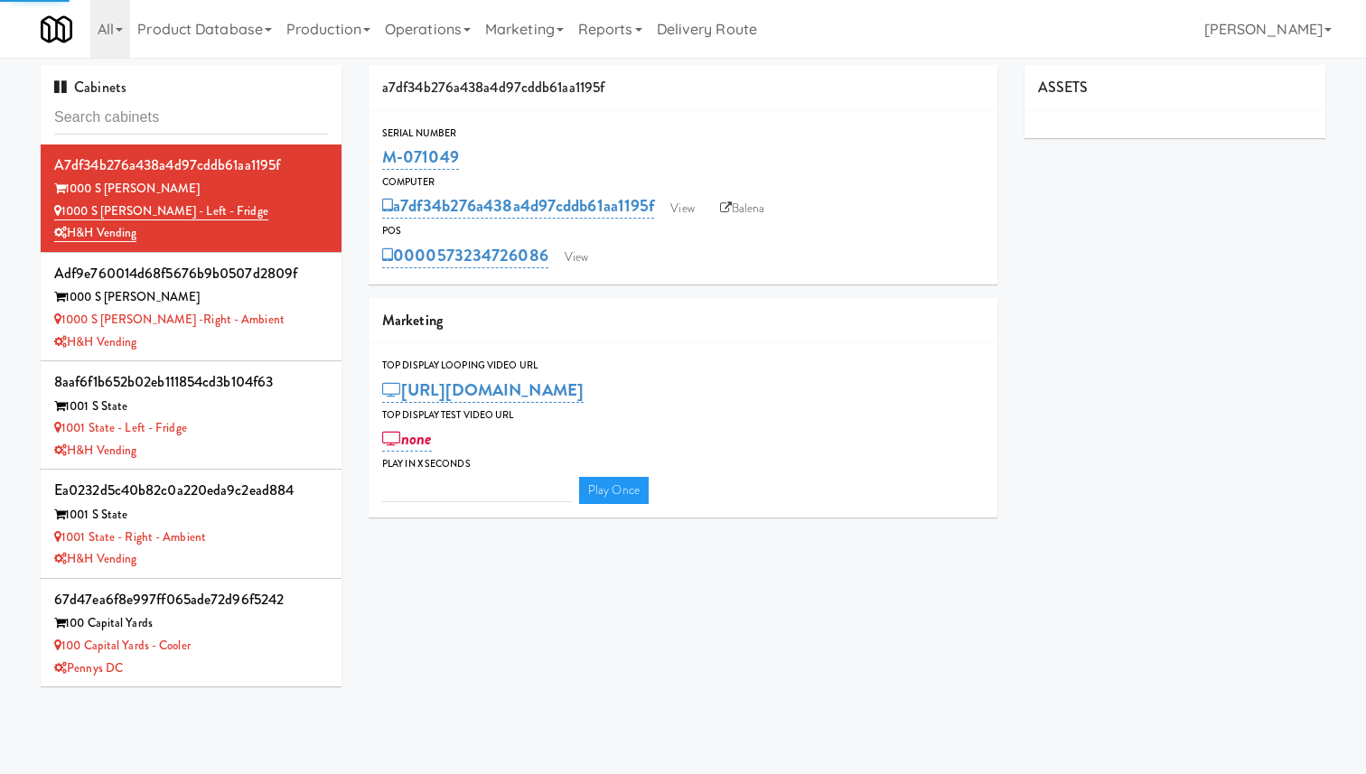
type input "3"
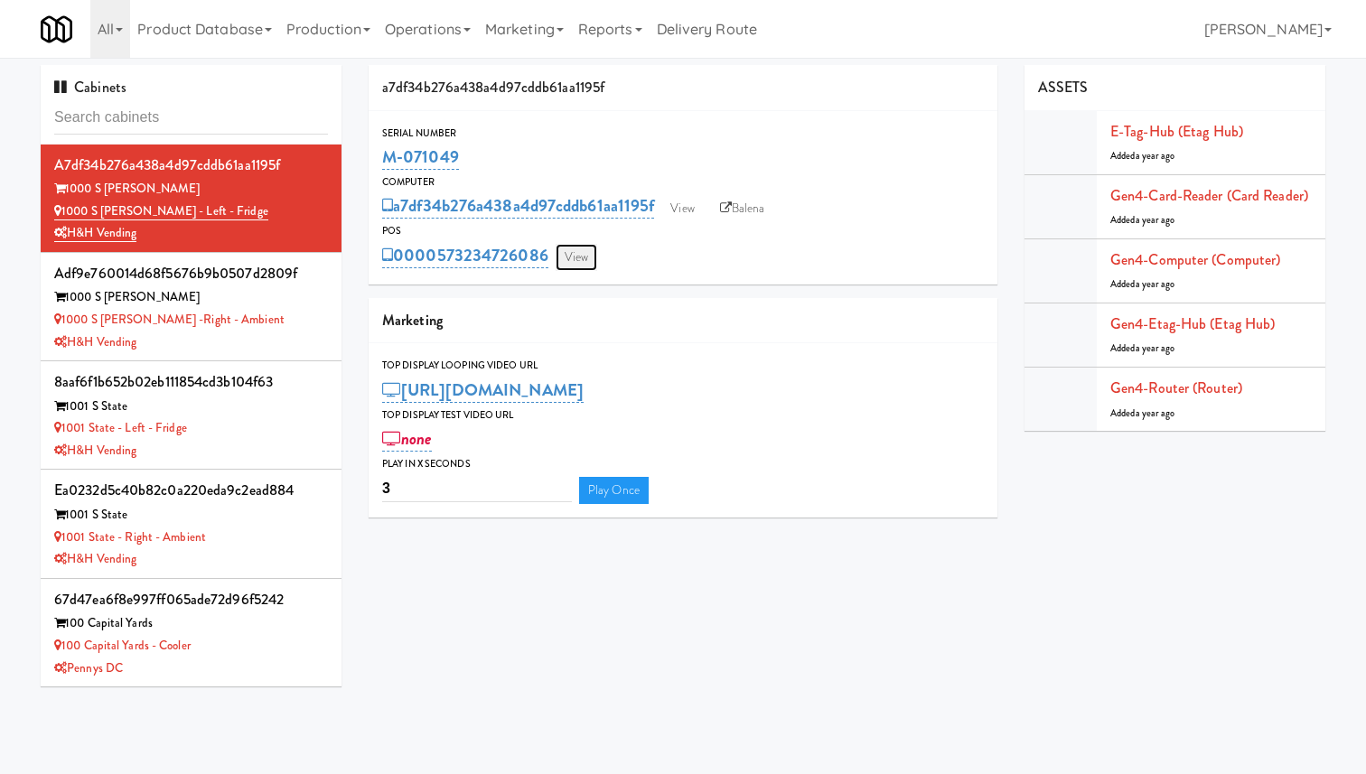
click at [590, 248] on link "View" at bounding box center [577, 257] width 42 height 27
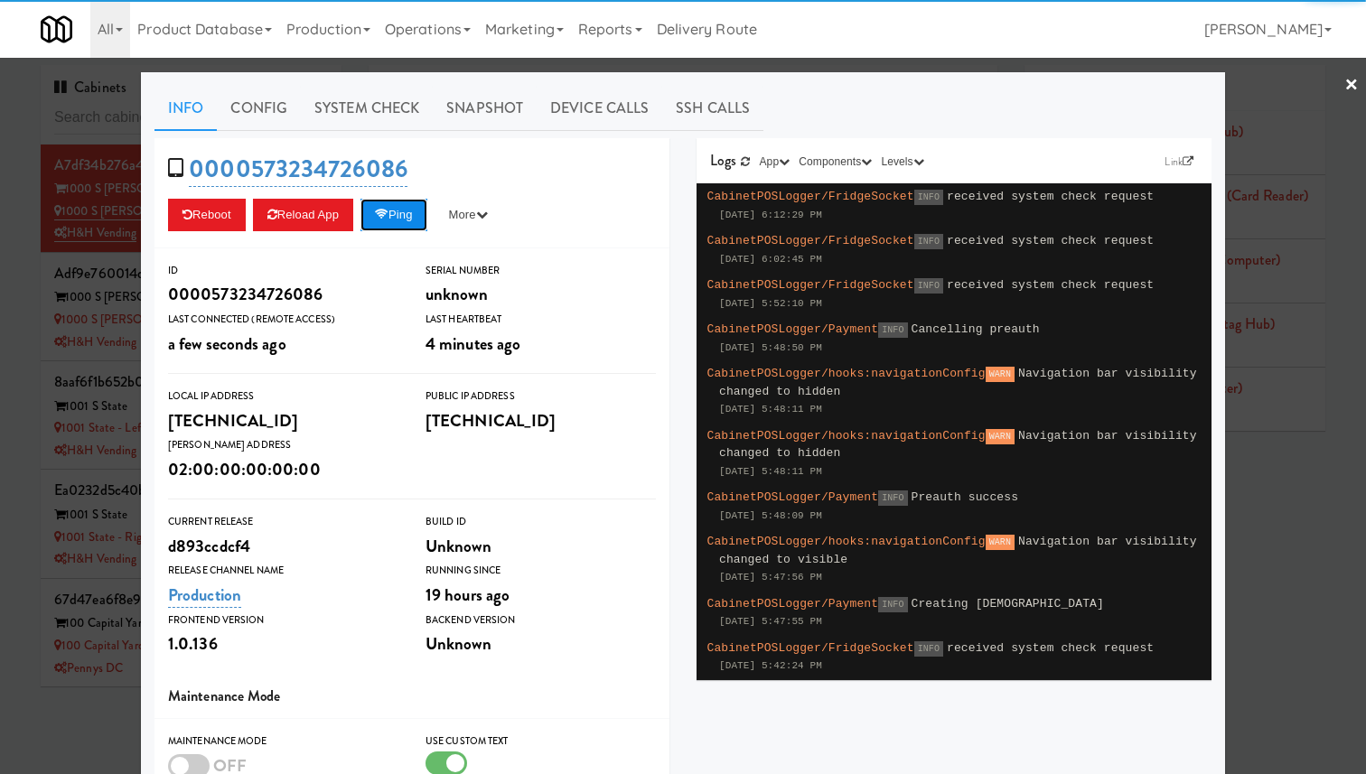
click at [427, 218] on button "Ping" at bounding box center [393, 215] width 67 height 33
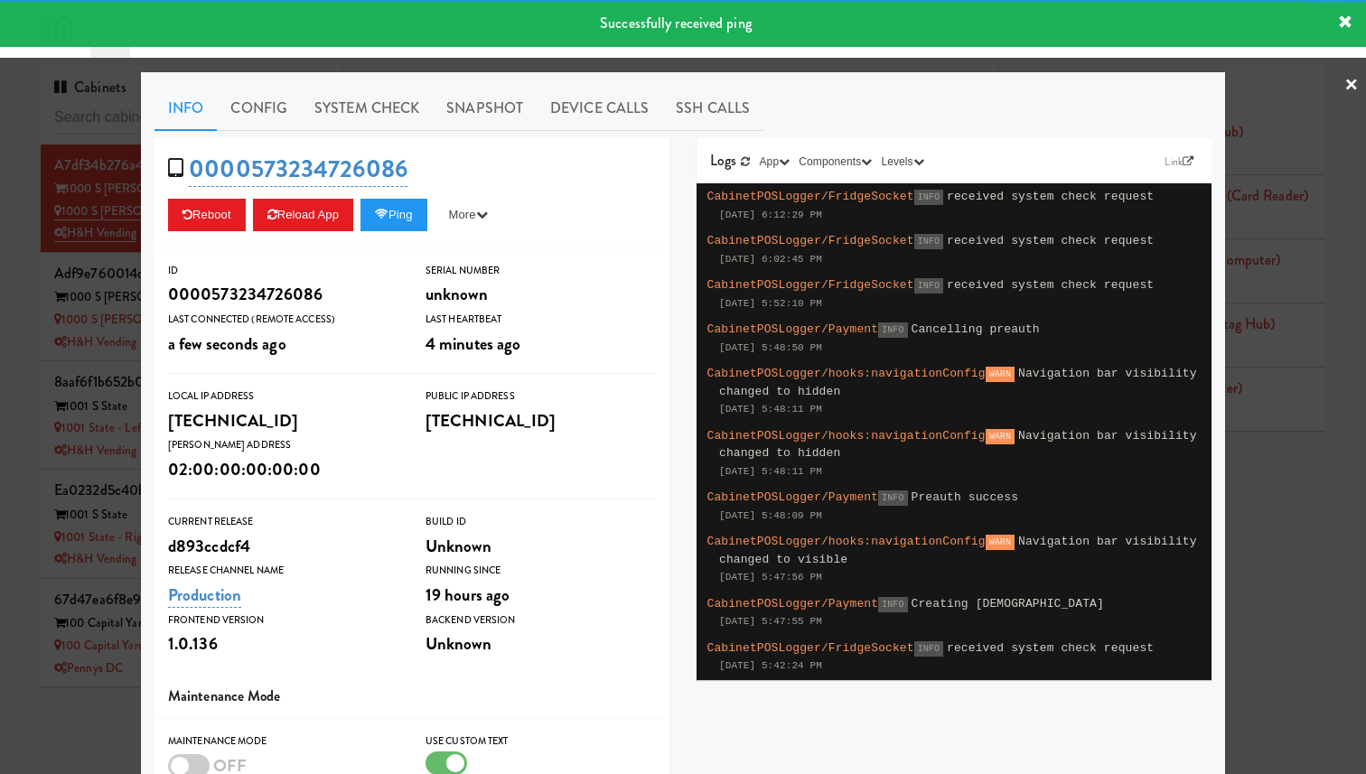
click at [40, 247] on div at bounding box center [683, 387] width 1366 height 774
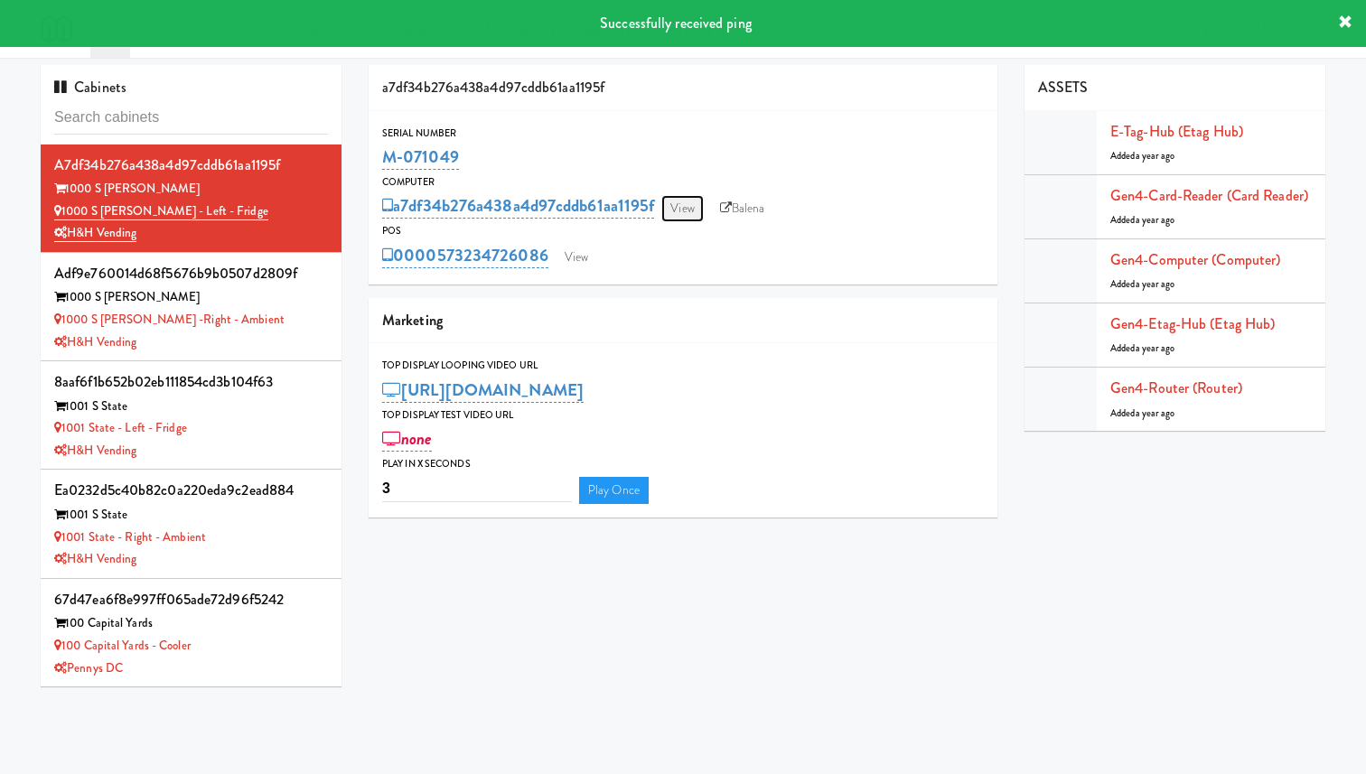
click at [687, 209] on link "View" at bounding box center [682, 208] width 42 height 27
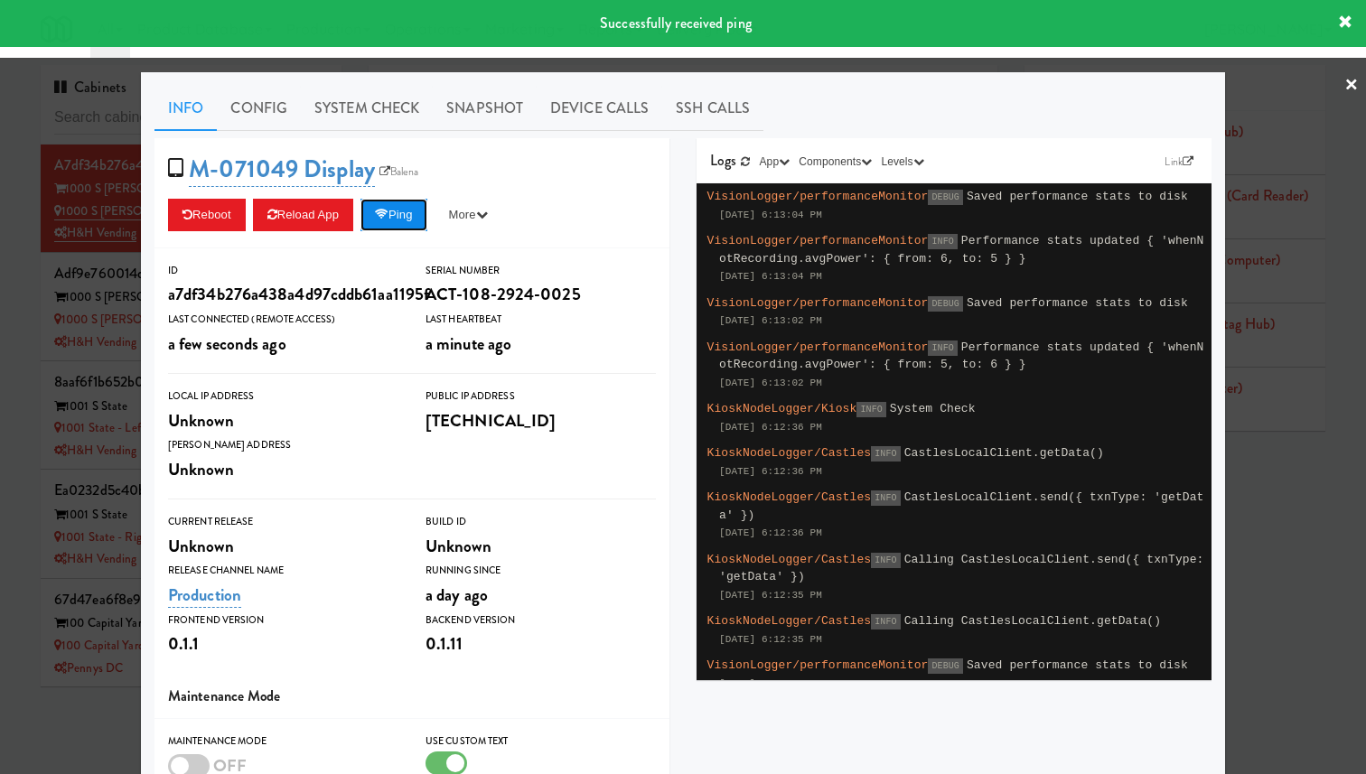
click at [404, 219] on button "Ping" at bounding box center [393, 215] width 67 height 33
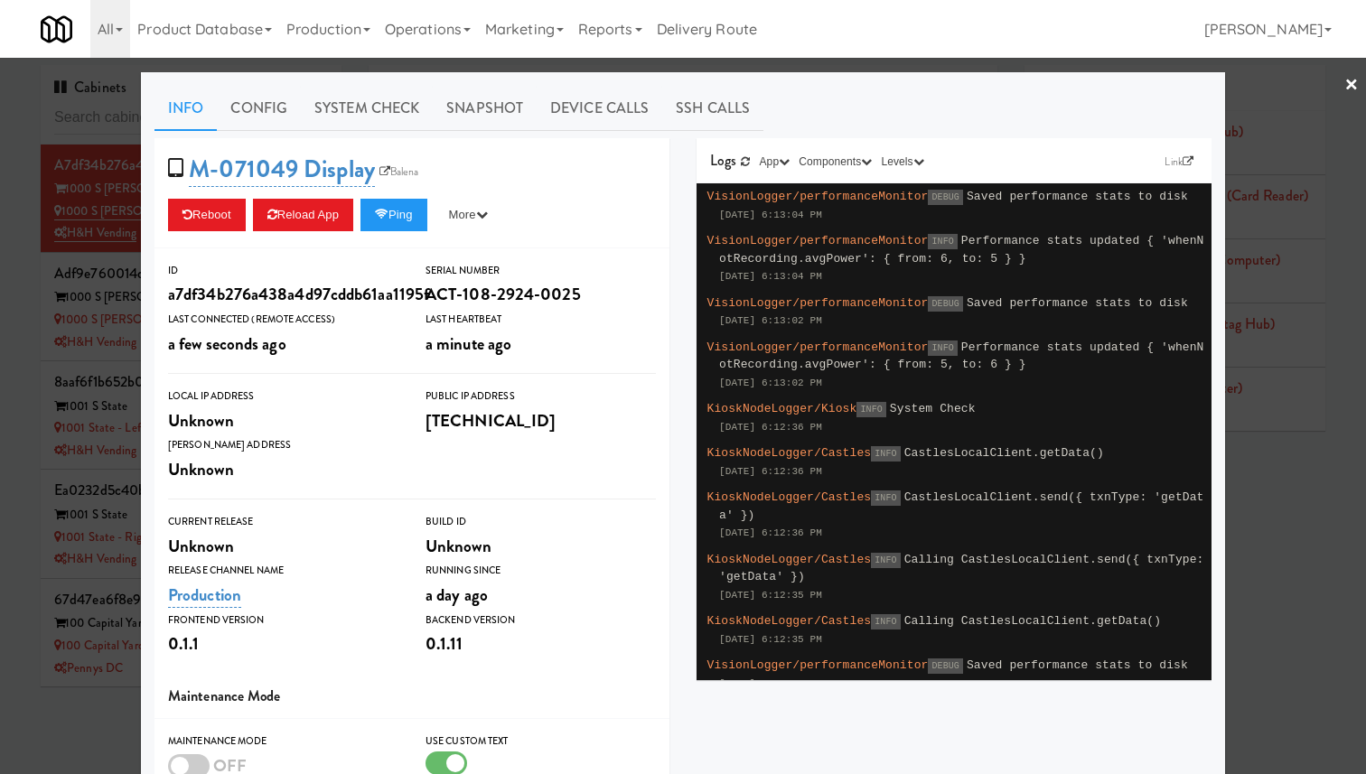
click at [108, 281] on div at bounding box center [683, 387] width 1366 height 774
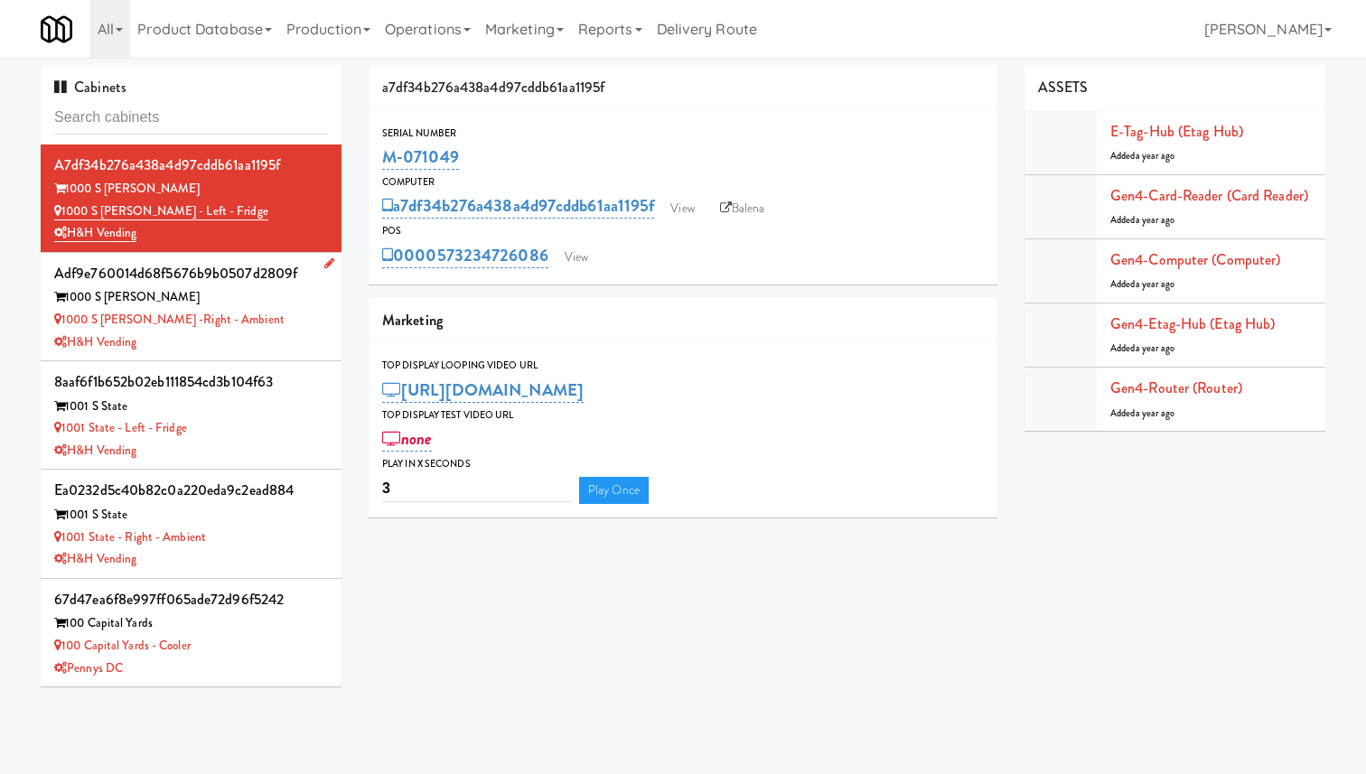
click at [287, 311] on div "1000 S Clark -Right - Ambient" at bounding box center [191, 320] width 274 height 23
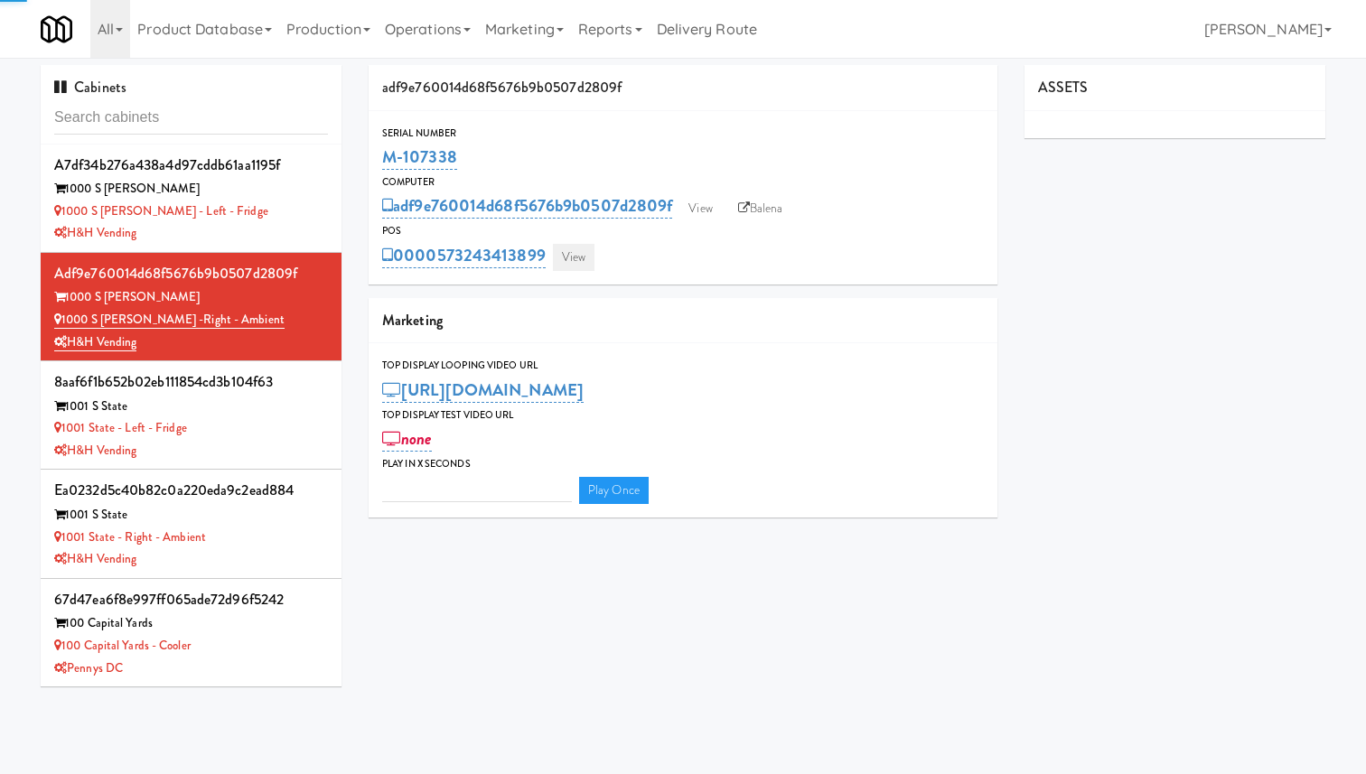
type input "3"
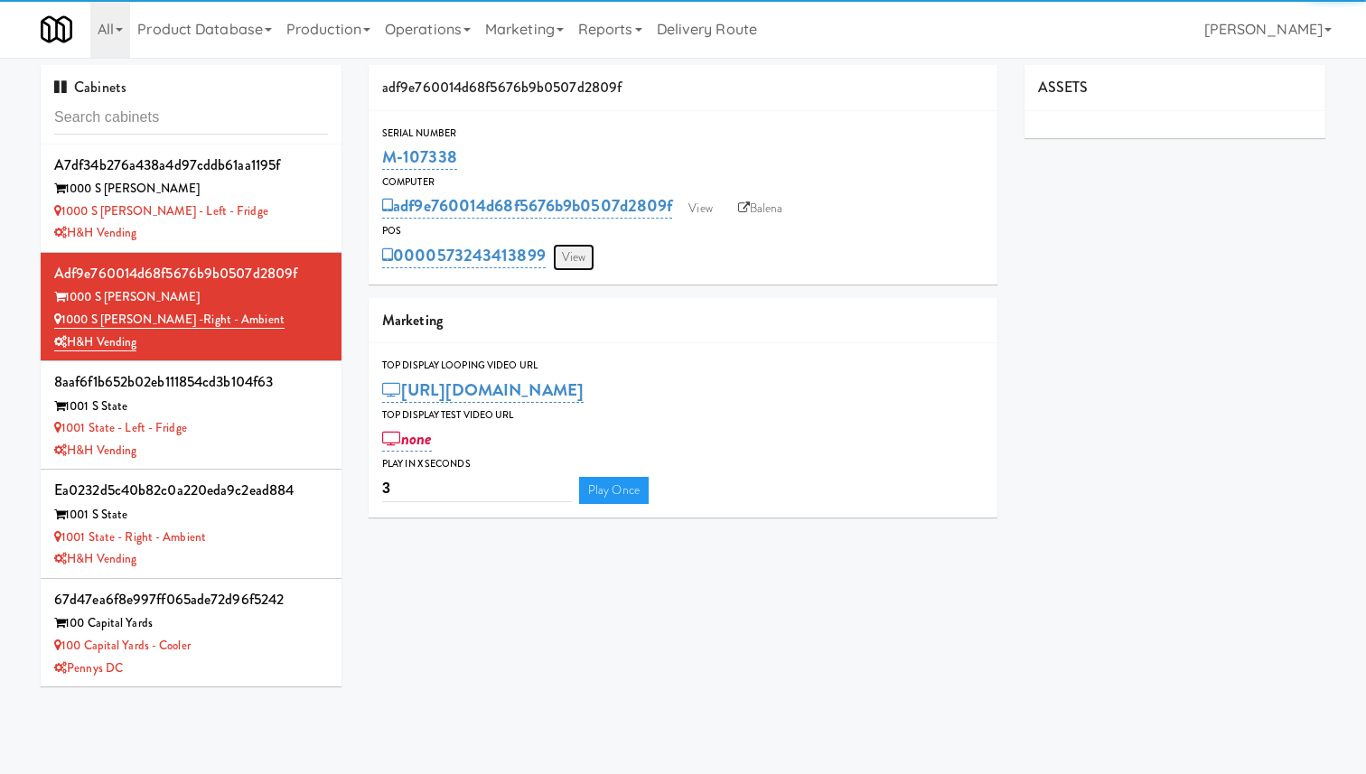
click at [581, 255] on link "View" at bounding box center [574, 257] width 42 height 27
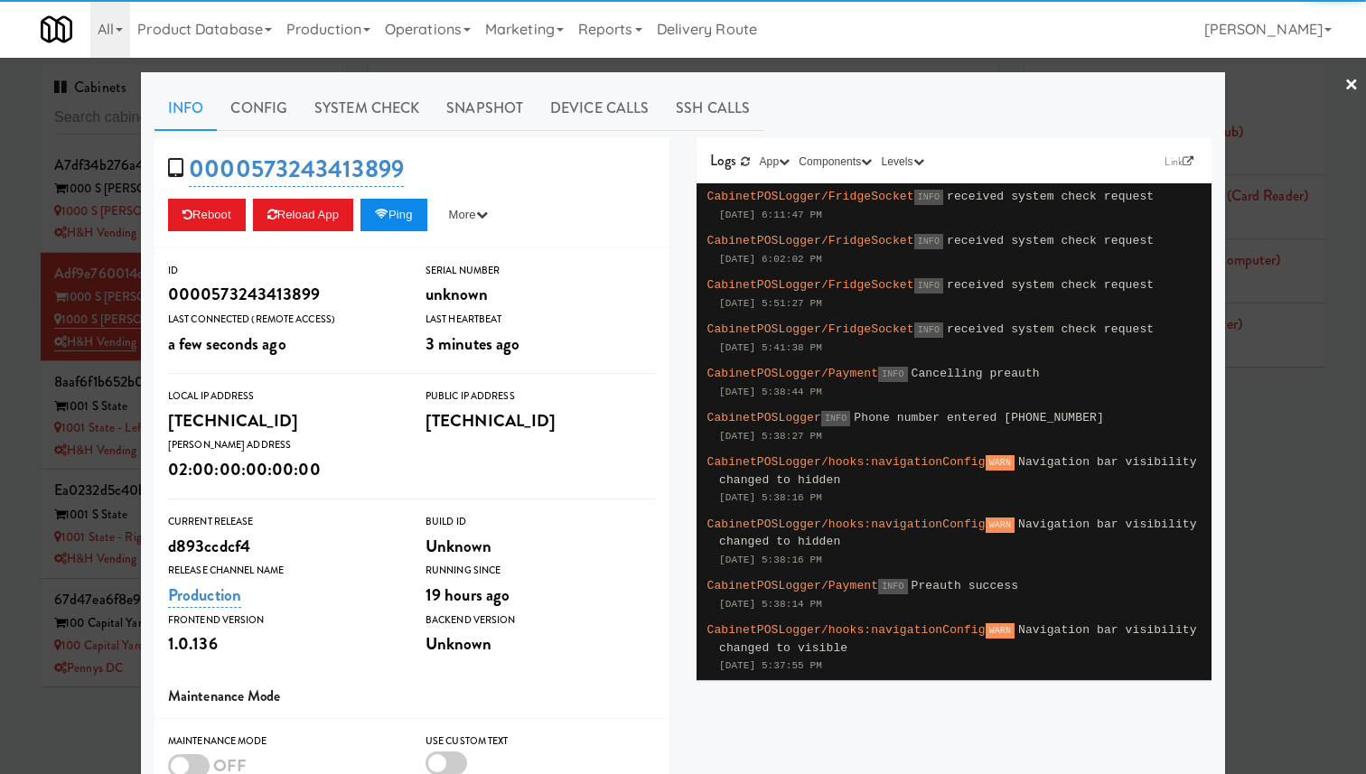
click at [427, 222] on button "Ping" at bounding box center [393, 215] width 67 height 33
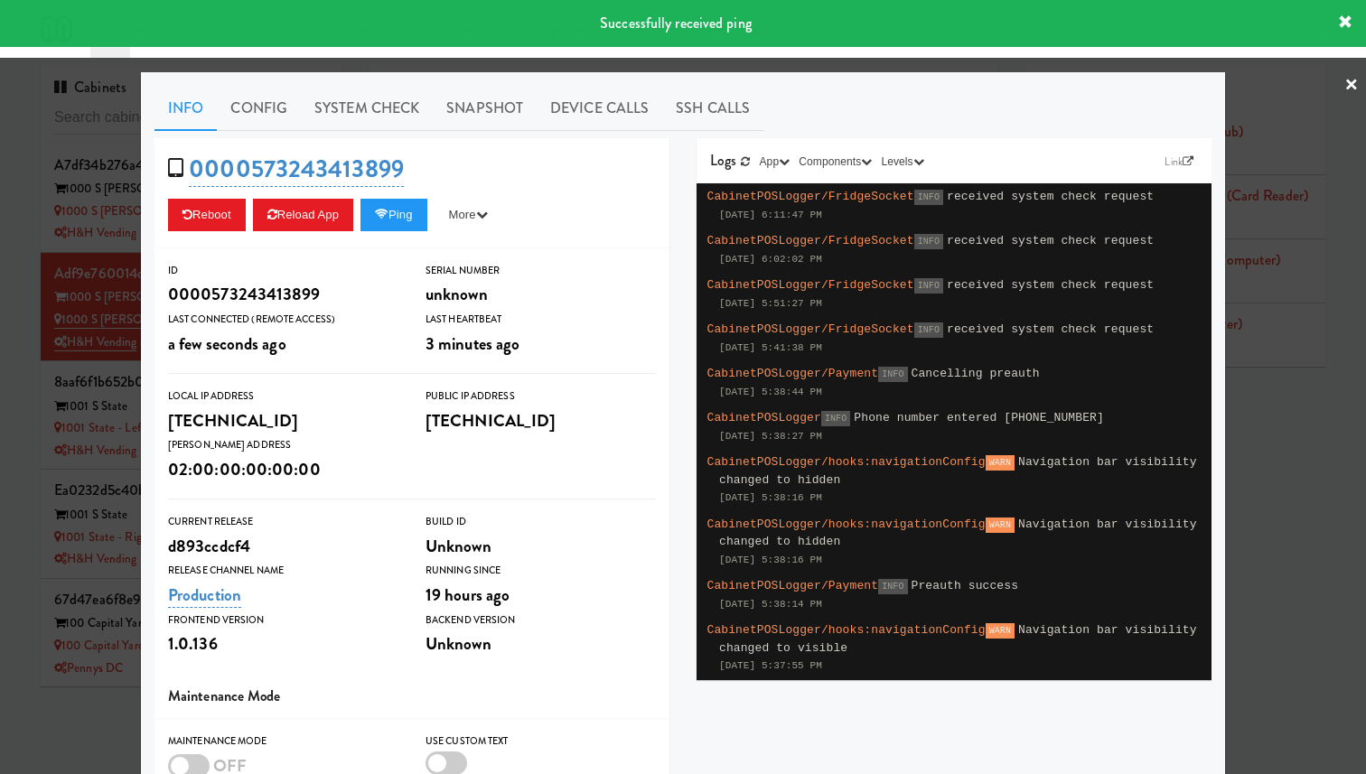
click at [50, 285] on div at bounding box center [683, 387] width 1366 height 774
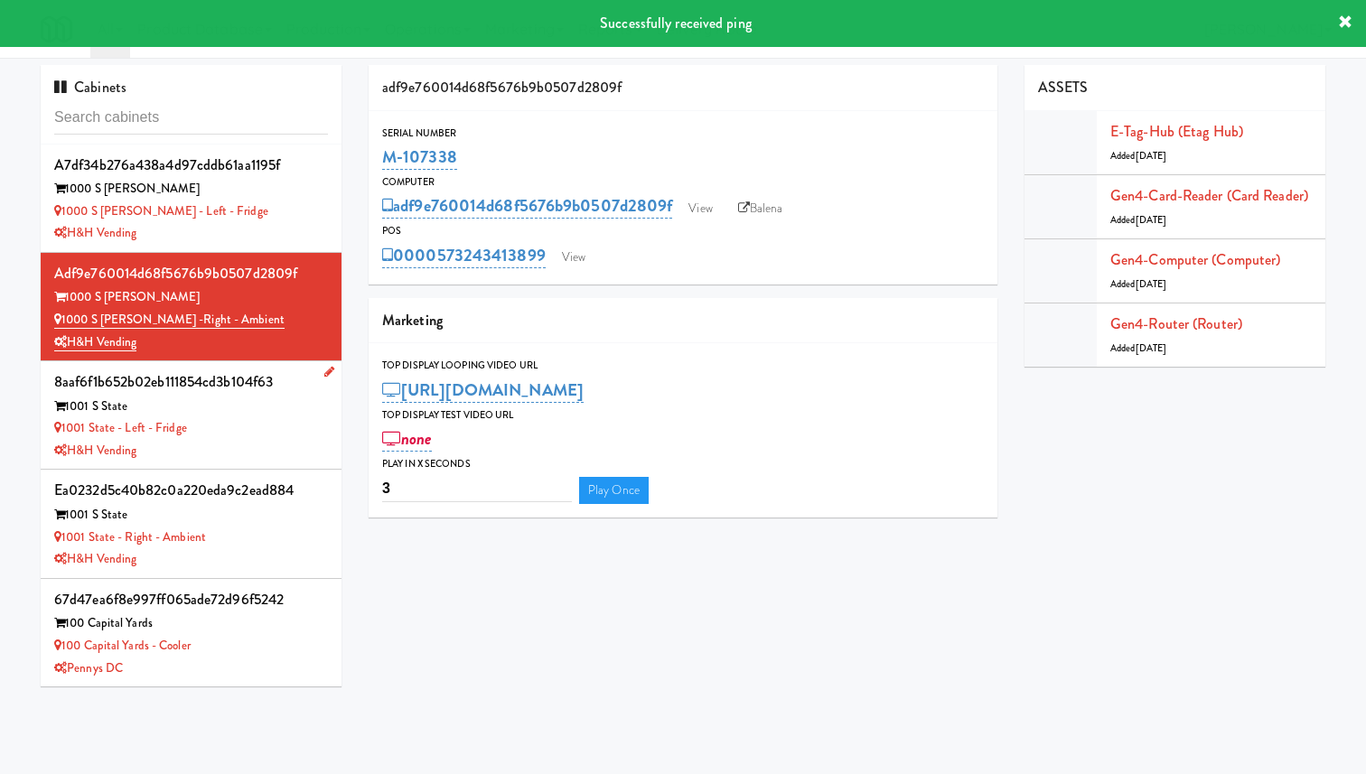
click at [255, 429] on div "1001 State - Left - Fridge" at bounding box center [191, 428] width 274 height 23
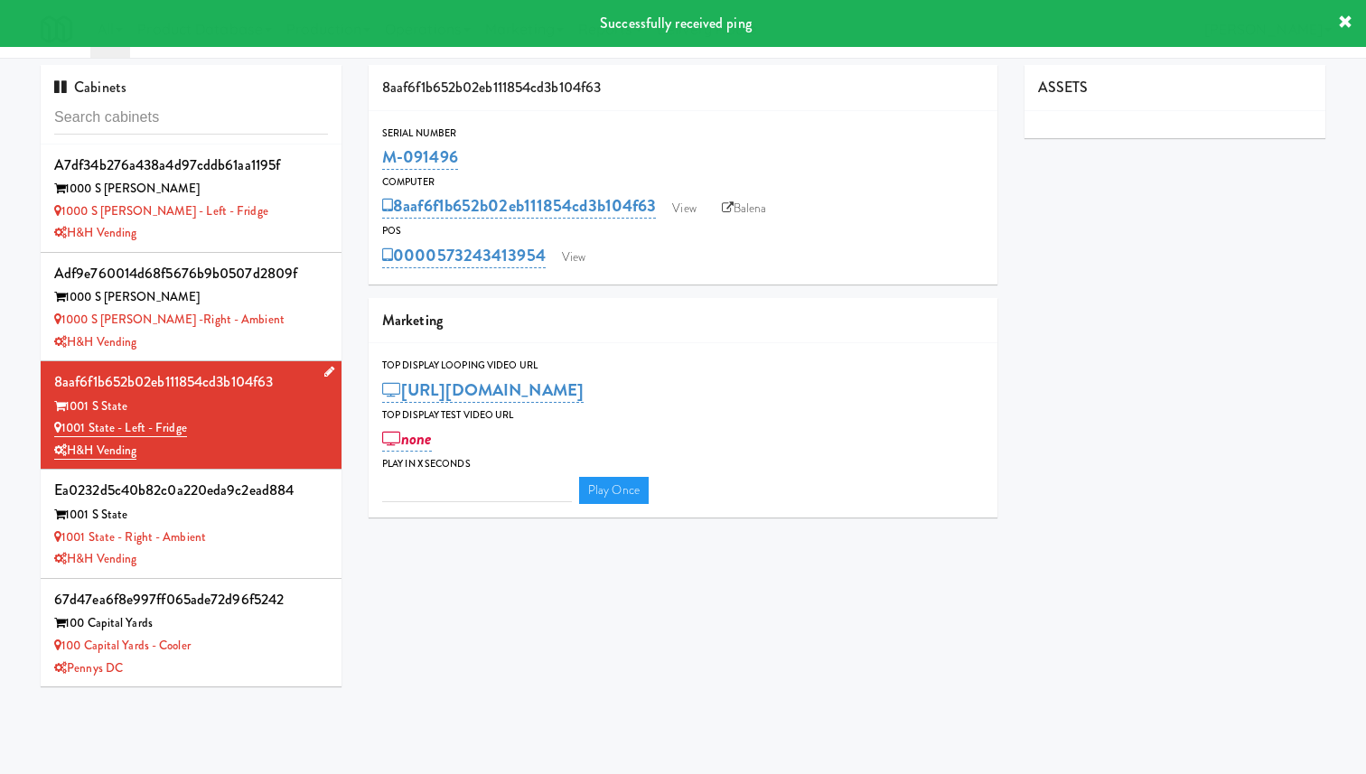
type input "3"
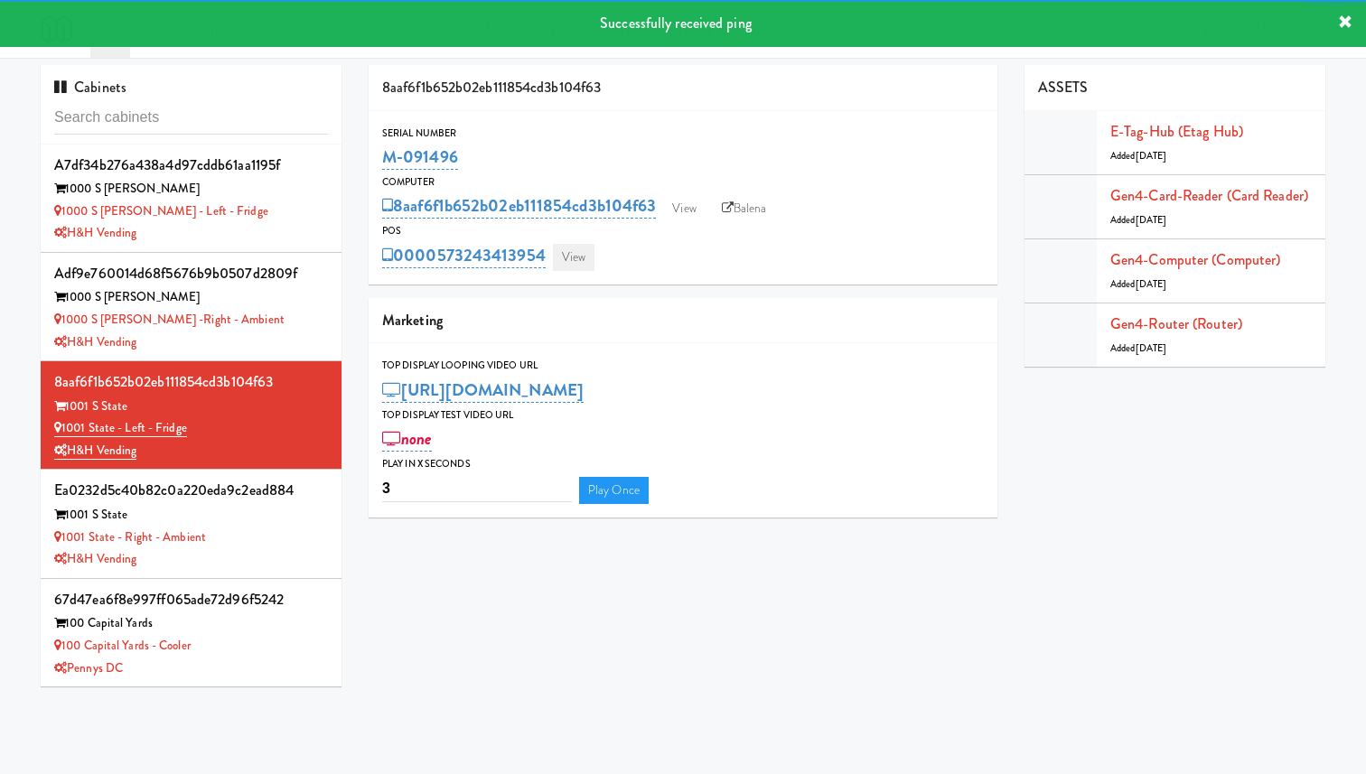
click at [579, 254] on link "View" at bounding box center [574, 257] width 42 height 27
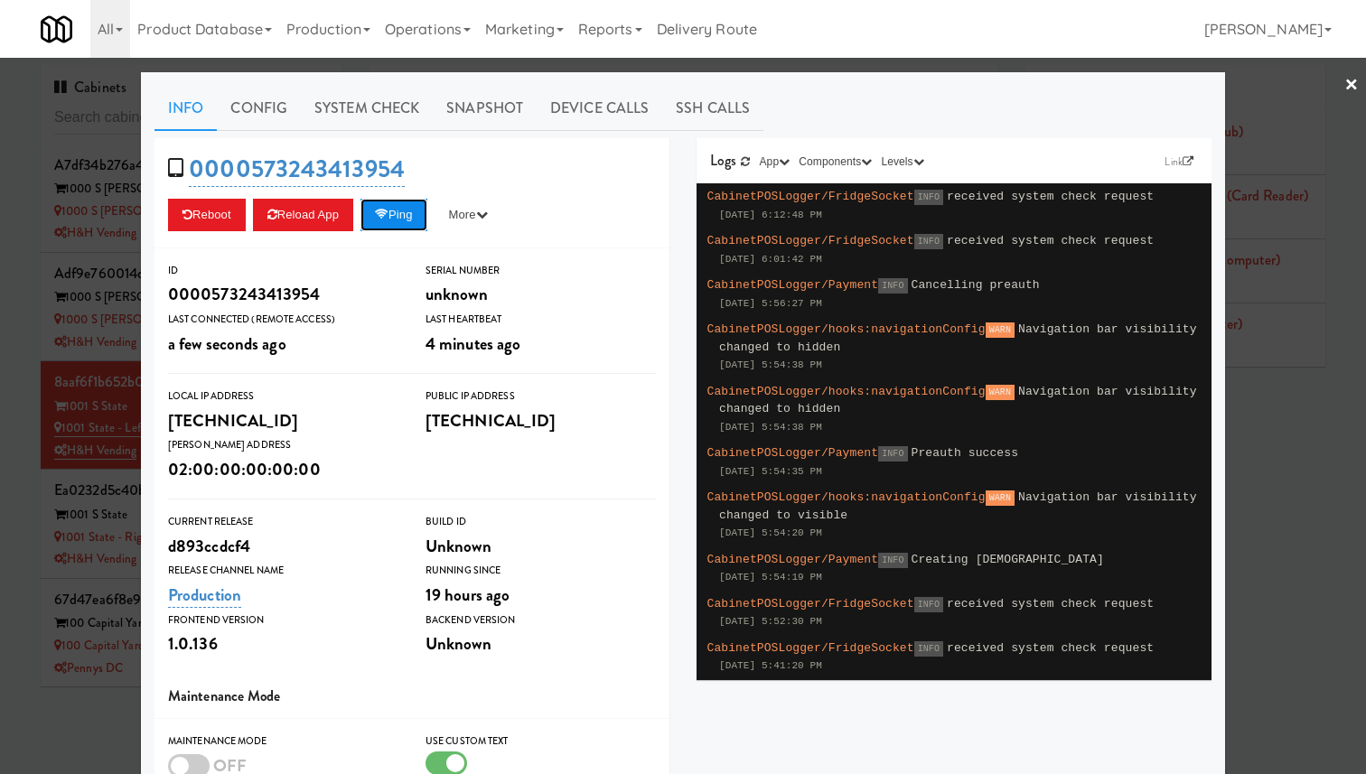
click at [414, 210] on button "Ping" at bounding box center [393, 215] width 67 height 33
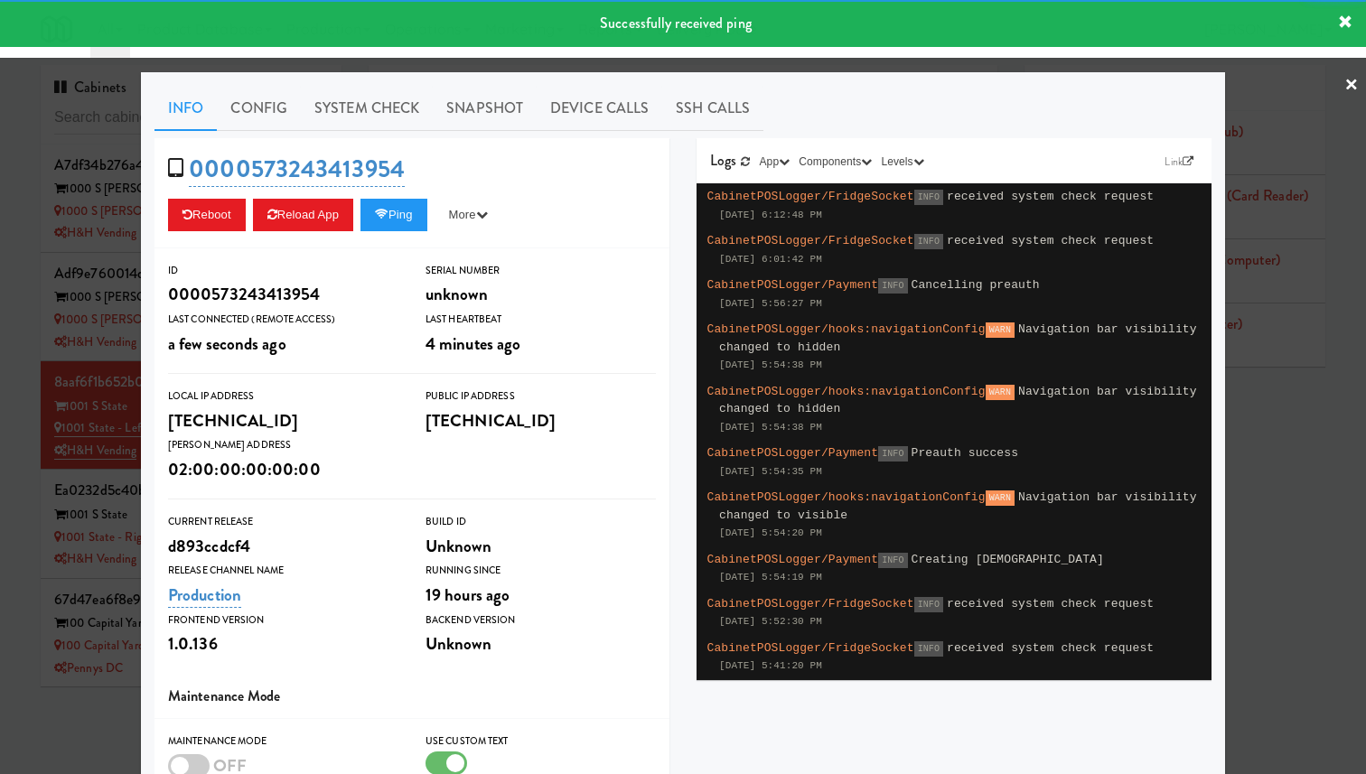
click at [106, 345] on div at bounding box center [683, 387] width 1366 height 774
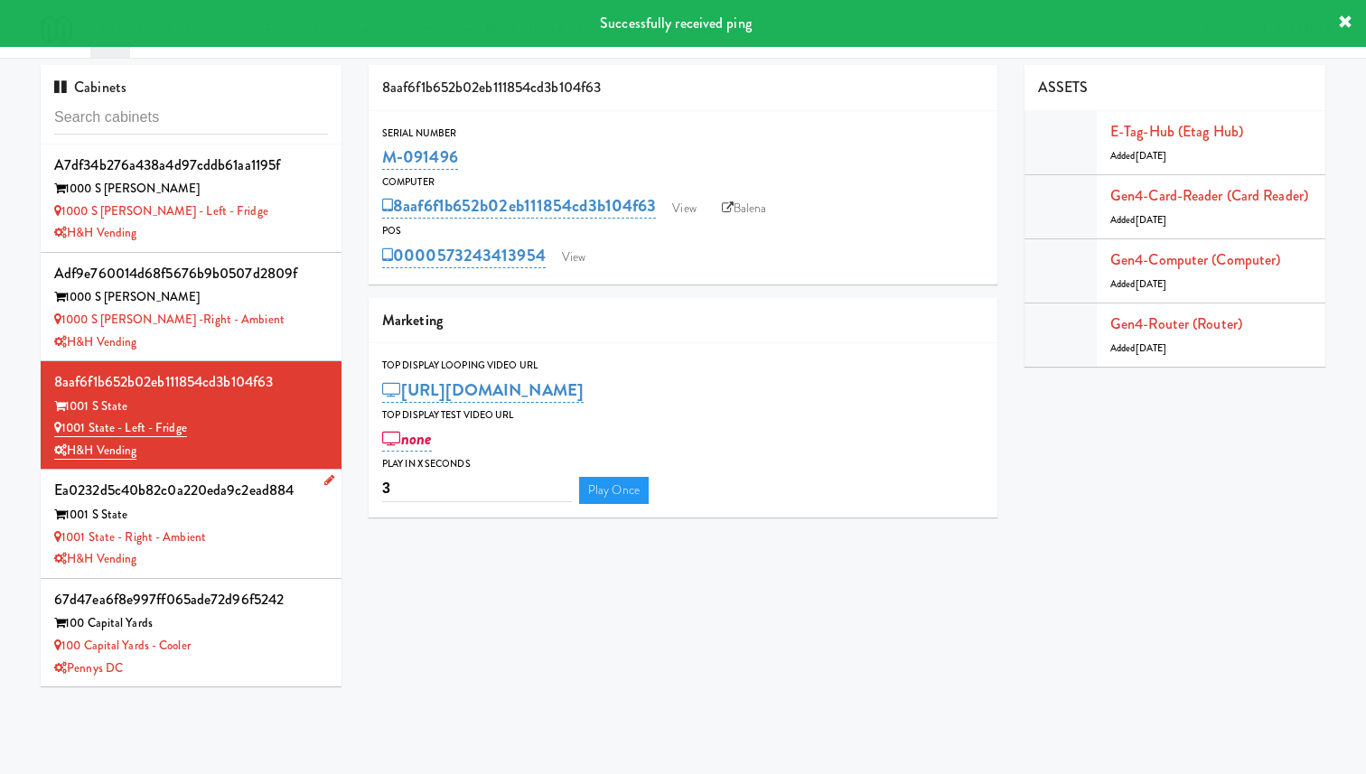
click at [272, 561] on div "H&H Vending" at bounding box center [191, 559] width 274 height 23
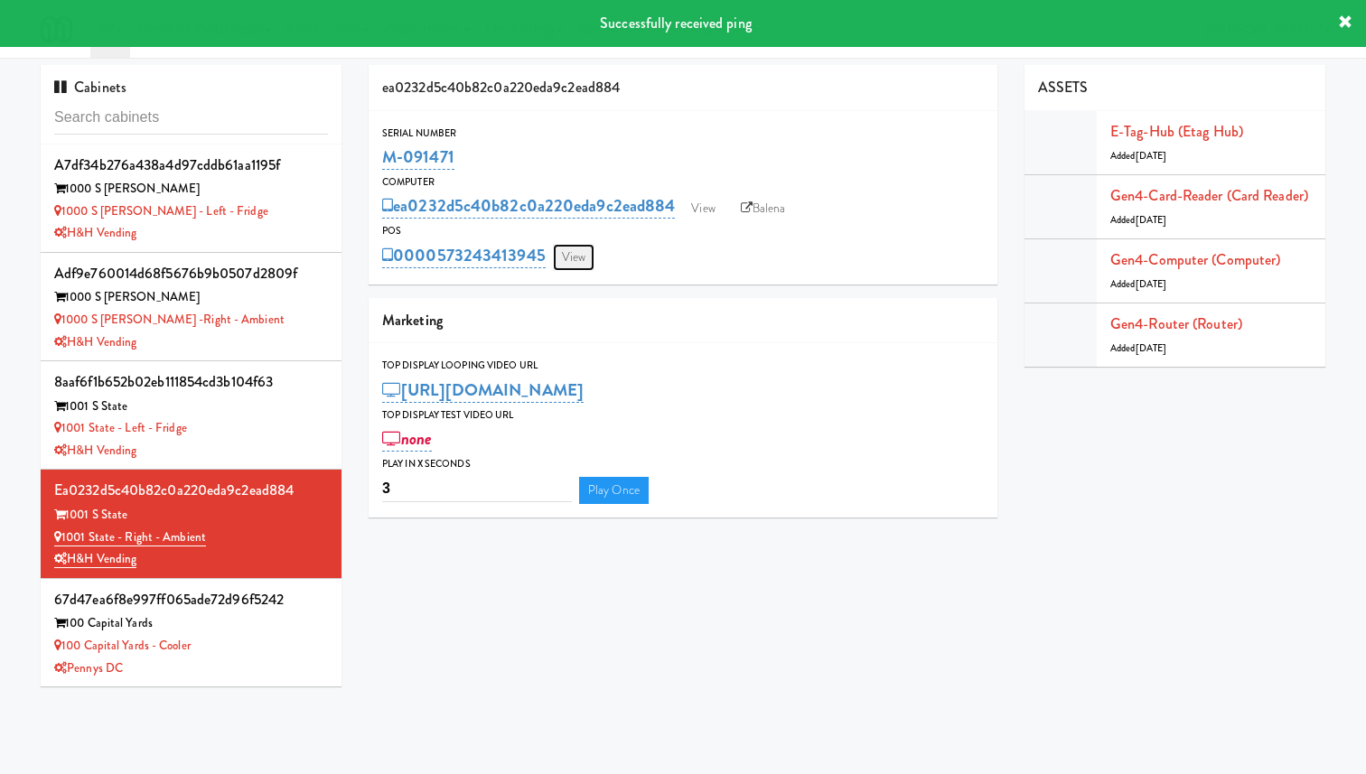
click at [565, 258] on link "View" at bounding box center [574, 257] width 42 height 27
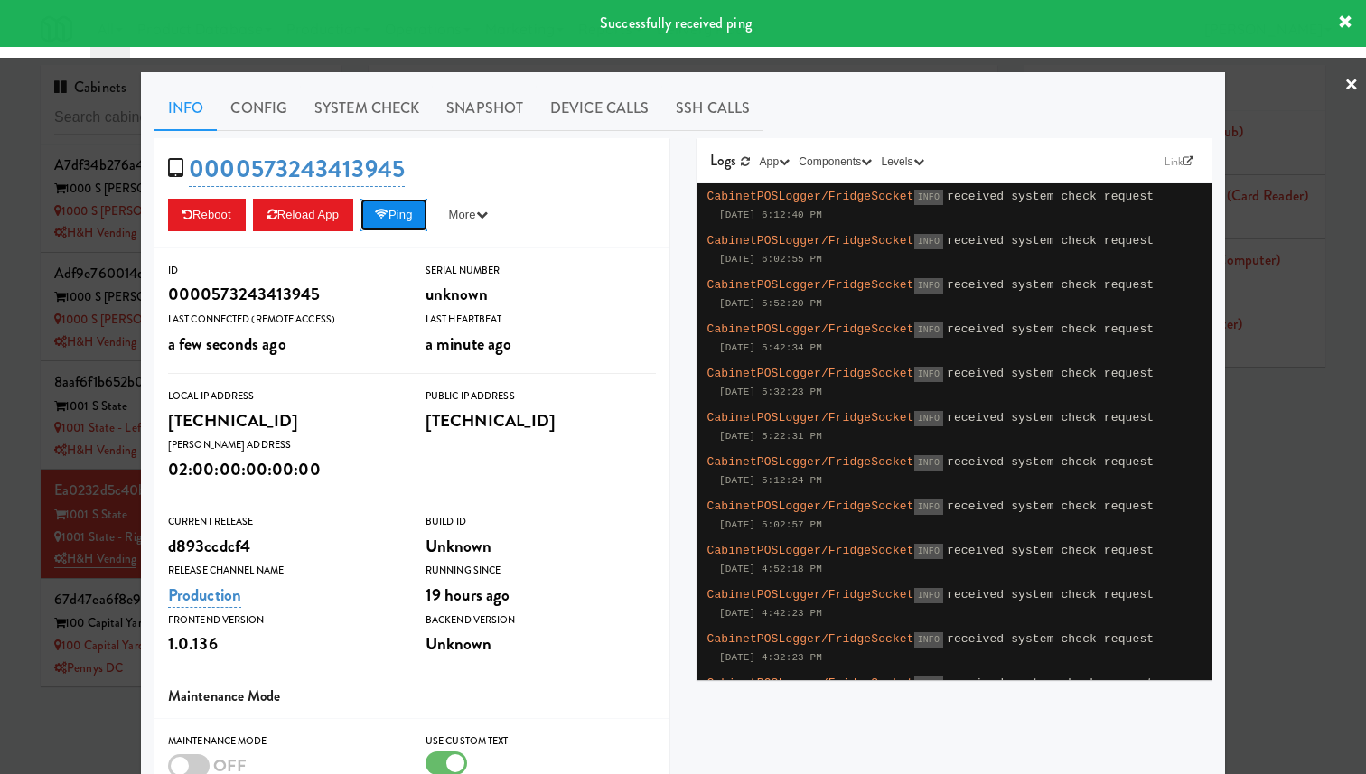
click at [388, 210] on icon at bounding box center [382, 215] width 14 height 12
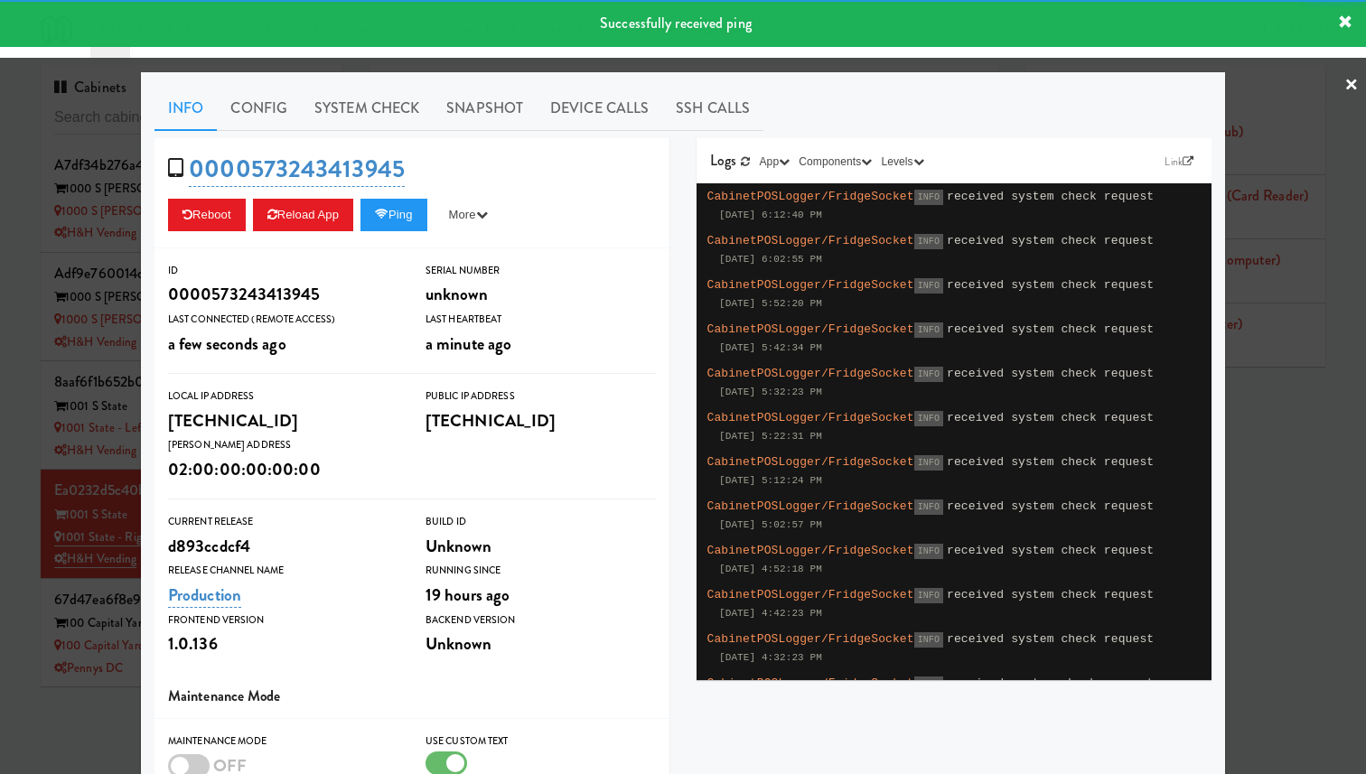
click at [43, 357] on div at bounding box center [683, 387] width 1366 height 774
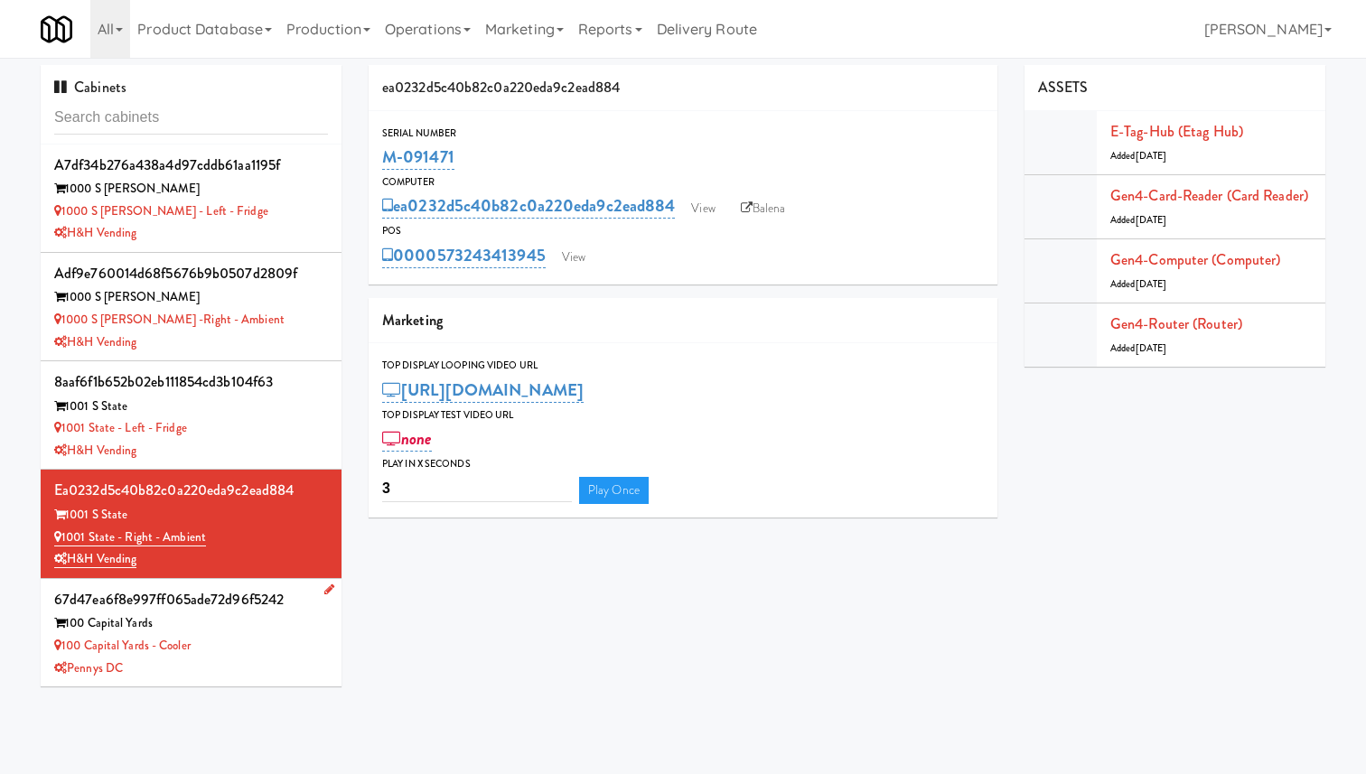
click at [258, 606] on div "67d47ea6f8e997ff065ade72d96f5242" at bounding box center [191, 599] width 274 height 27
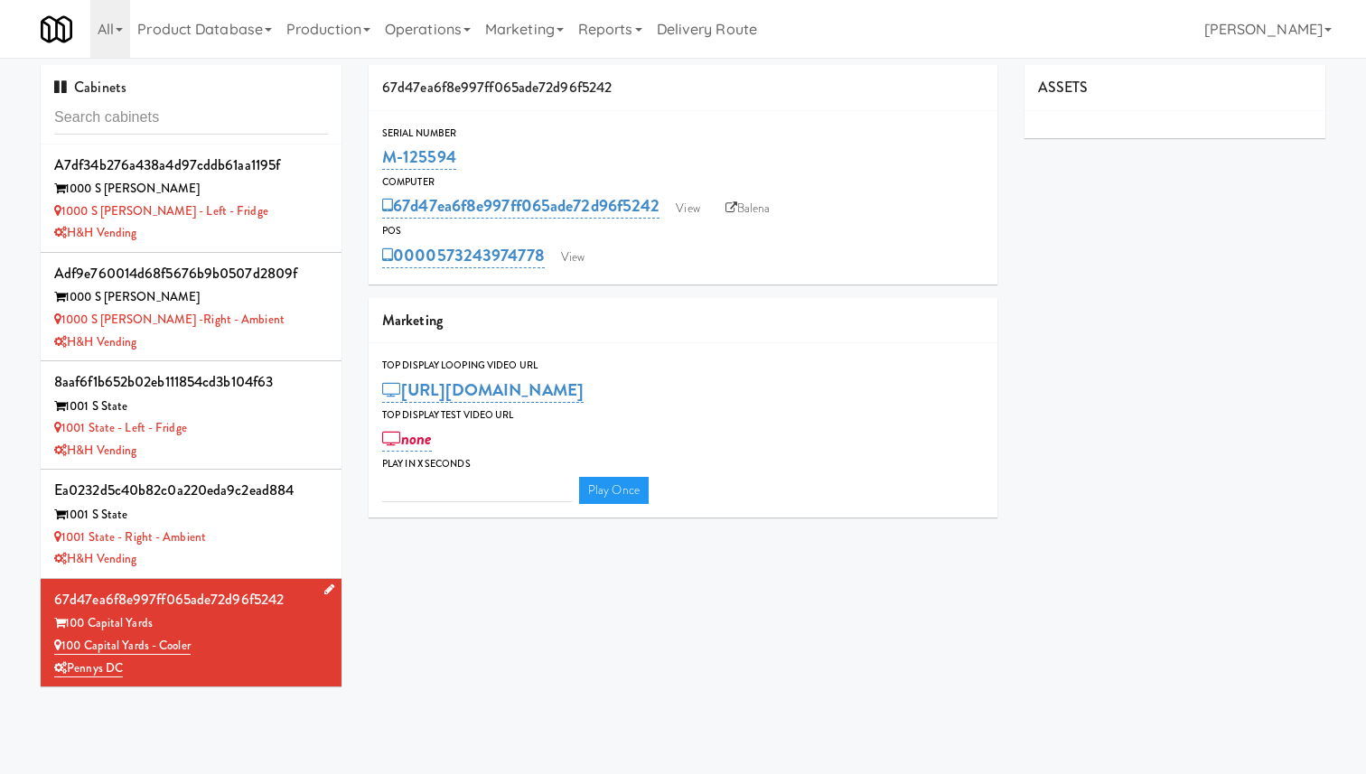
type input "3"
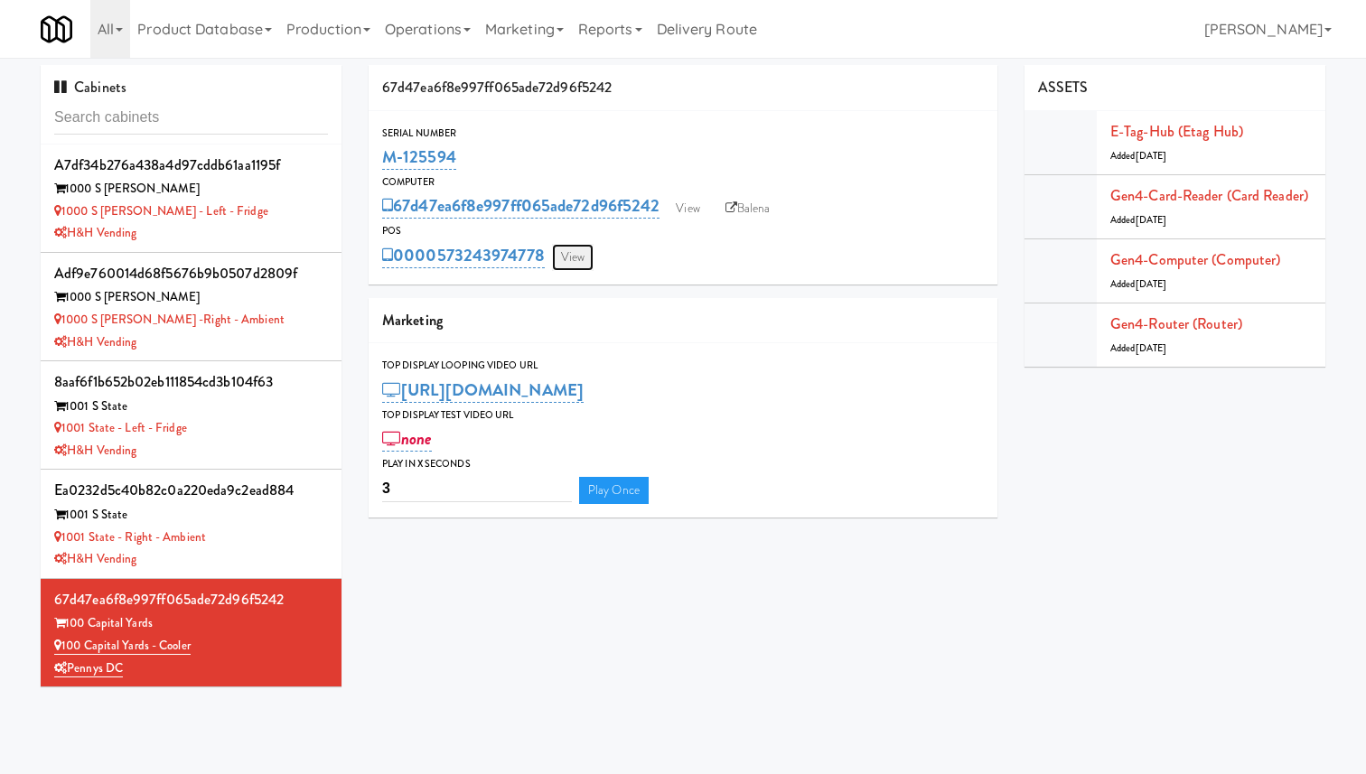
click at [572, 261] on link "View" at bounding box center [573, 257] width 42 height 27
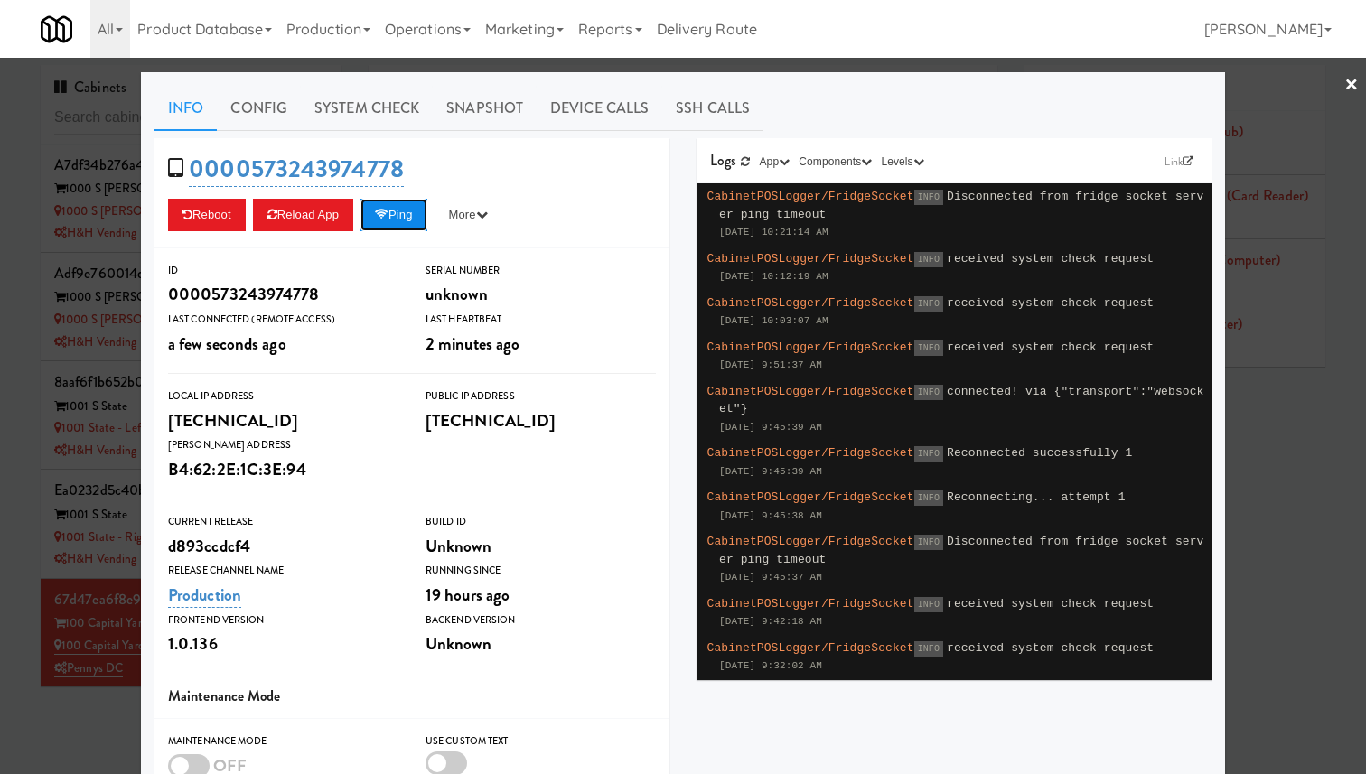
click at [381, 220] on button "Ping" at bounding box center [393, 215] width 67 height 33
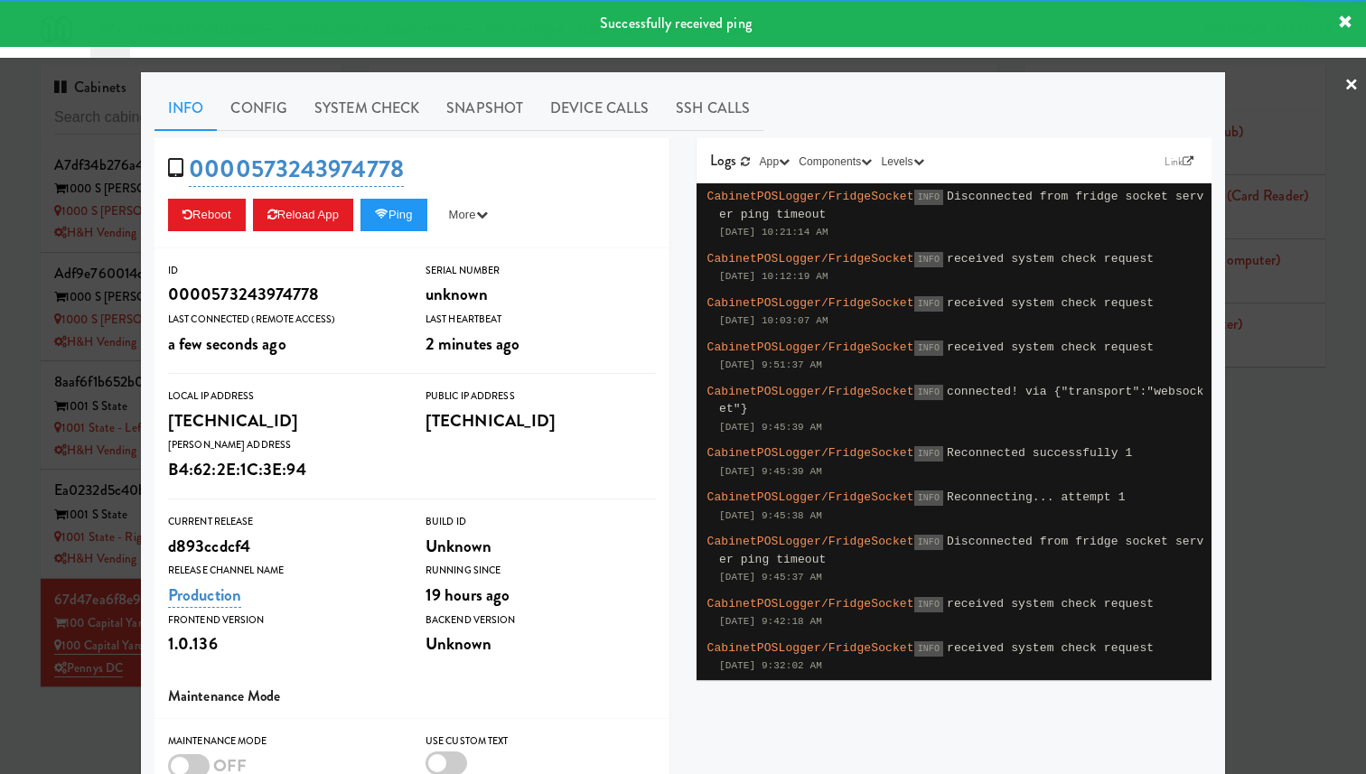
click at [32, 231] on div at bounding box center [683, 387] width 1366 height 774
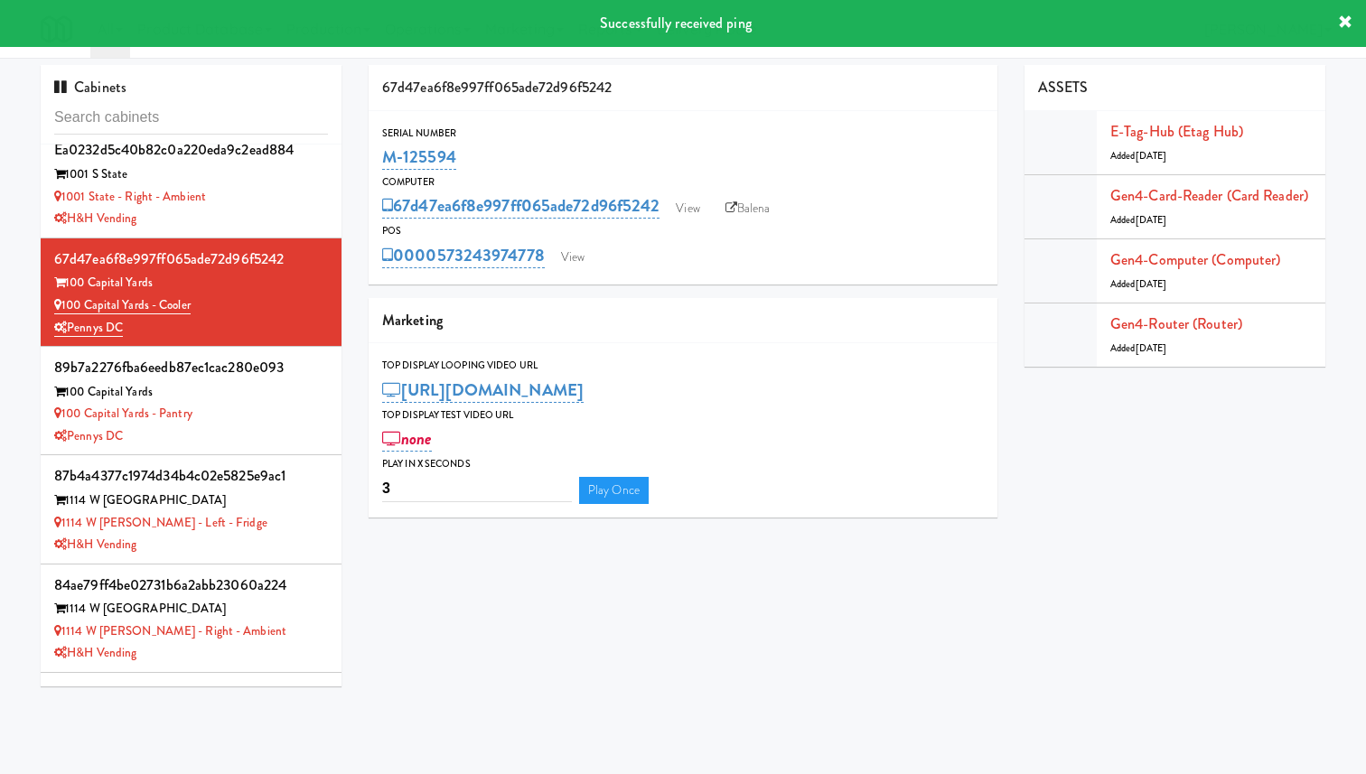
scroll to position [334, 0]
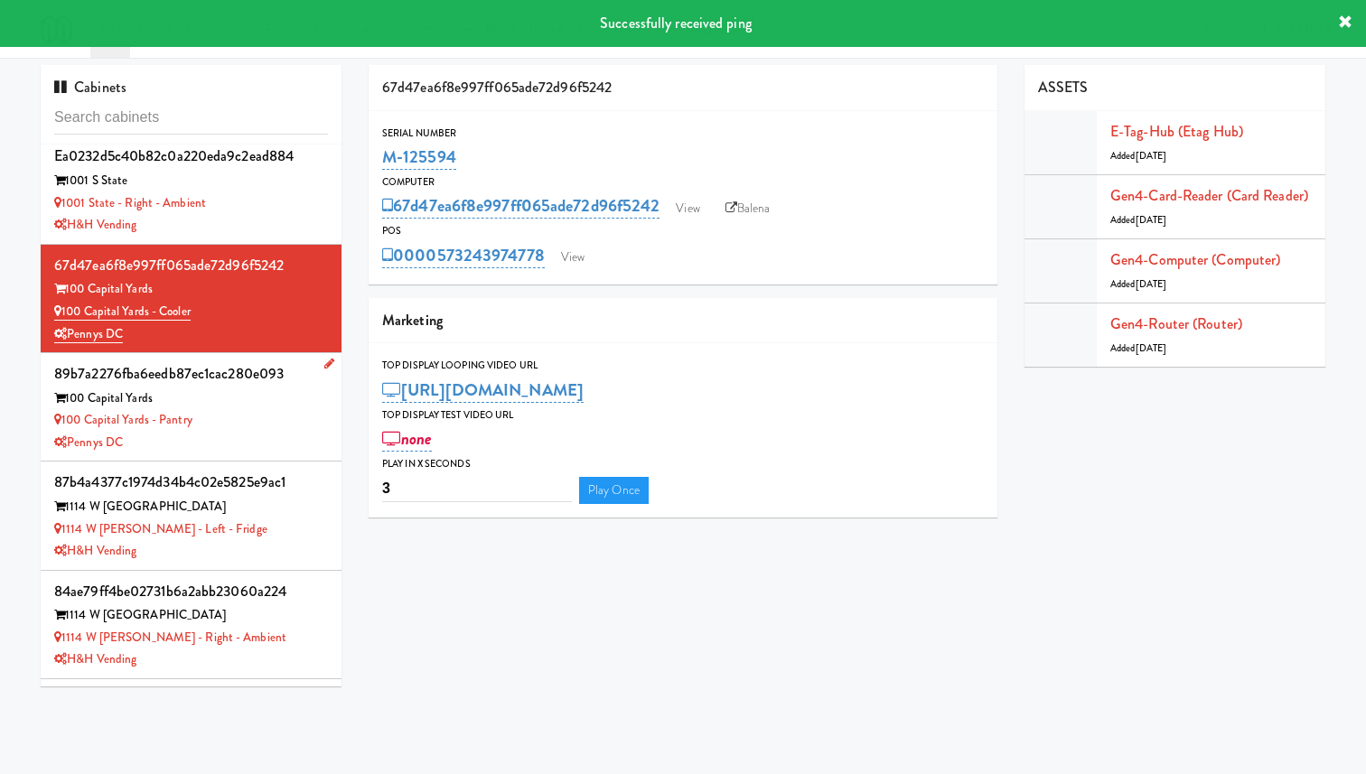
click at [296, 416] on div "100 Capital Yards - Pantry" at bounding box center [191, 420] width 274 height 23
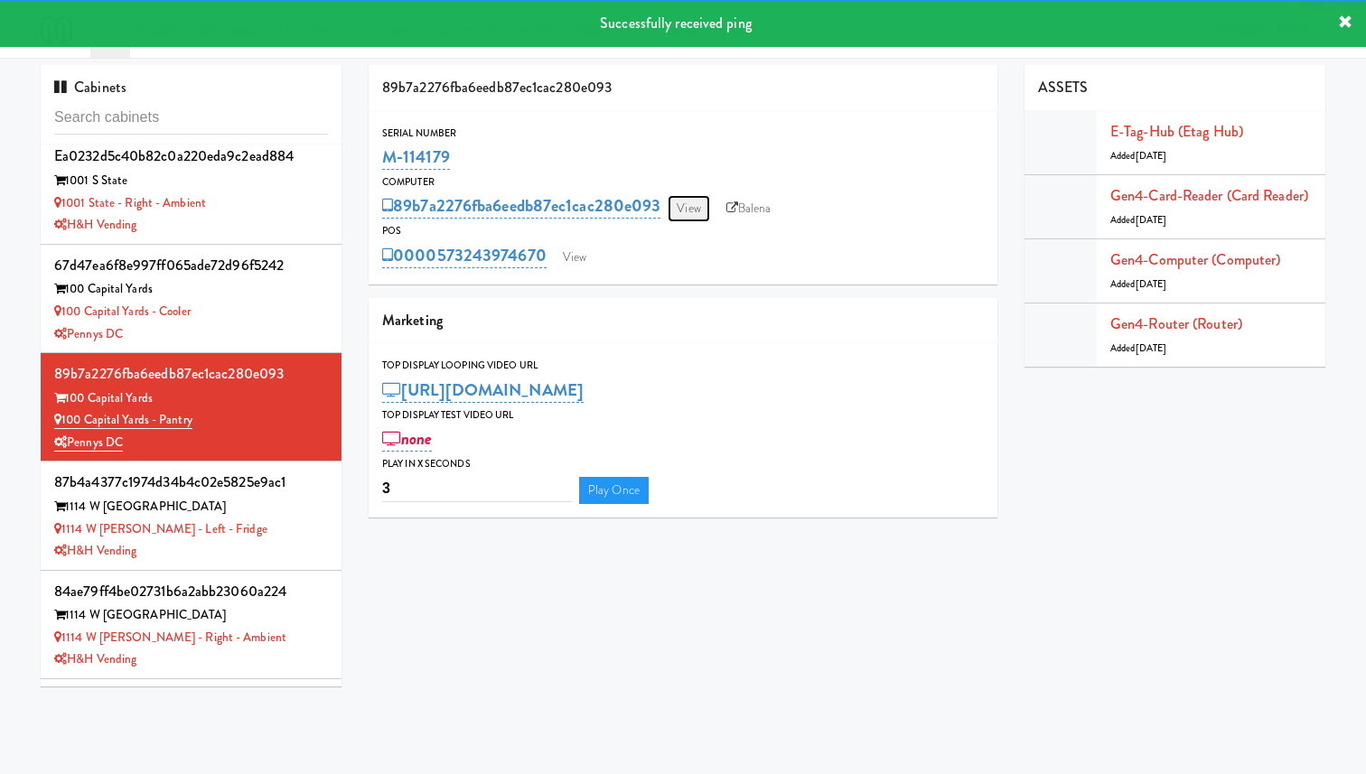
click at [695, 199] on link "View" at bounding box center [689, 208] width 42 height 27
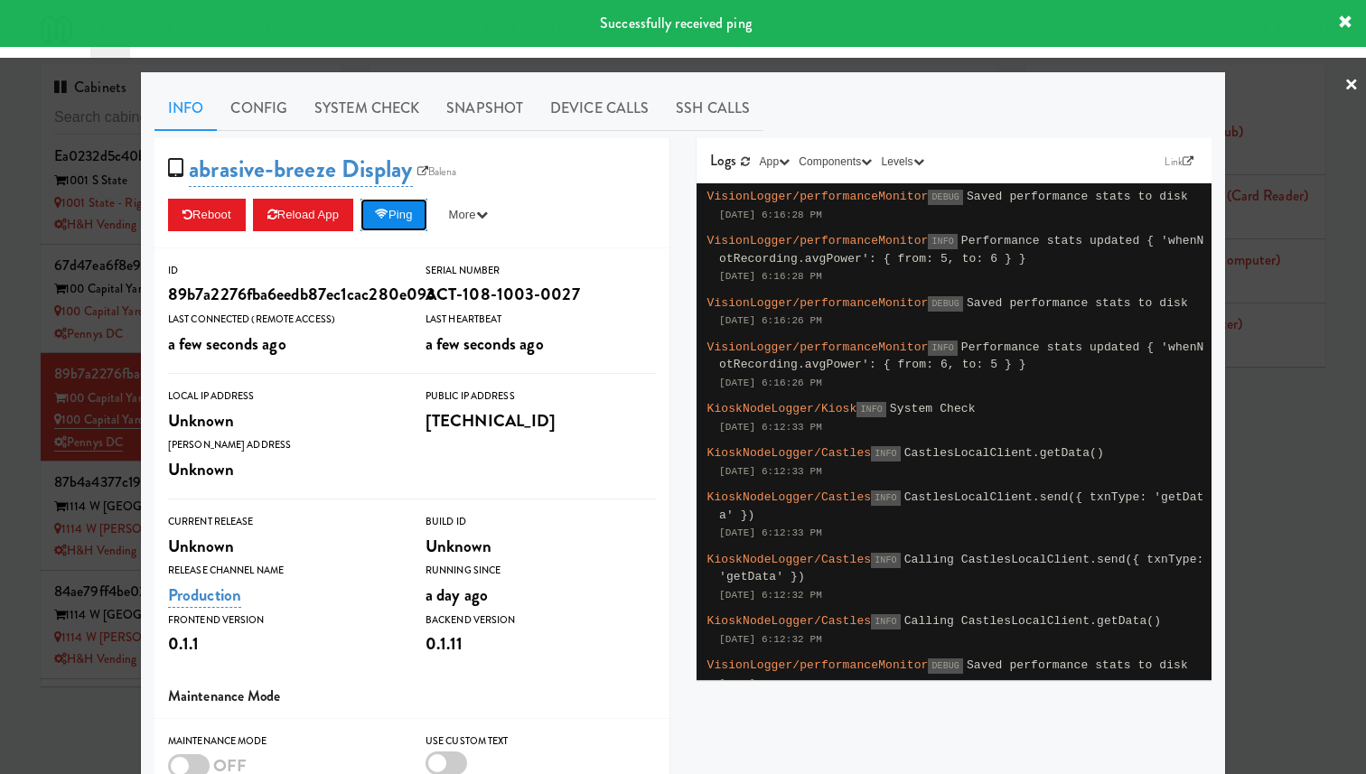
click at [427, 217] on button "Ping" at bounding box center [393, 215] width 67 height 33
click at [49, 295] on div at bounding box center [683, 387] width 1366 height 774
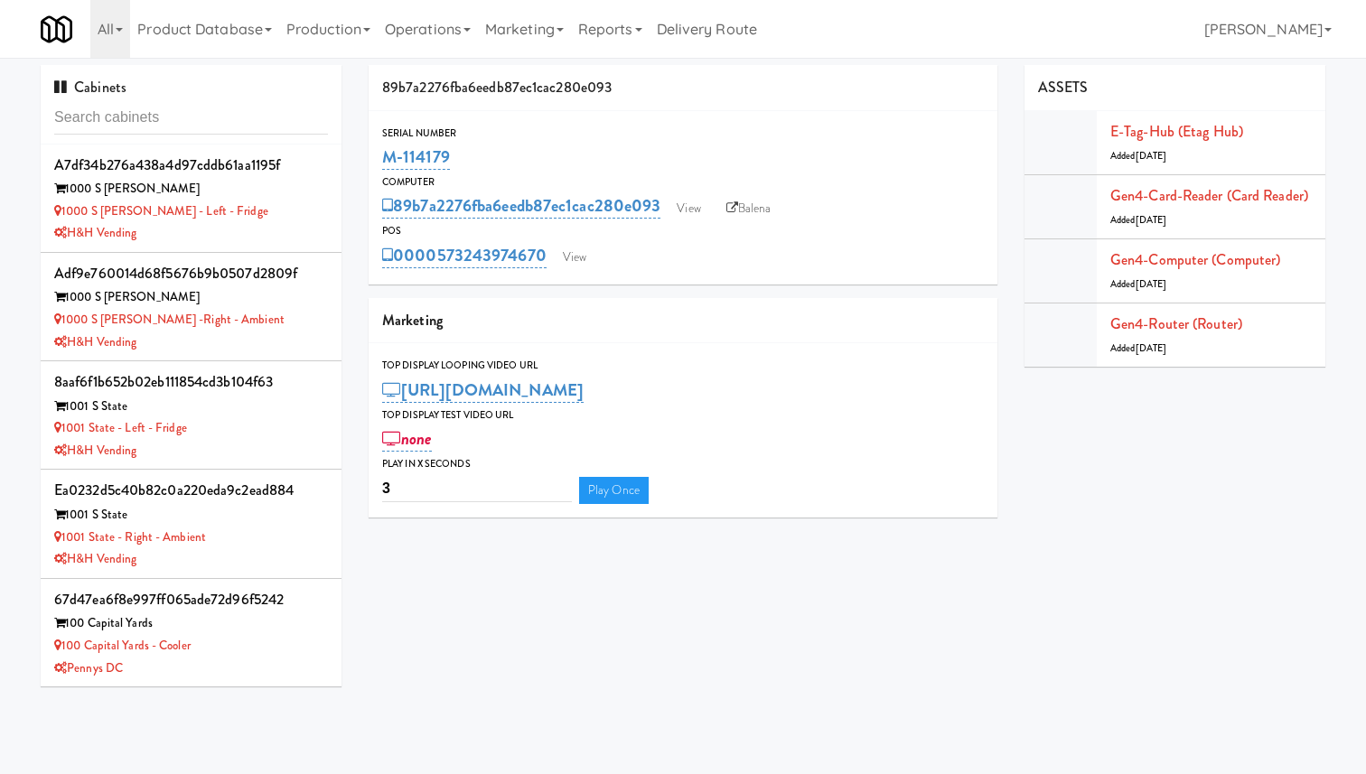
scroll to position [334, 0]
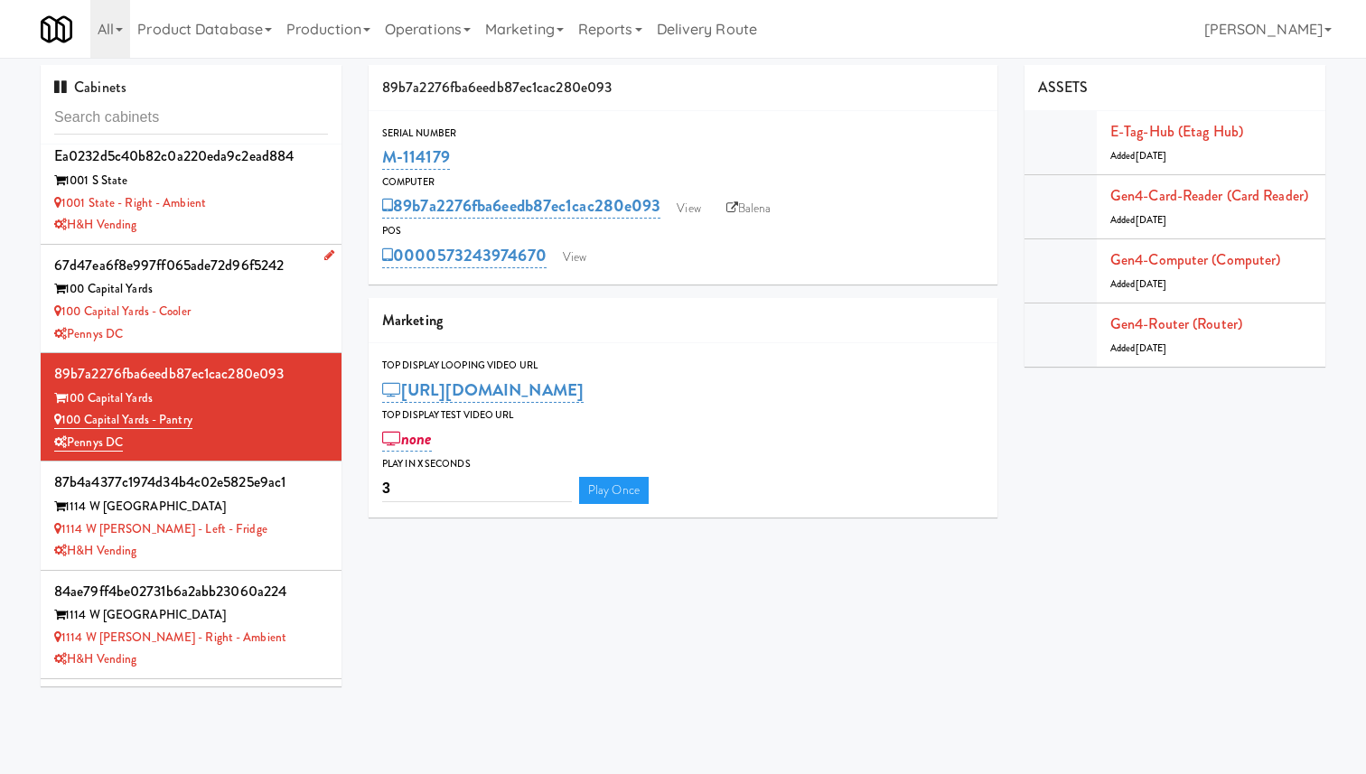
click at [259, 298] on div "100 Capital Yards" at bounding box center [191, 289] width 274 height 23
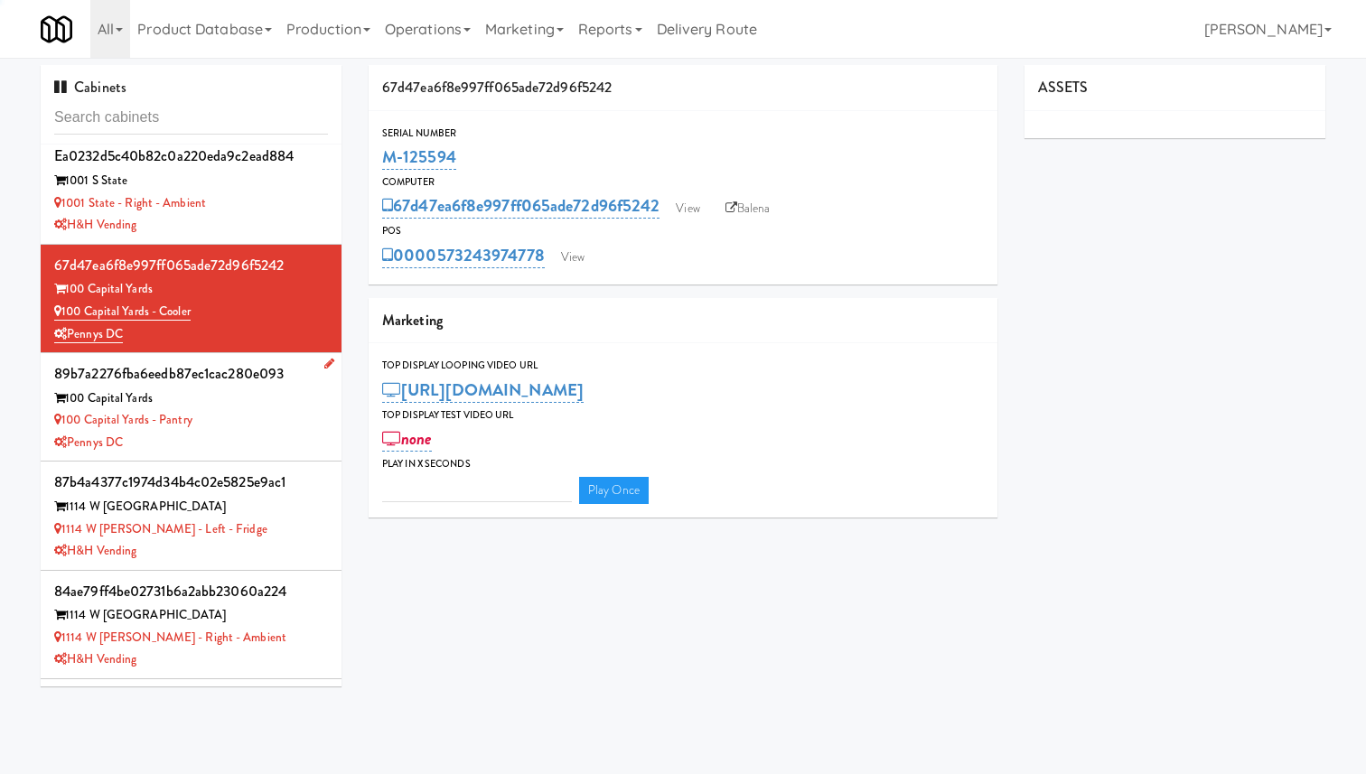
type input "3"
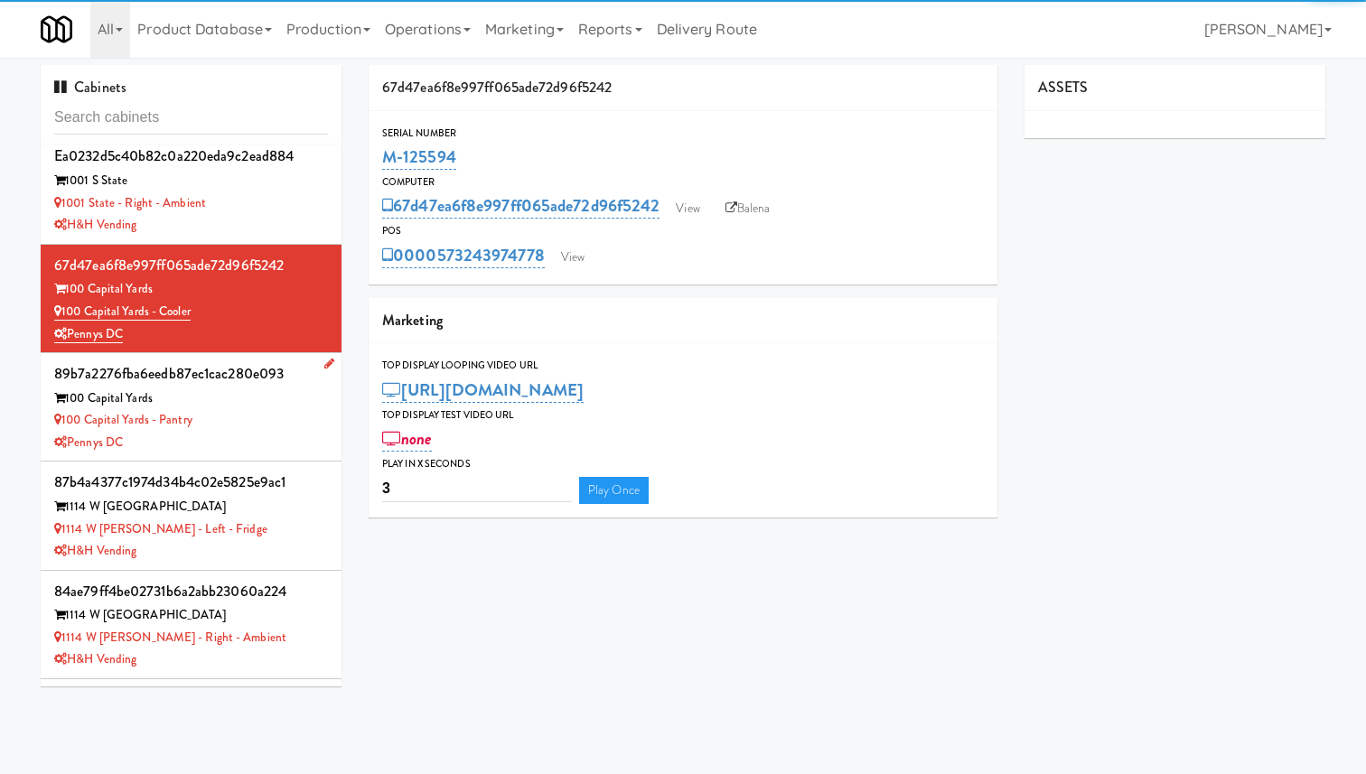
click at [267, 438] on div "Pennys DC" at bounding box center [191, 443] width 274 height 23
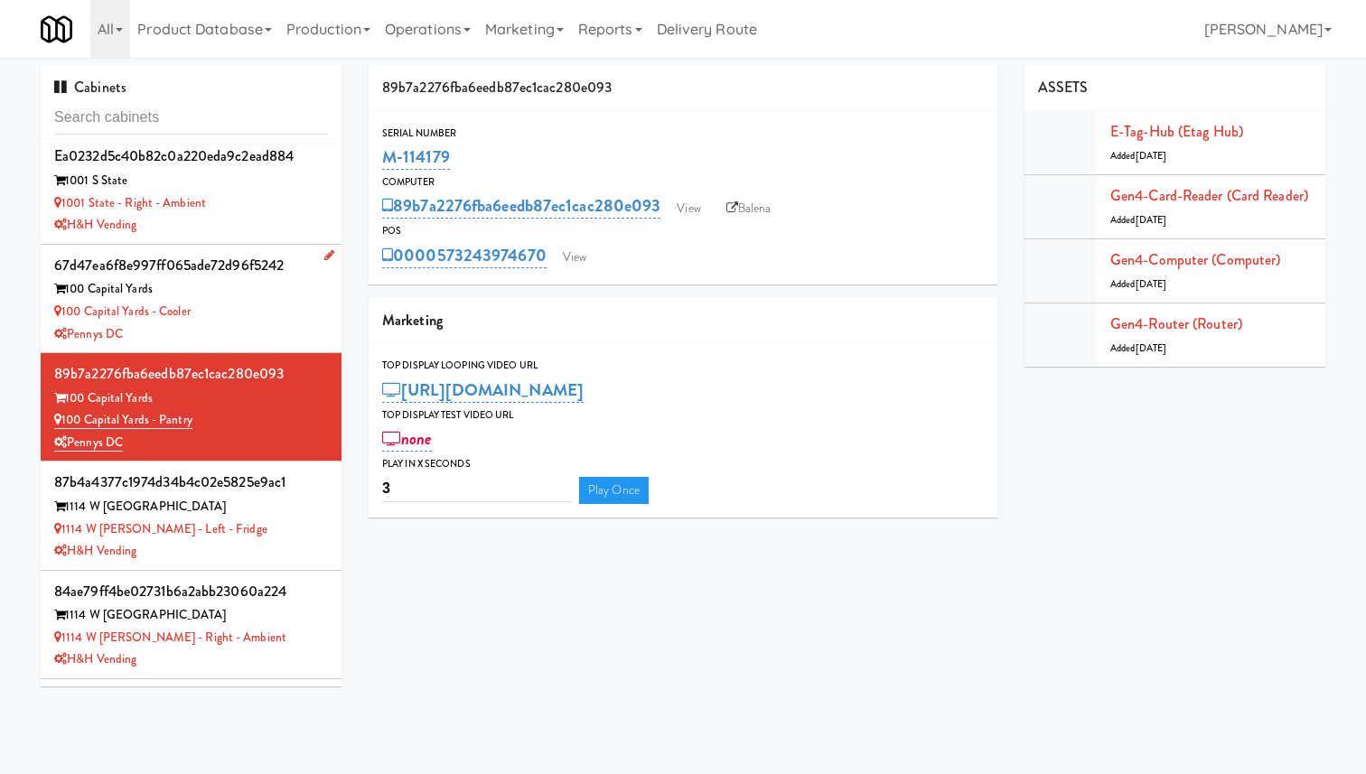
click at [277, 276] on div "67d47ea6f8e997ff065ade72d96f5242" at bounding box center [191, 265] width 274 height 27
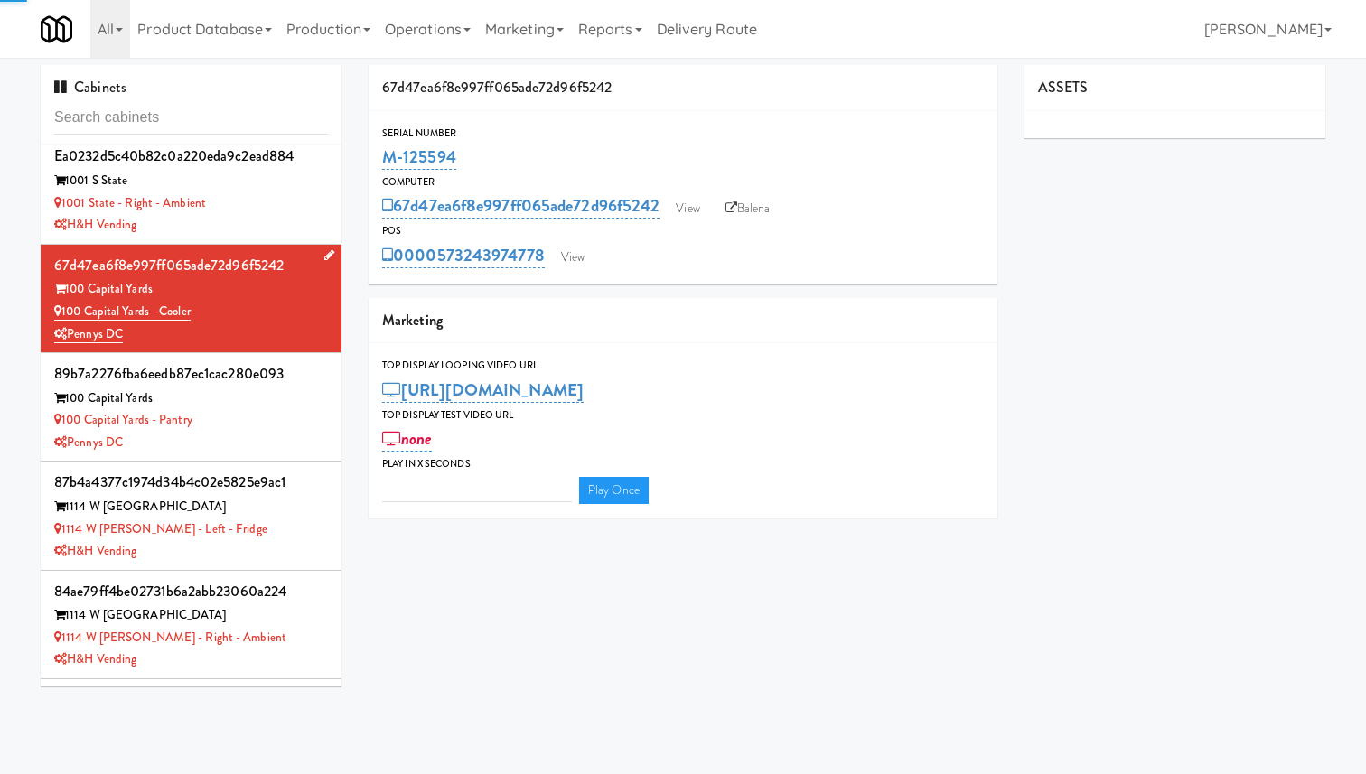
type input "3"
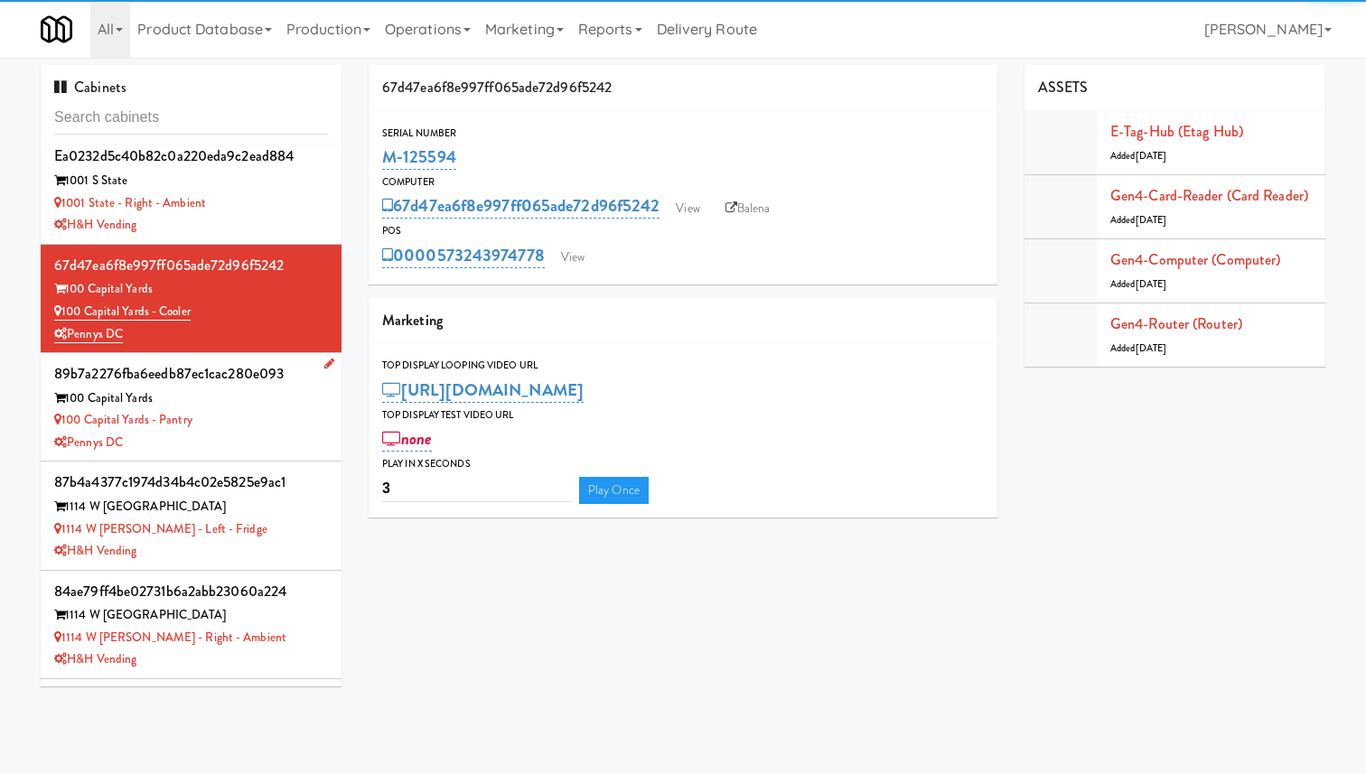
click at [264, 427] on div "100 Capital Yards - Pantry" at bounding box center [191, 420] width 274 height 23
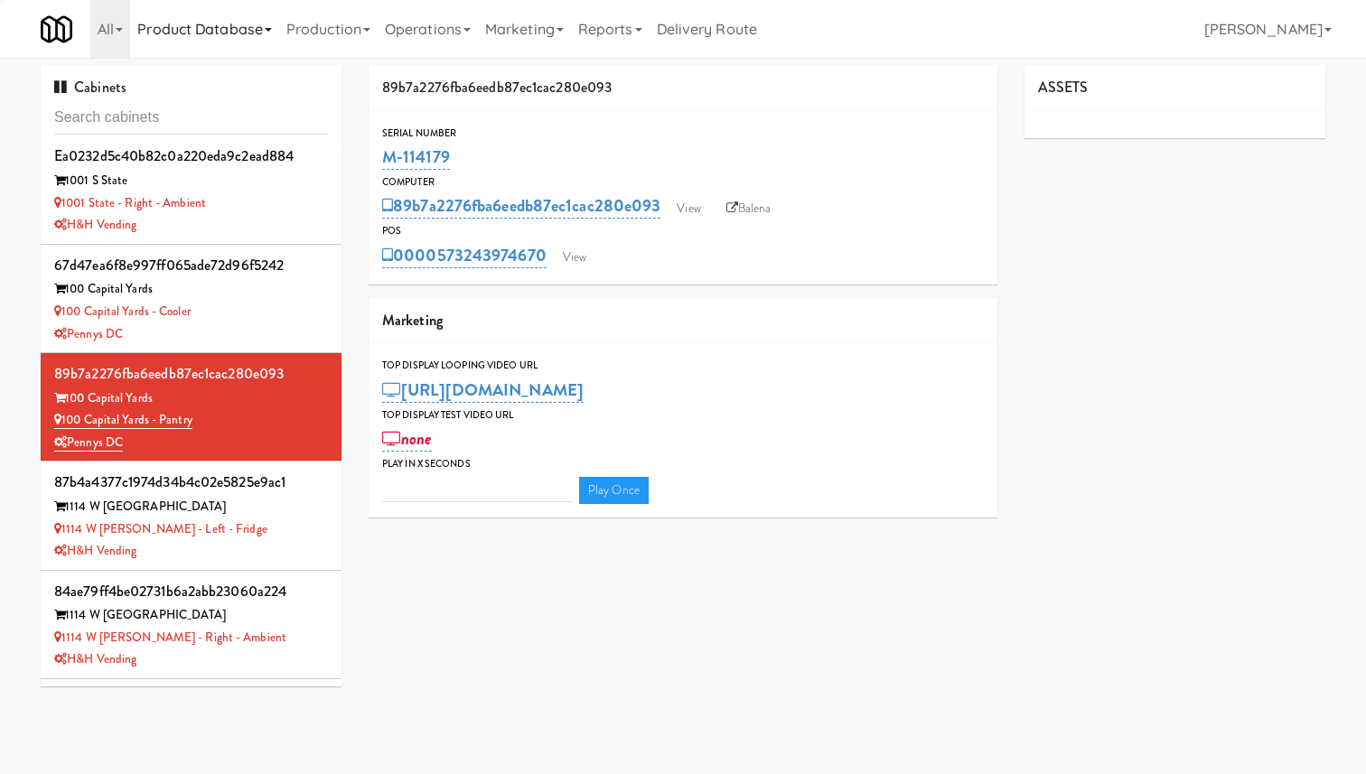
type input "3"
